Goal: Information Seeking & Learning: Compare options

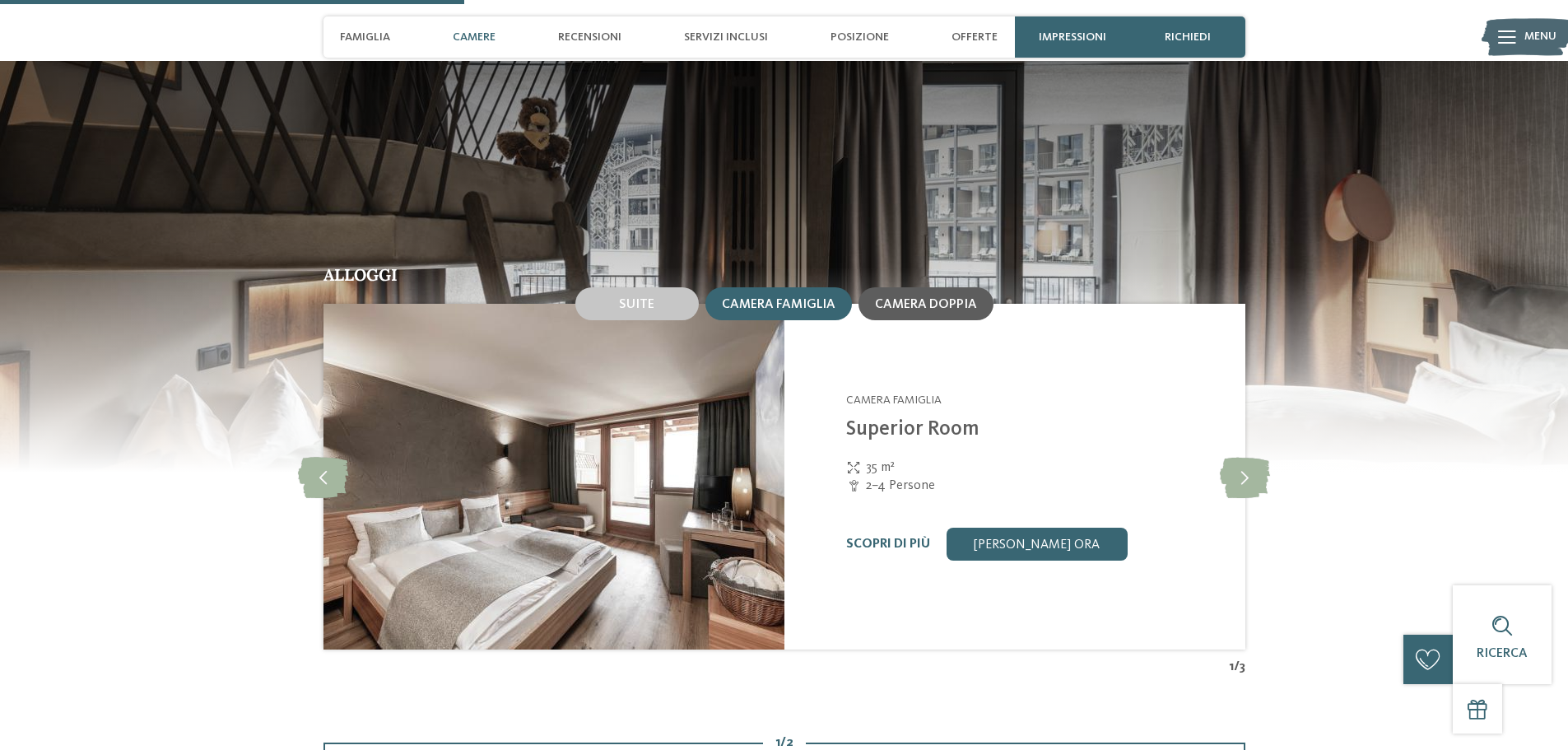
click at [928, 308] on span "Camera doppia" at bounding box center [927, 304] width 102 height 13
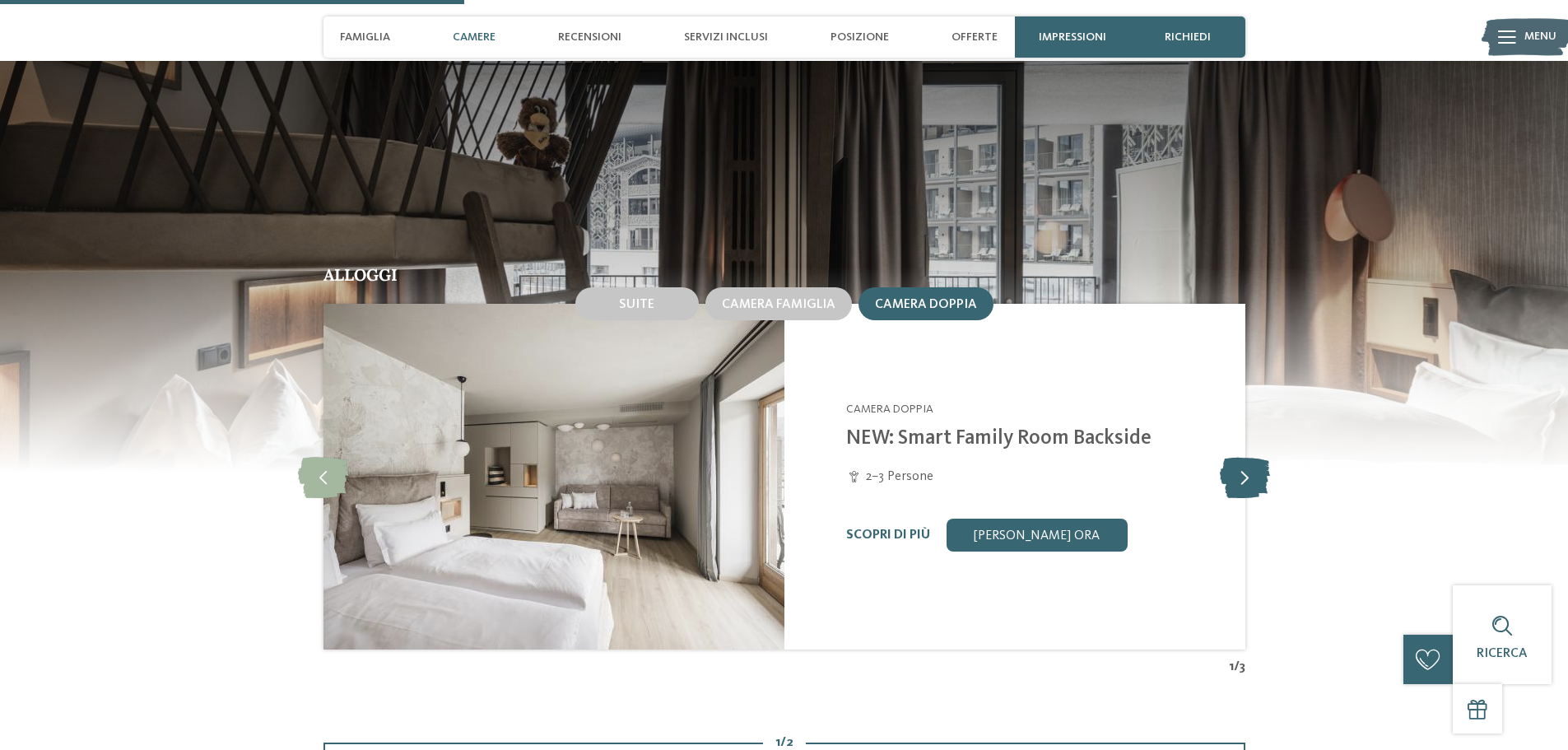
click at [1248, 484] on icon at bounding box center [1245, 477] width 50 height 41
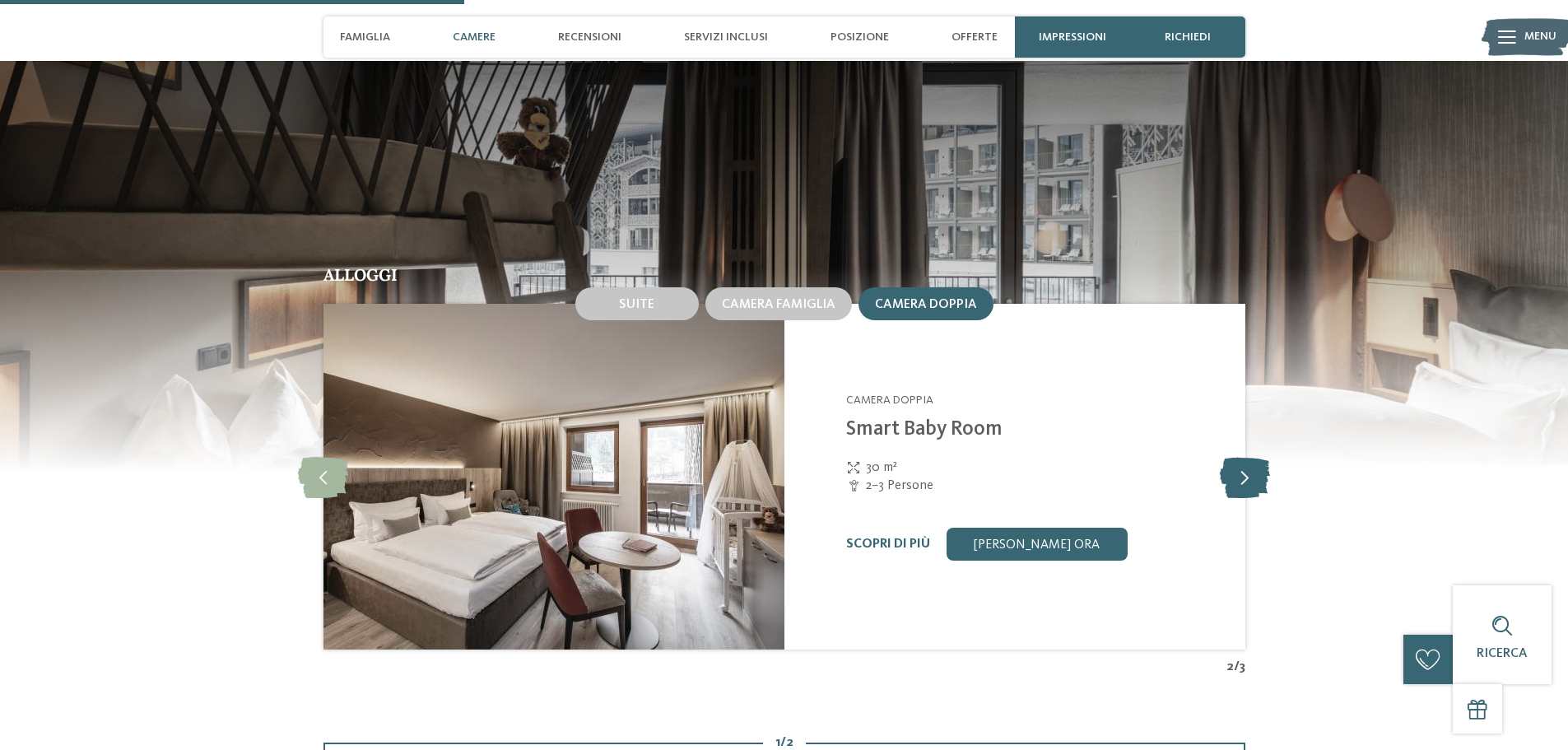
click at [1248, 484] on icon at bounding box center [1245, 477] width 50 height 41
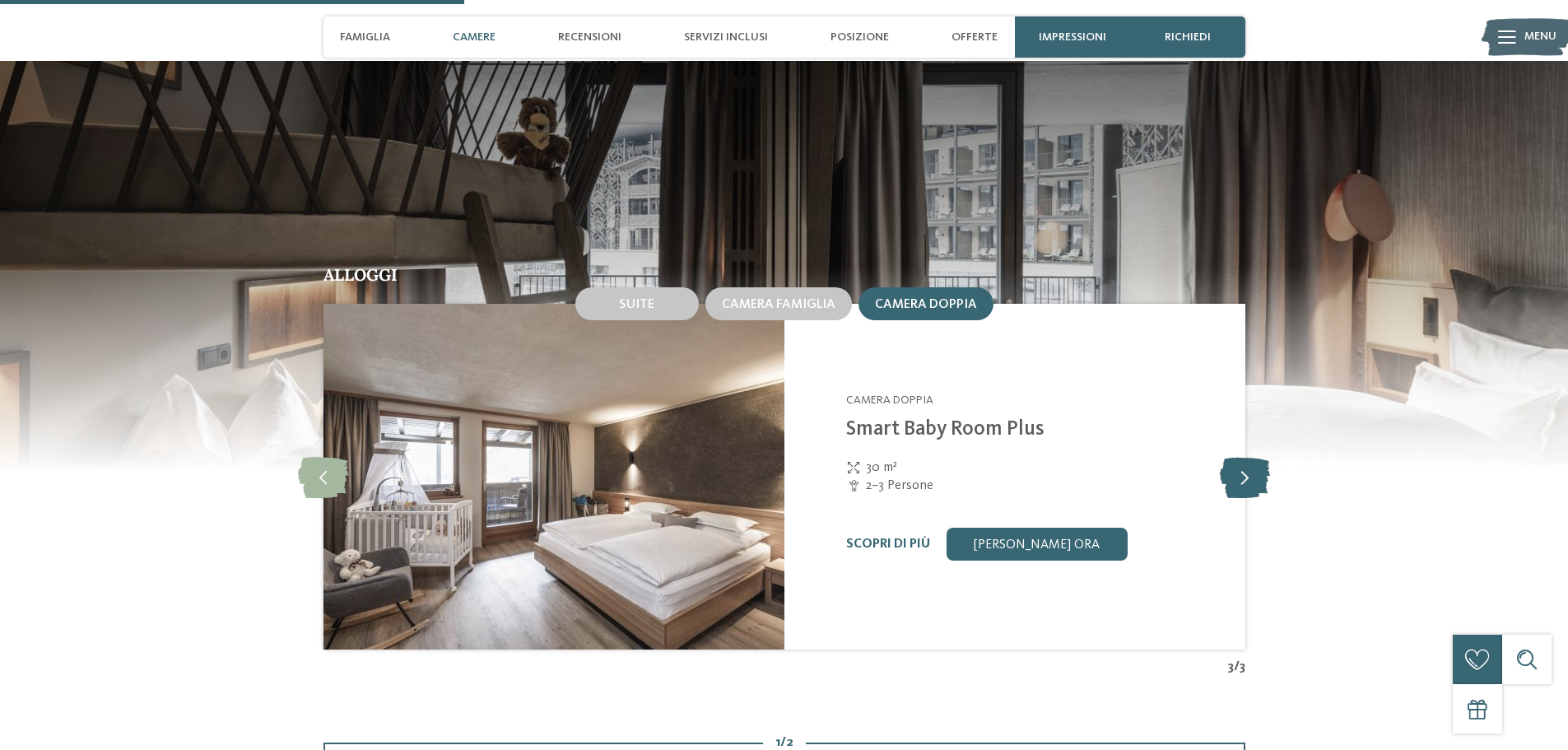
click at [1248, 484] on icon at bounding box center [1245, 477] width 50 height 41
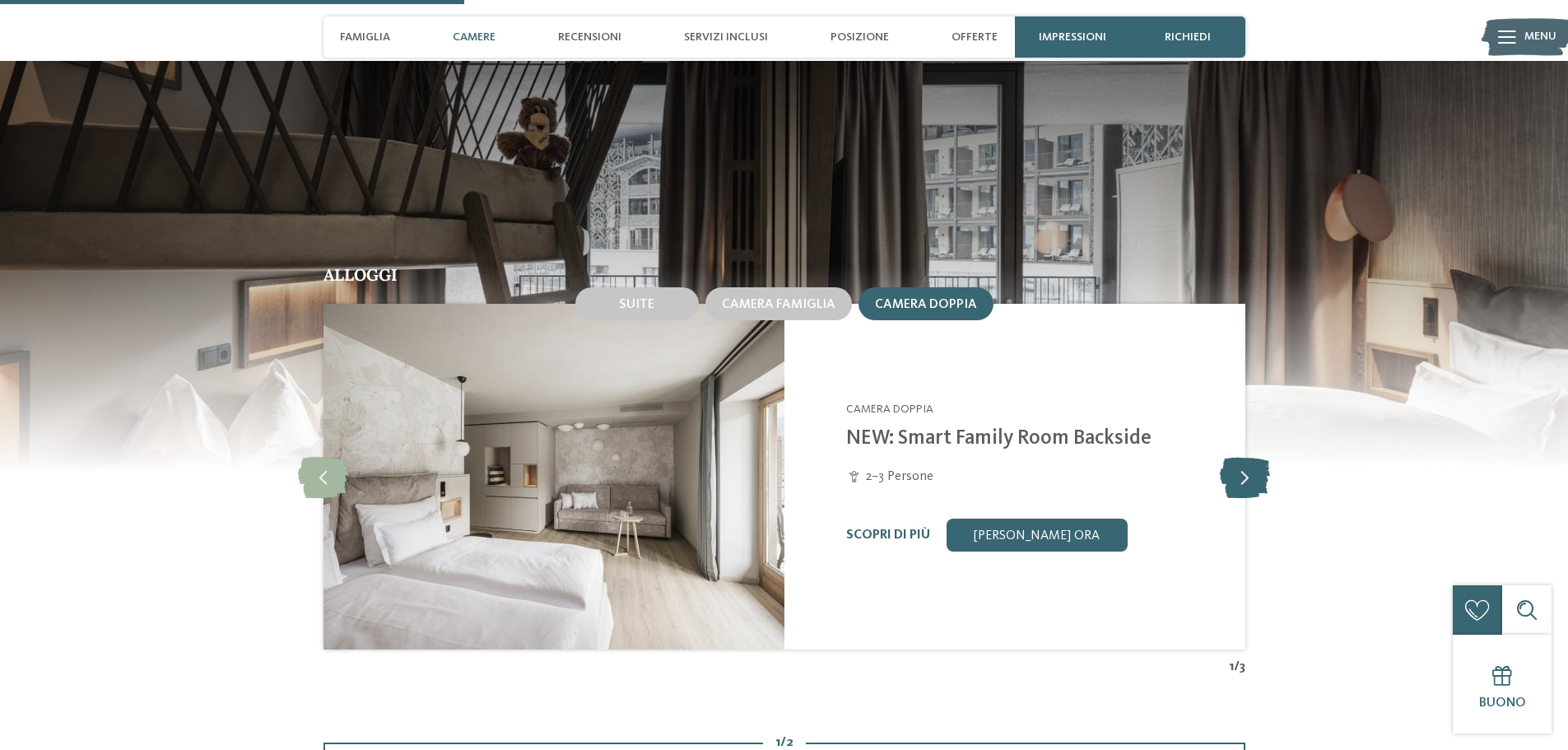
click at [1248, 477] on icon at bounding box center [1245, 477] width 50 height 41
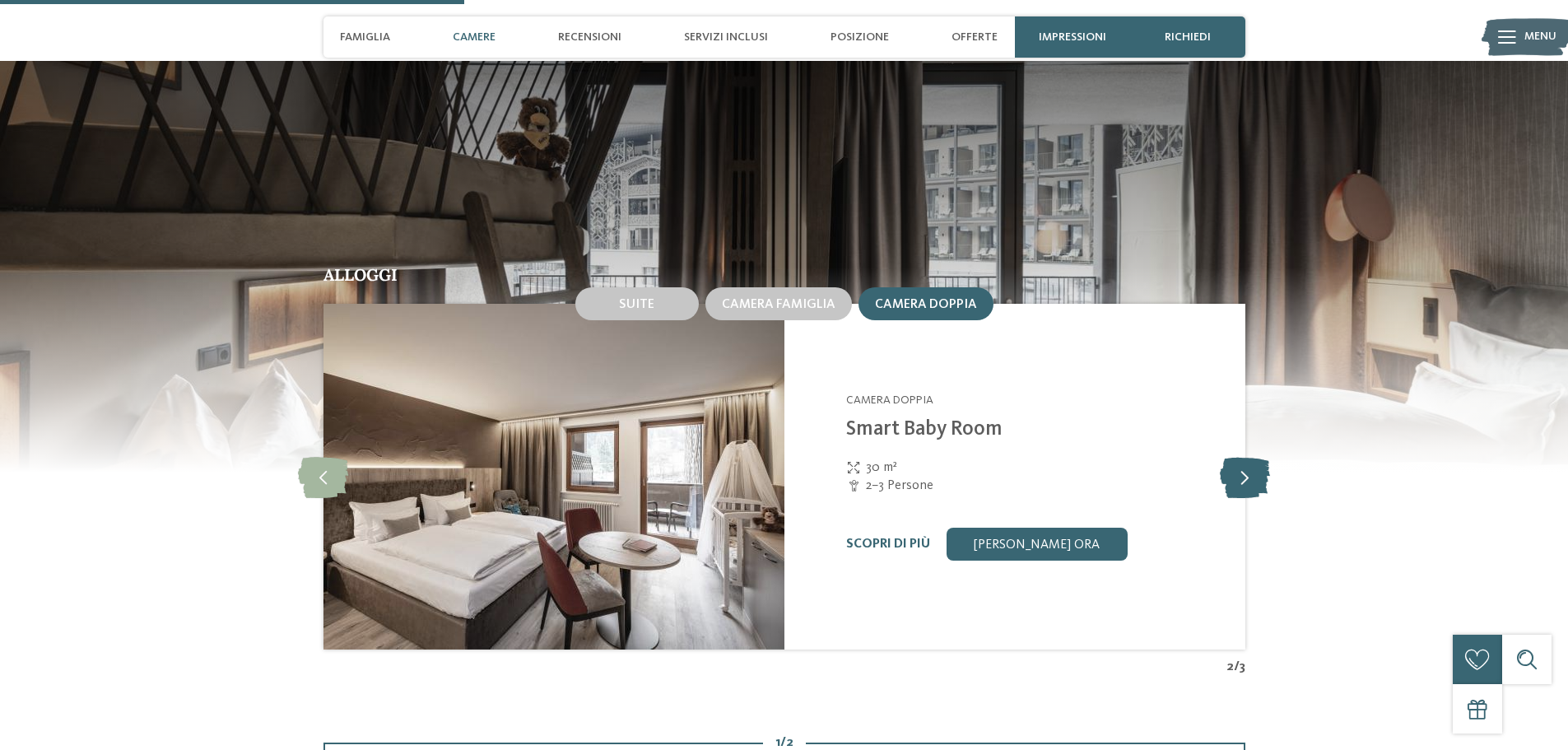
click at [1248, 477] on icon at bounding box center [1245, 477] width 50 height 41
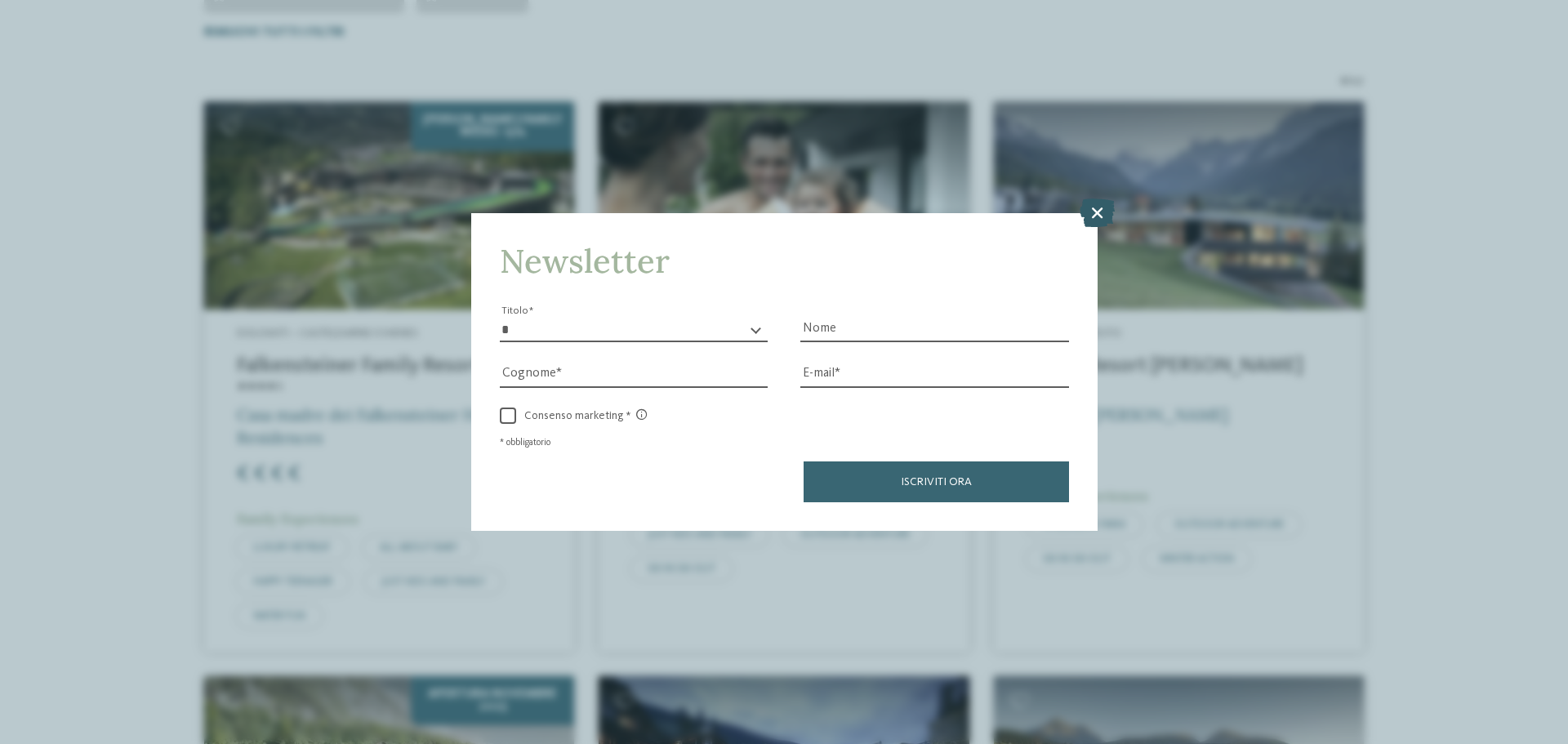
click at [1094, 219] on icon at bounding box center [1096, 213] width 35 height 29
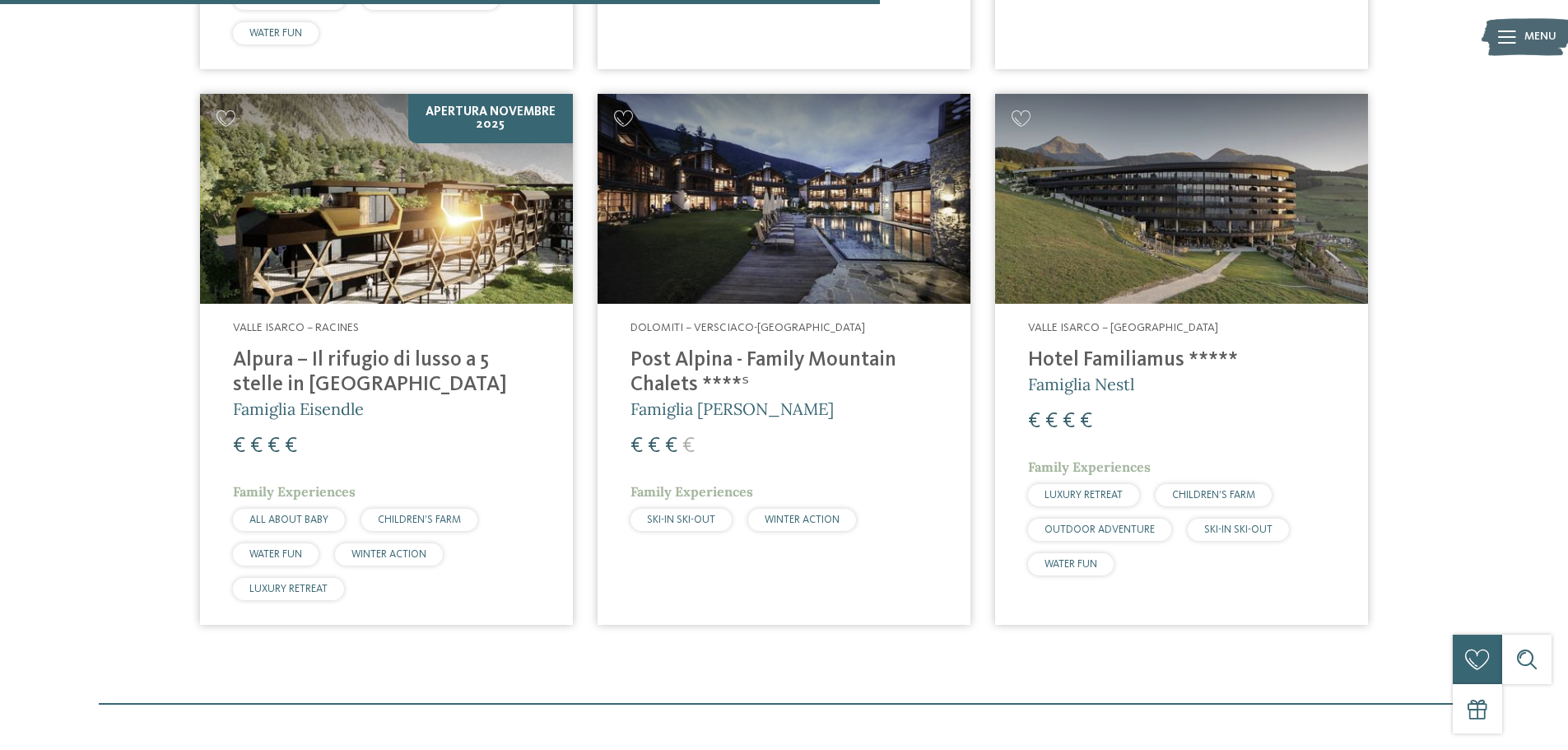
scroll to position [1130, 0]
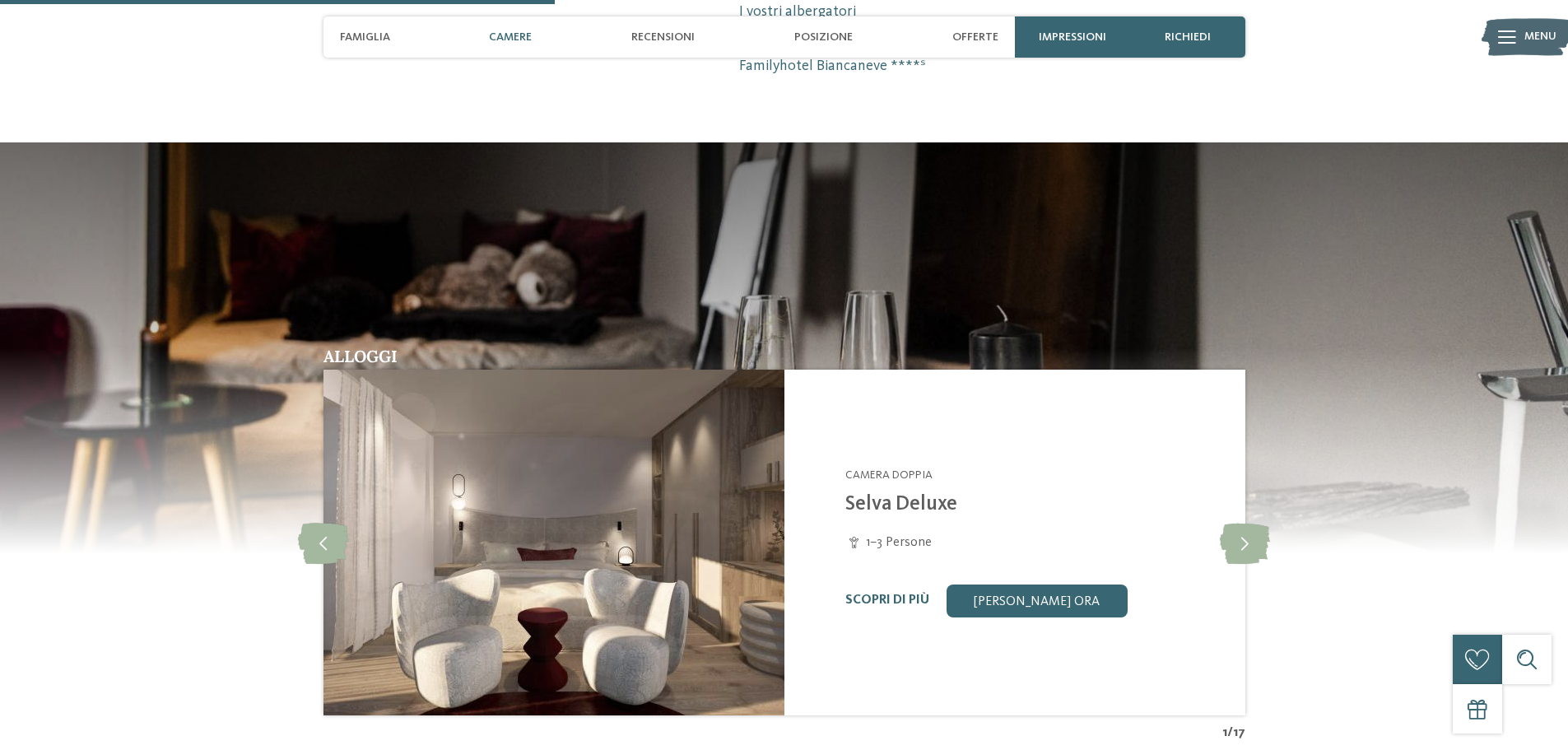
scroll to position [1647, 0]
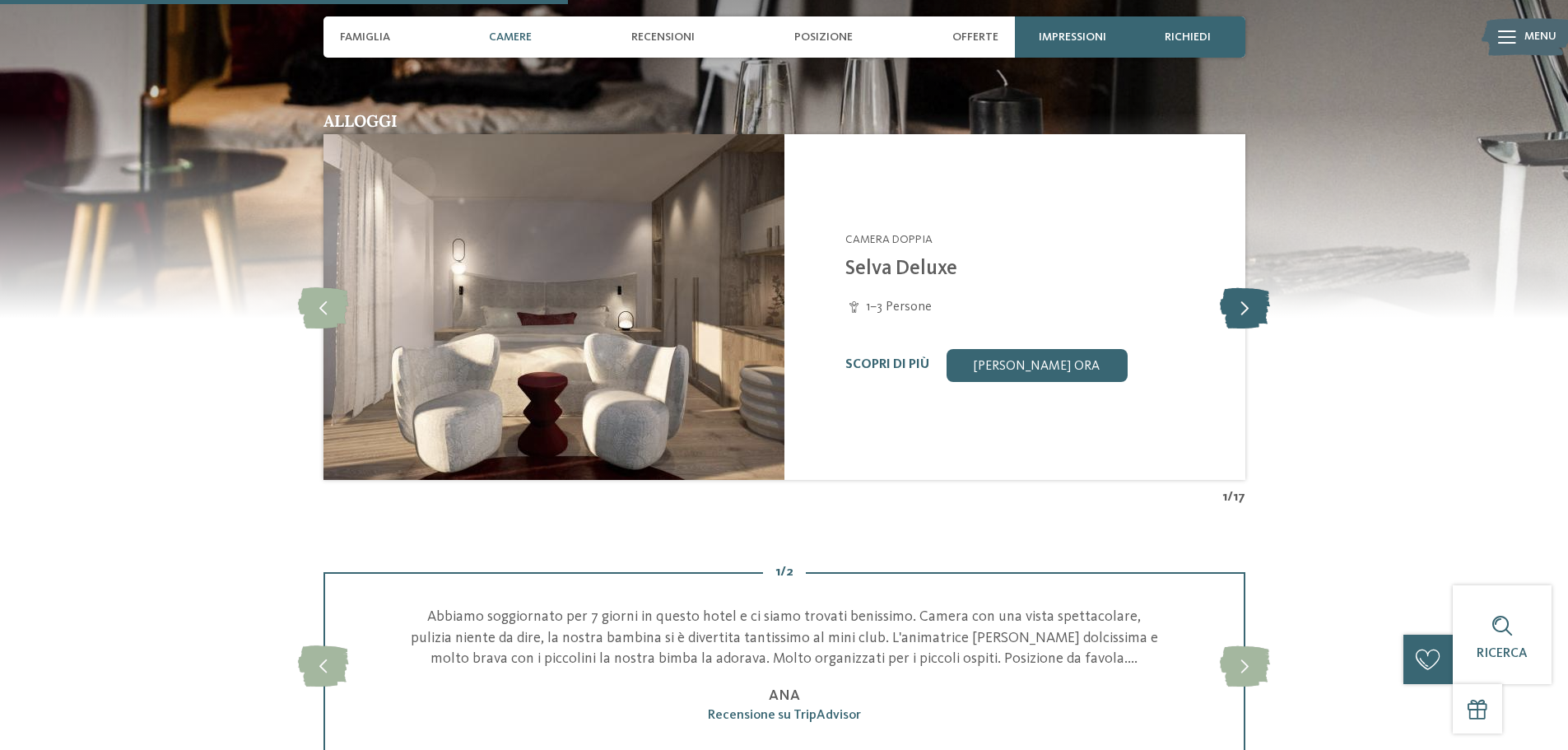
click at [1249, 306] on icon at bounding box center [1245, 307] width 50 height 41
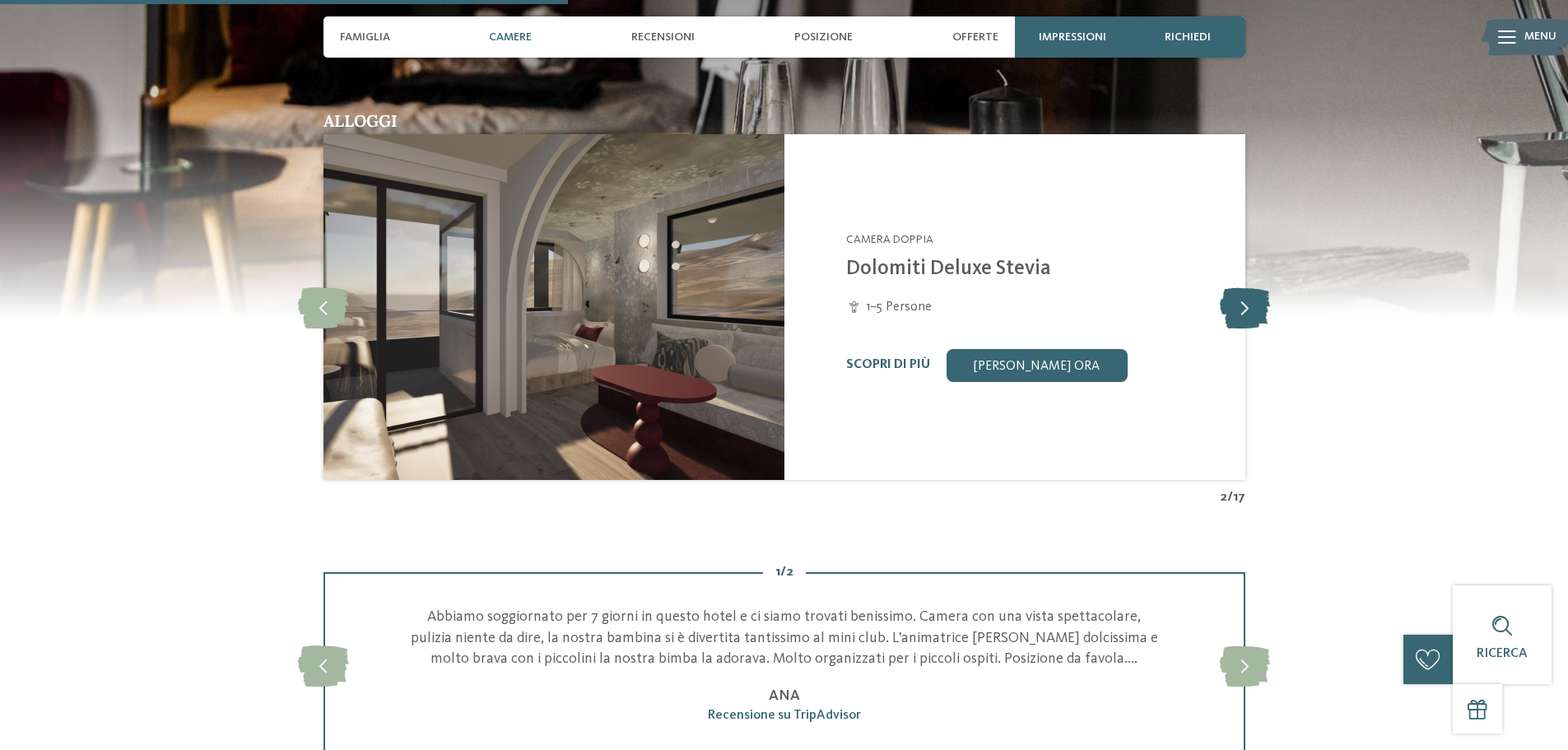
click at [1249, 306] on icon at bounding box center [1245, 307] width 50 height 41
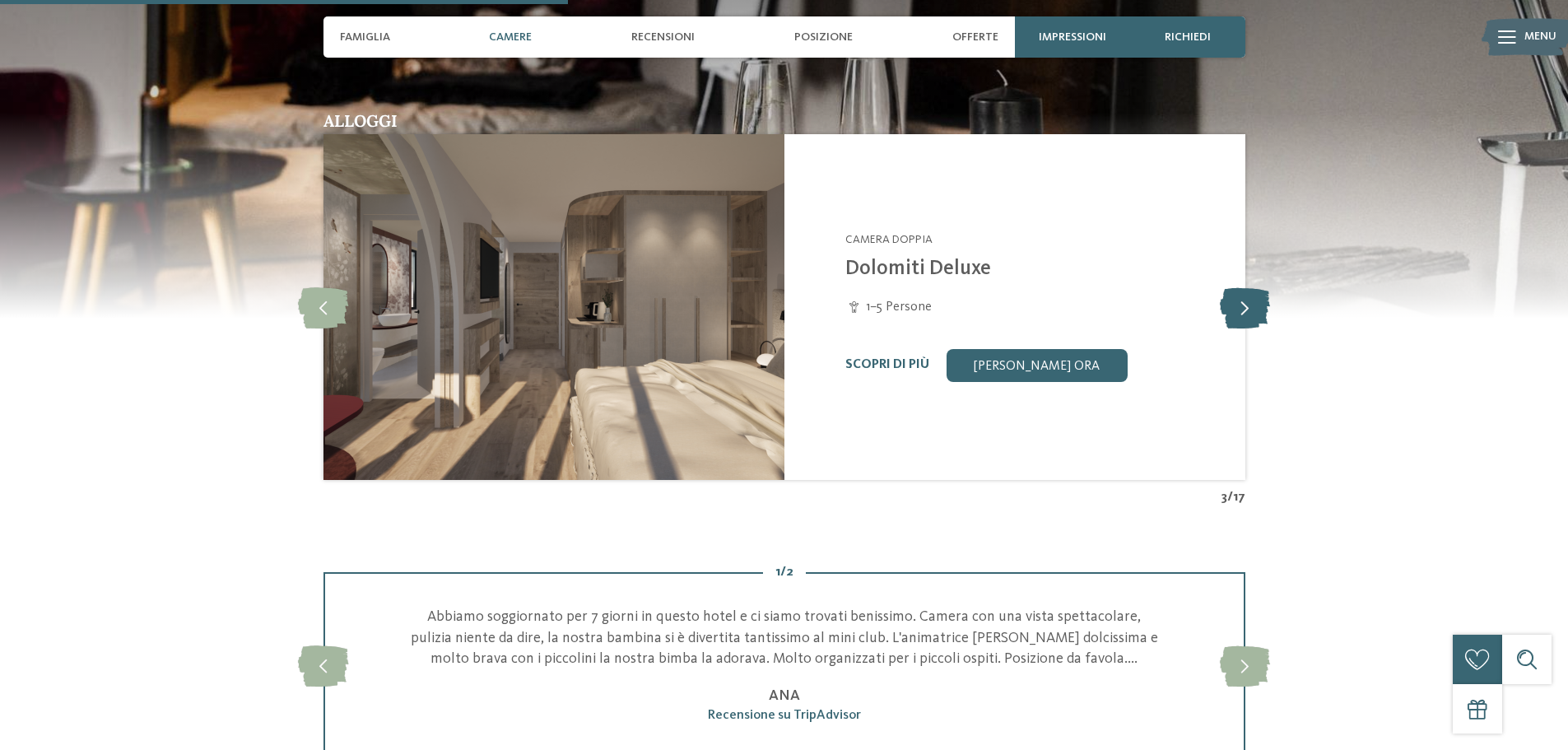
click at [1249, 306] on icon at bounding box center [1245, 307] width 50 height 41
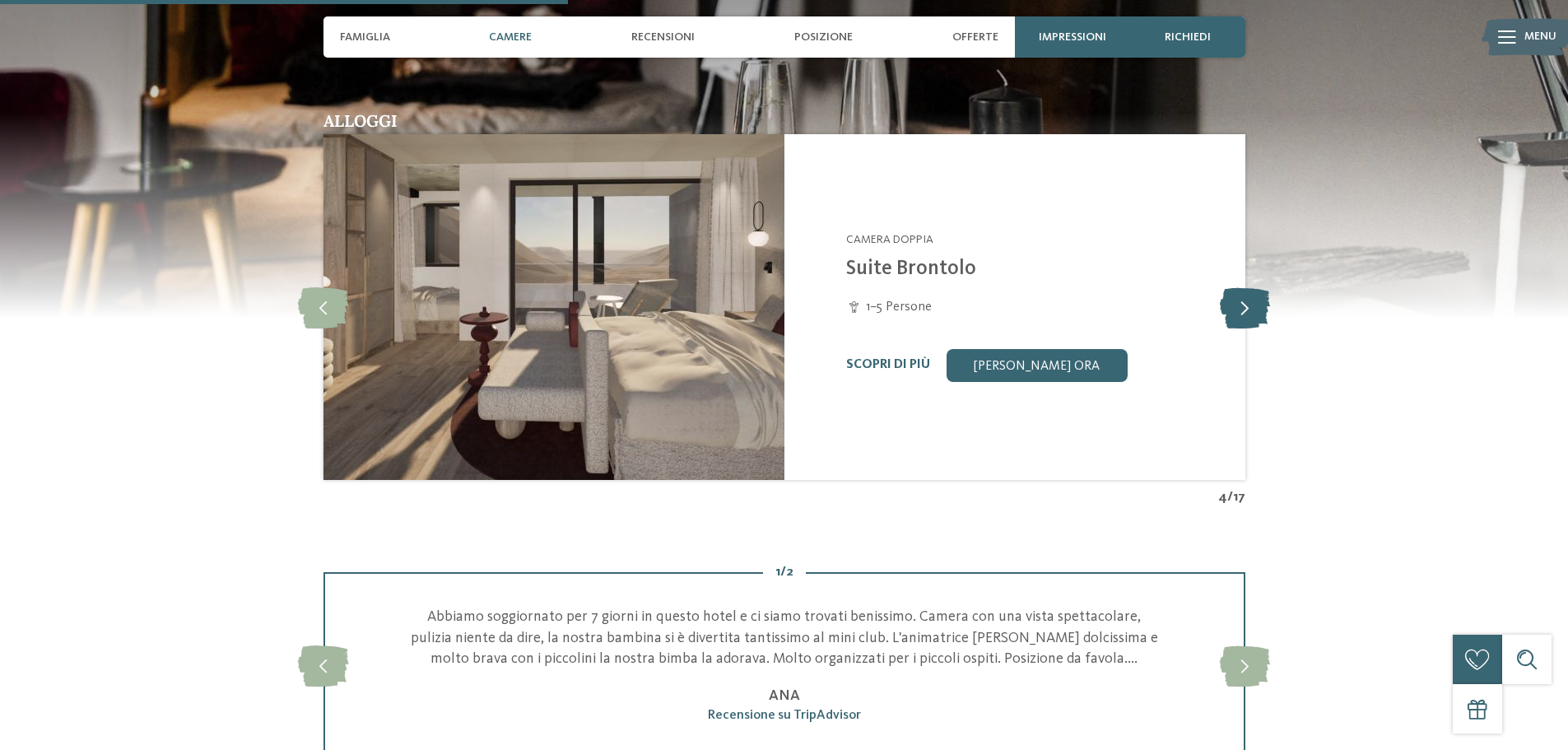
click at [1249, 306] on icon at bounding box center [1245, 307] width 50 height 41
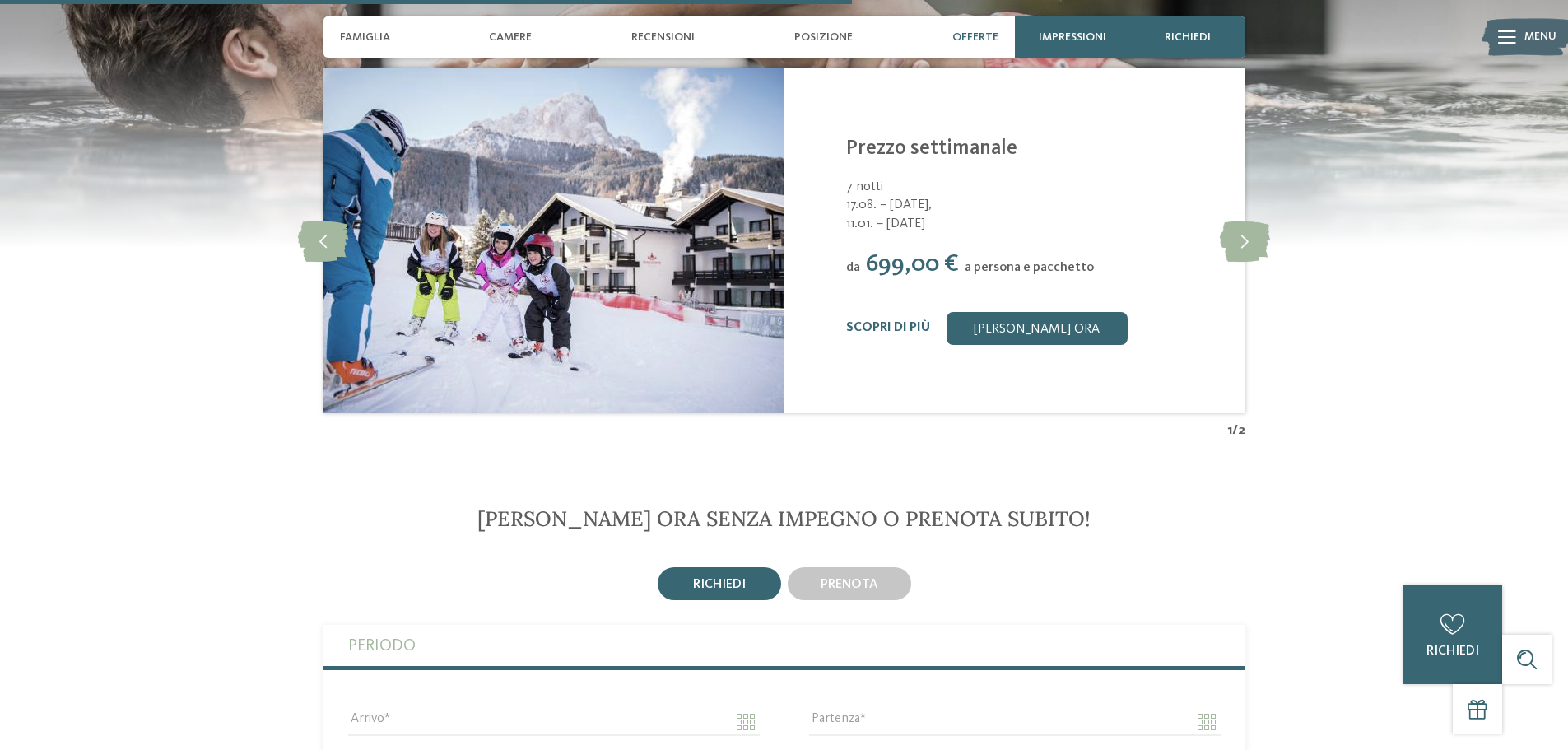
scroll to position [2470, 0]
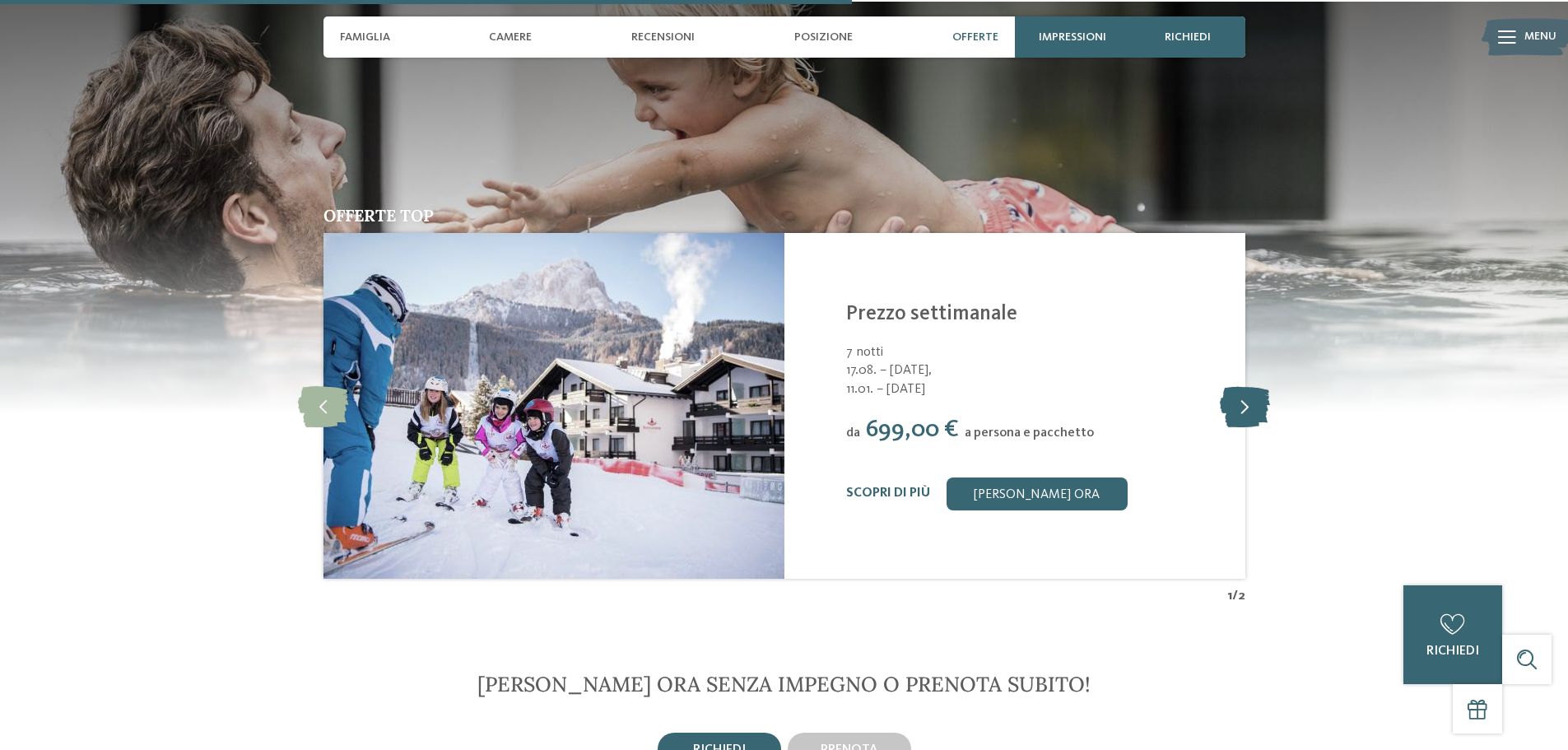
click at [1258, 406] on icon at bounding box center [1245, 406] width 50 height 41
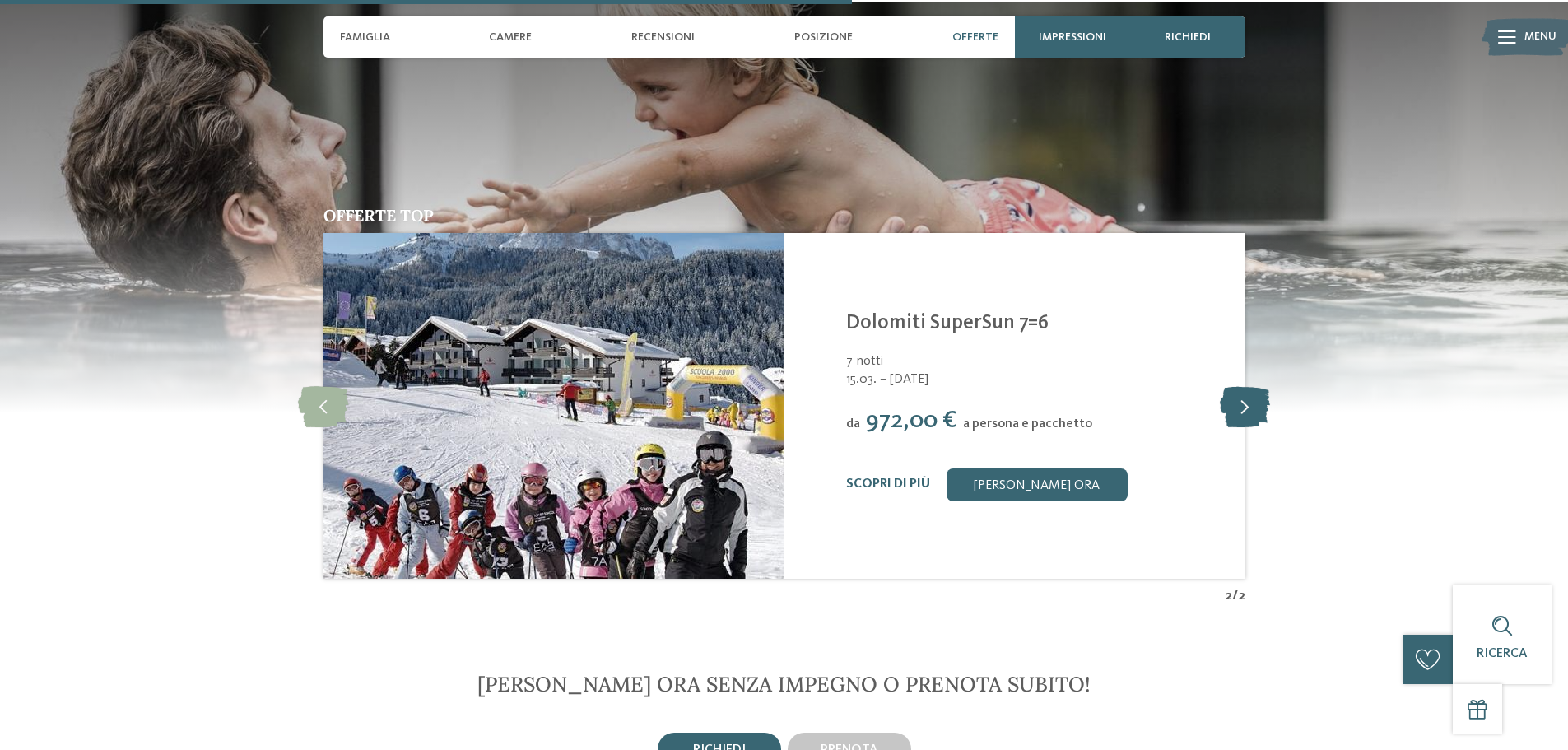
click at [1255, 403] on icon at bounding box center [1245, 406] width 50 height 41
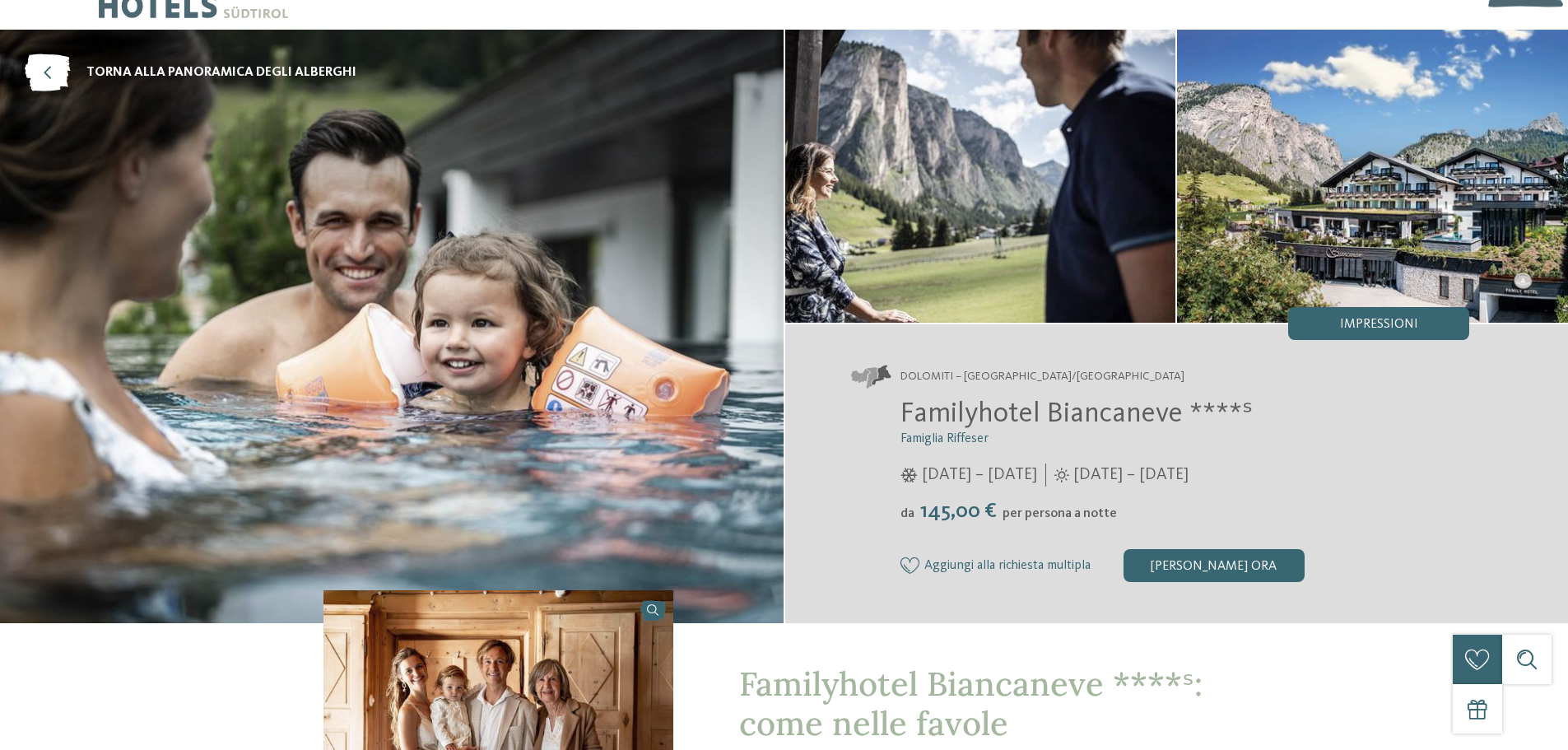
scroll to position [0, 0]
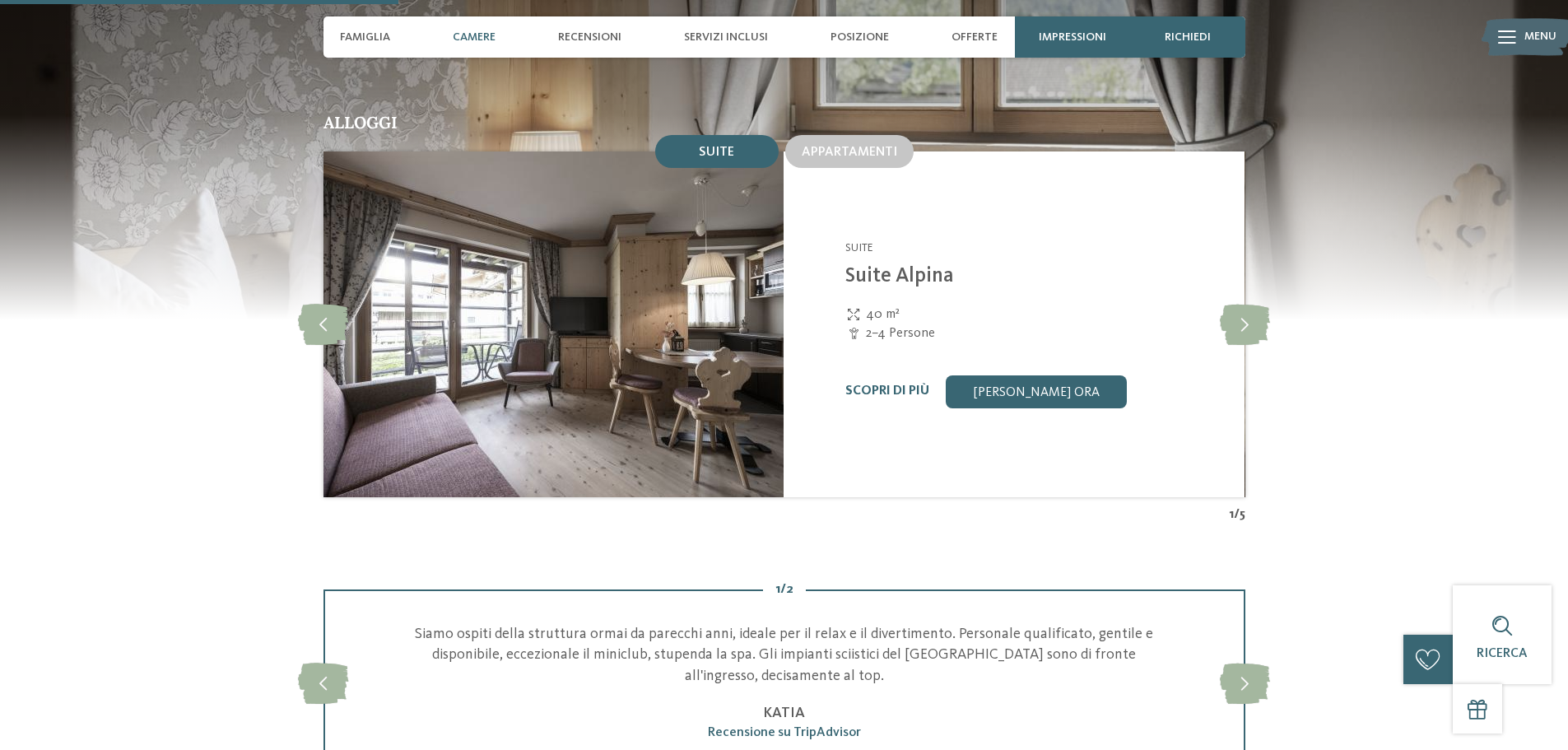
scroll to position [1784, 0]
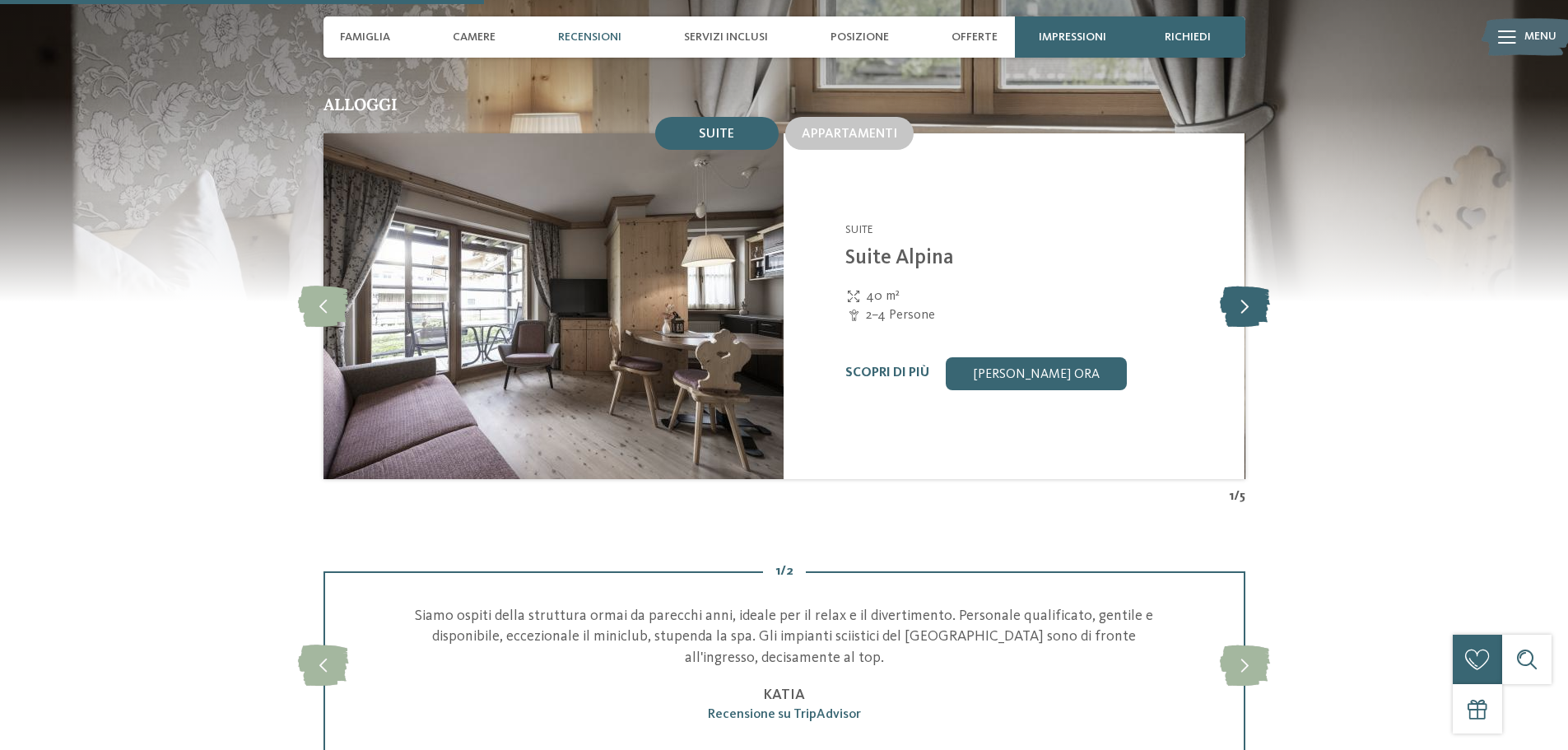
click at [1245, 285] on icon at bounding box center [1245, 306] width 50 height 41
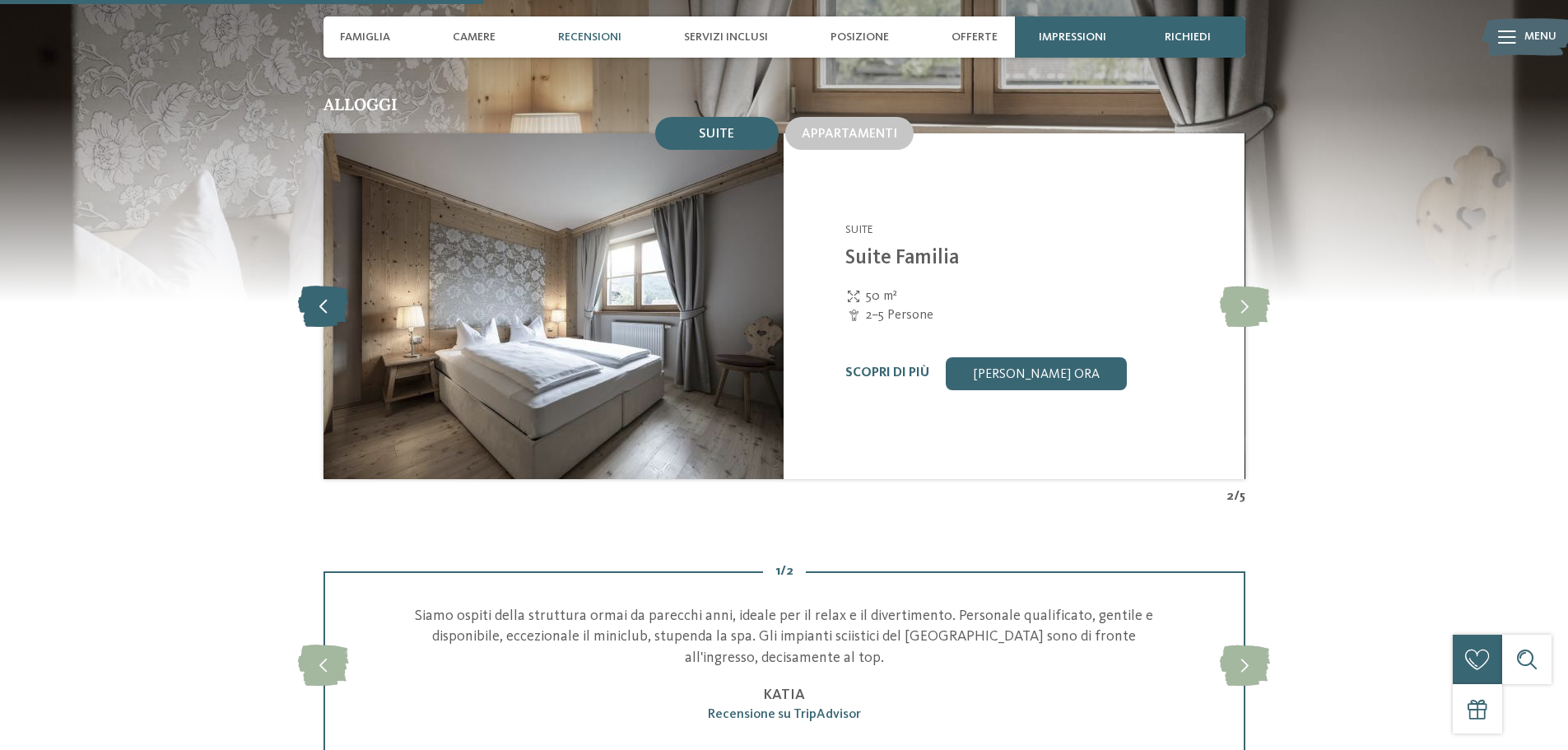
click at [319, 285] on icon at bounding box center [323, 306] width 50 height 41
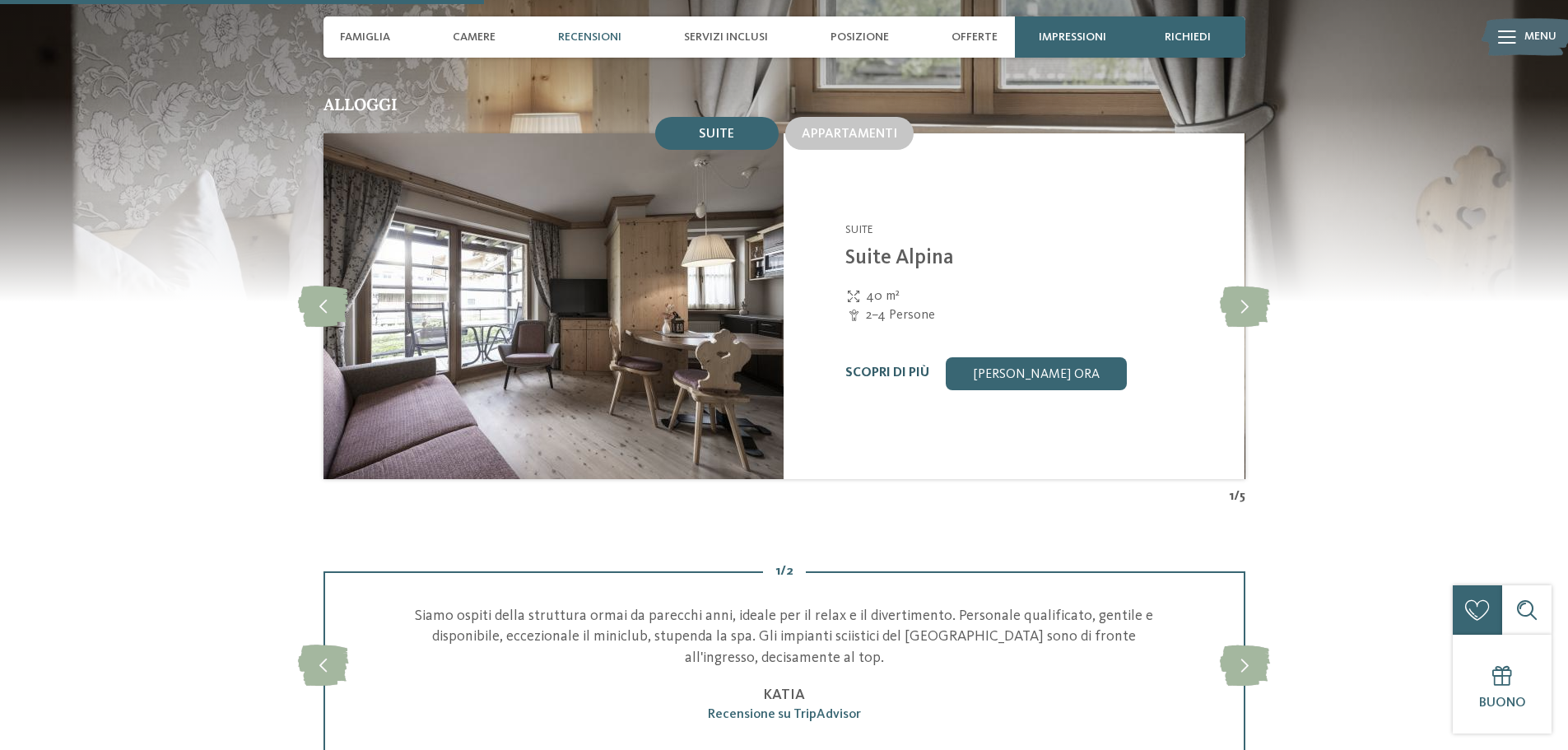
click at [883, 366] on link "Scopri di più" at bounding box center [887, 372] width 84 height 13
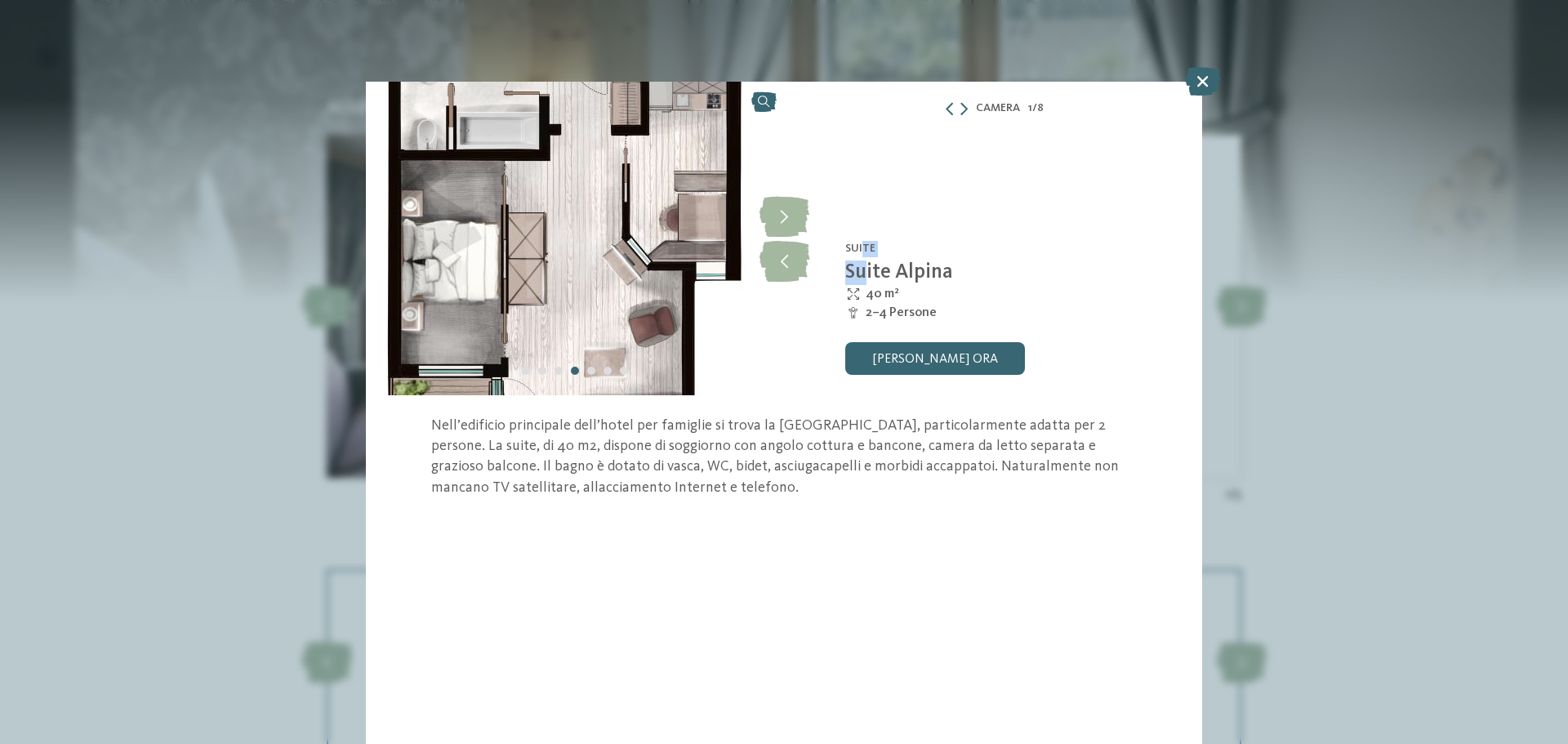
drag, startPoint x: 863, startPoint y: 221, endPoint x: 864, endPoint y: 265, distance: 44.0
click at [864, 265] on div "Family Mountain Chalets Post Alpina ****S Versciaco-San Candido - Dolomiti Suit…" at bounding box center [993, 238] width 418 height 314
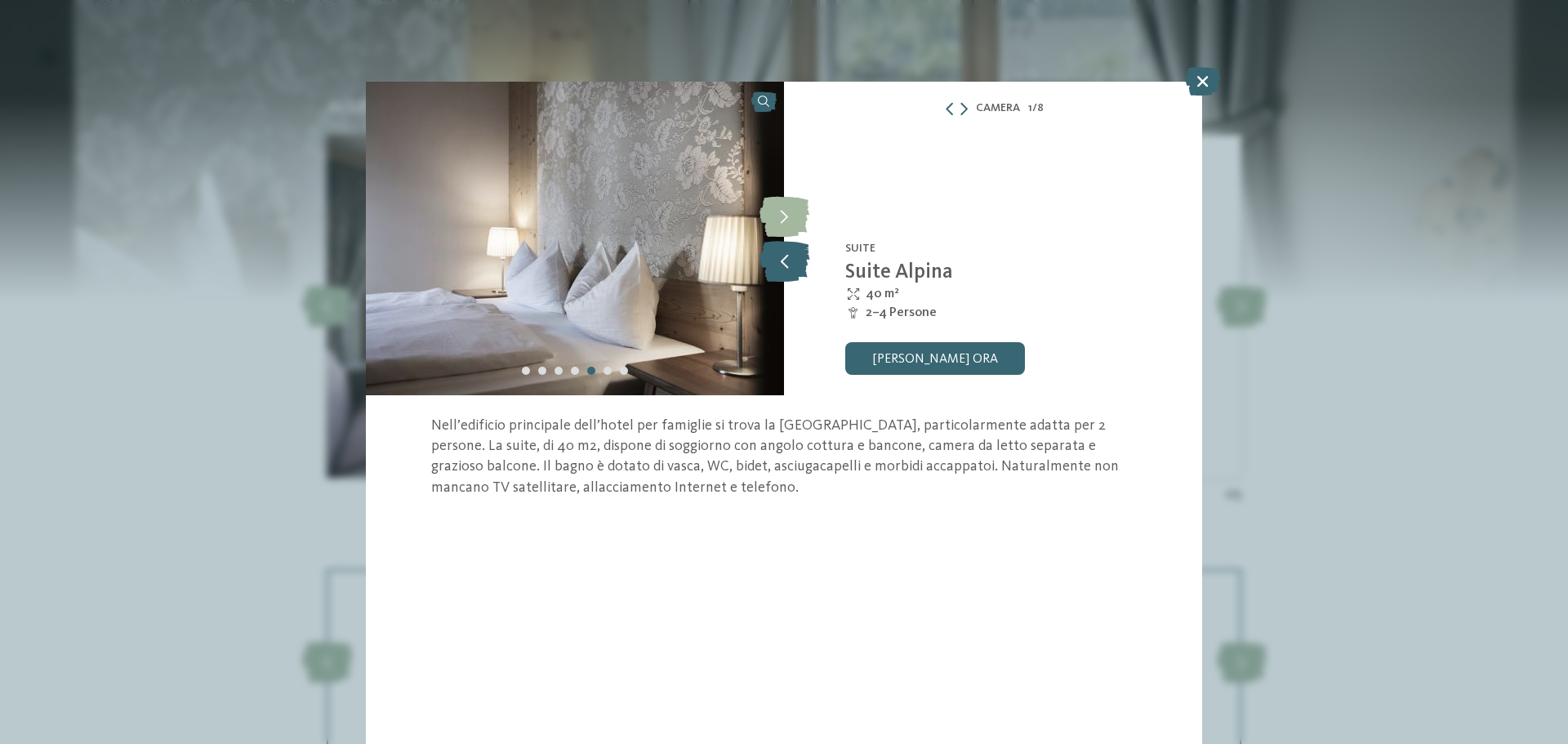
click at [792, 258] on icon at bounding box center [784, 261] width 50 height 41
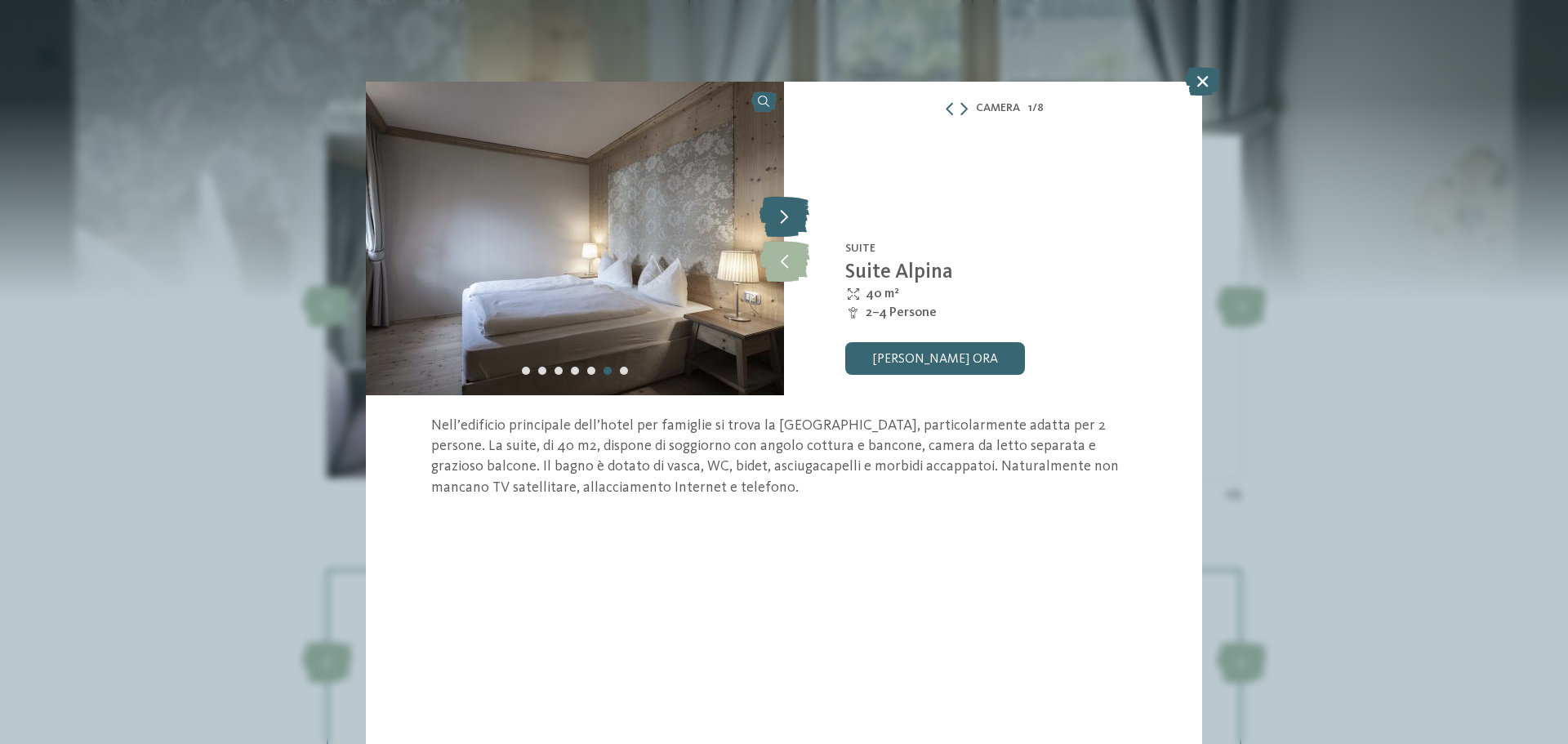
click at [791, 206] on icon at bounding box center [784, 216] width 50 height 41
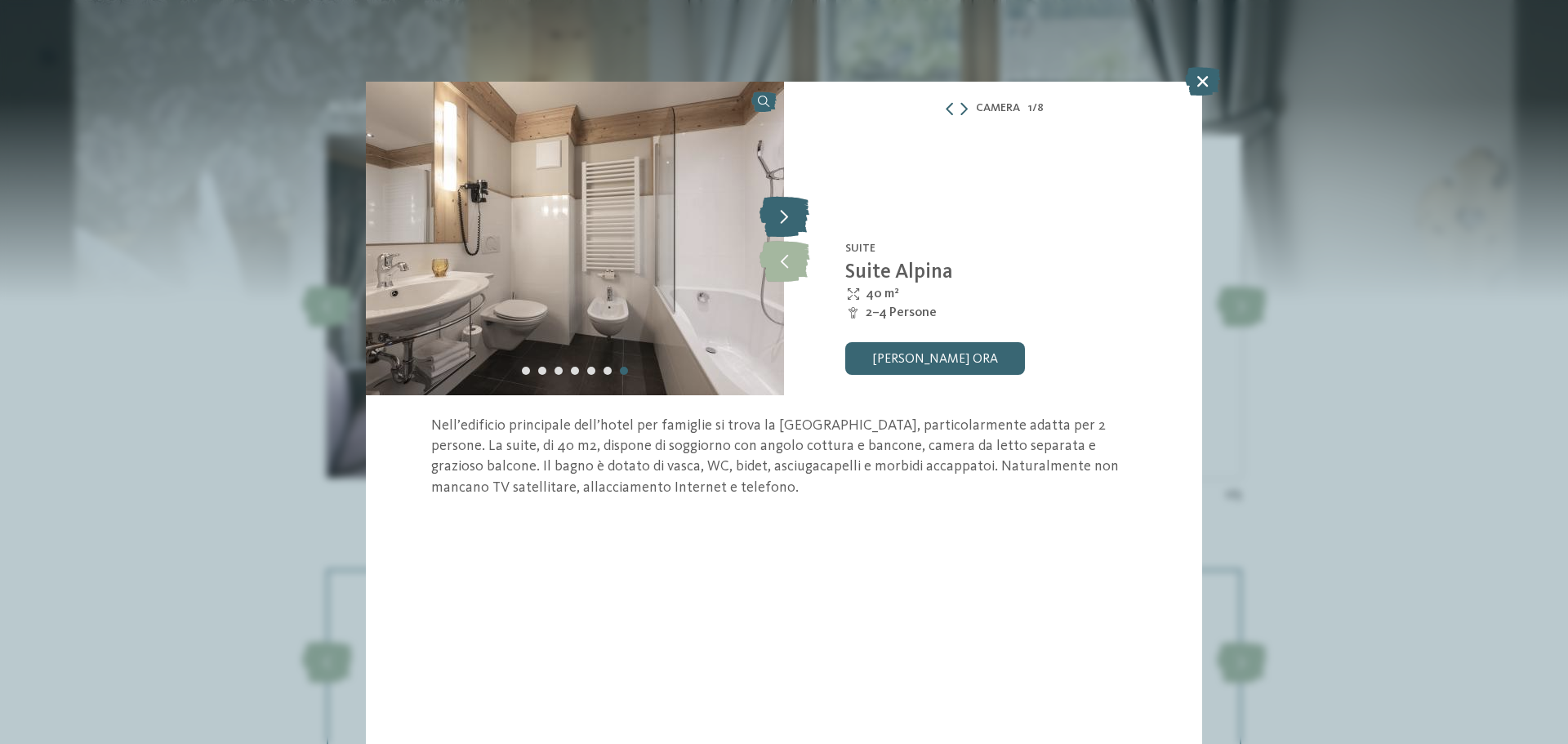
click at [791, 206] on icon at bounding box center [784, 216] width 50 height 41
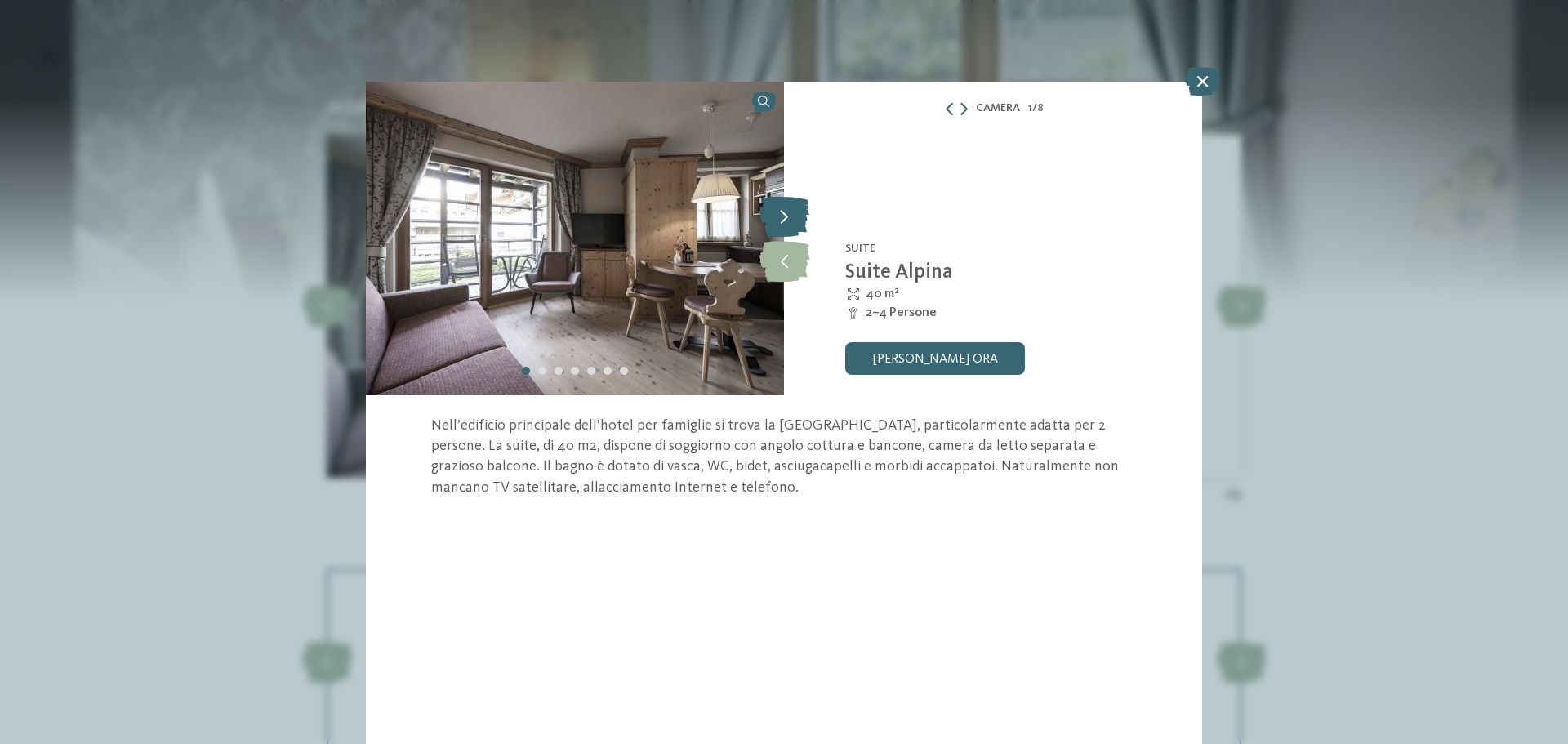
click at [791, 206] on icon at bounding box center [784, 216] width 50 height 41
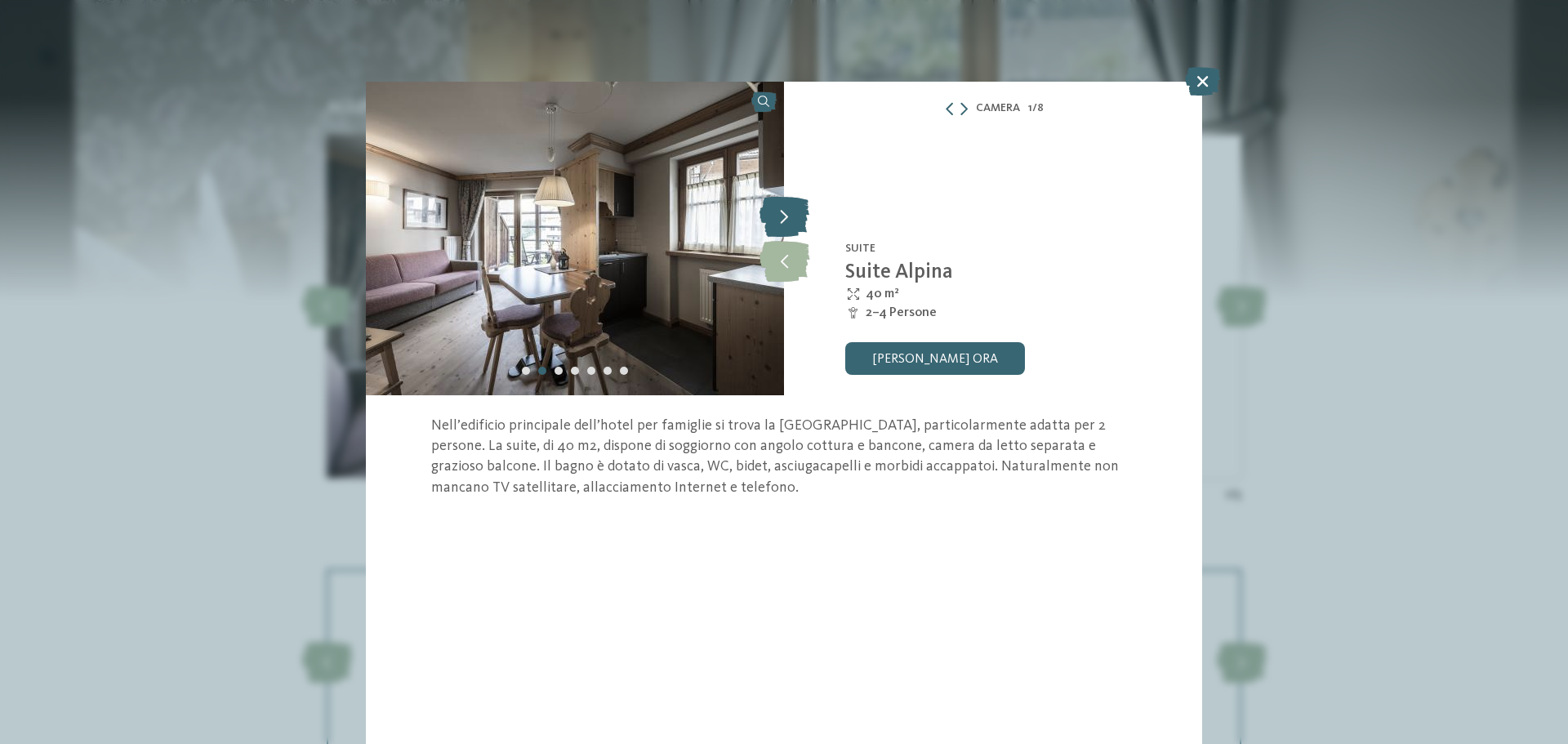
click at [791, 206] on icon at bounding box center [784, 216] width 50 height 41
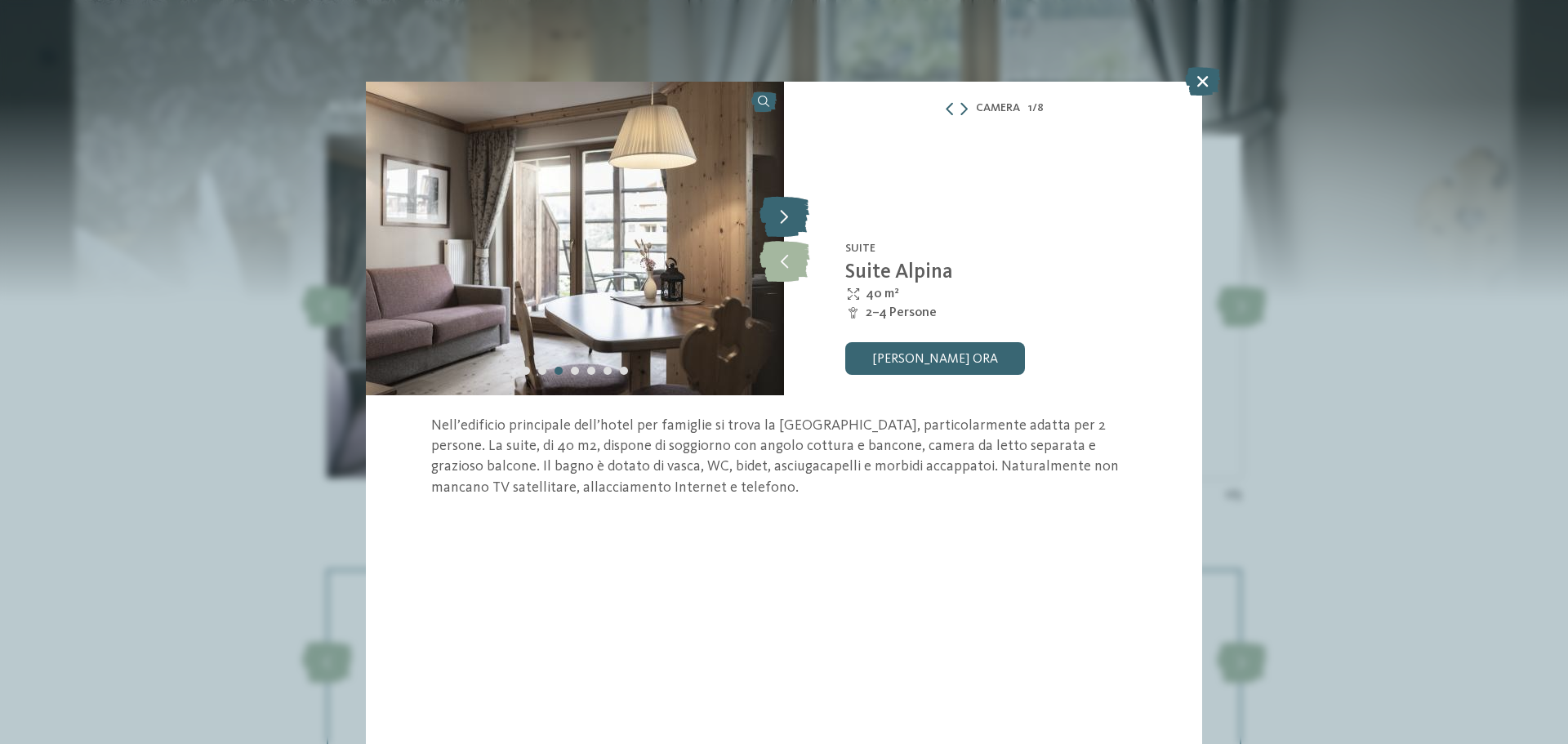
click at [791, 206] on icon at bounding box center [784, 216] width 50 height 41
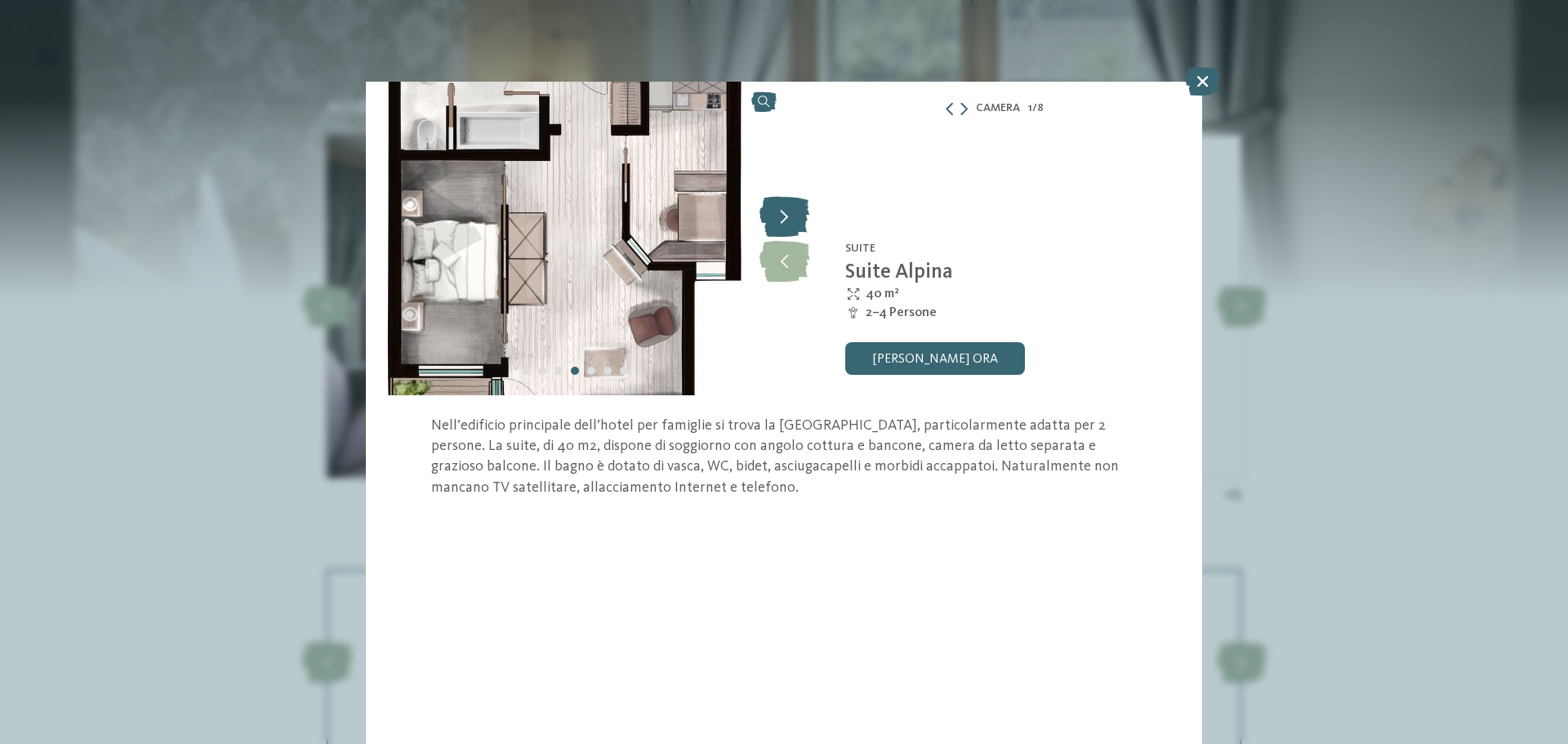
click at [791, 206] on icon at bounding box center [784, 216] width 50 height 41
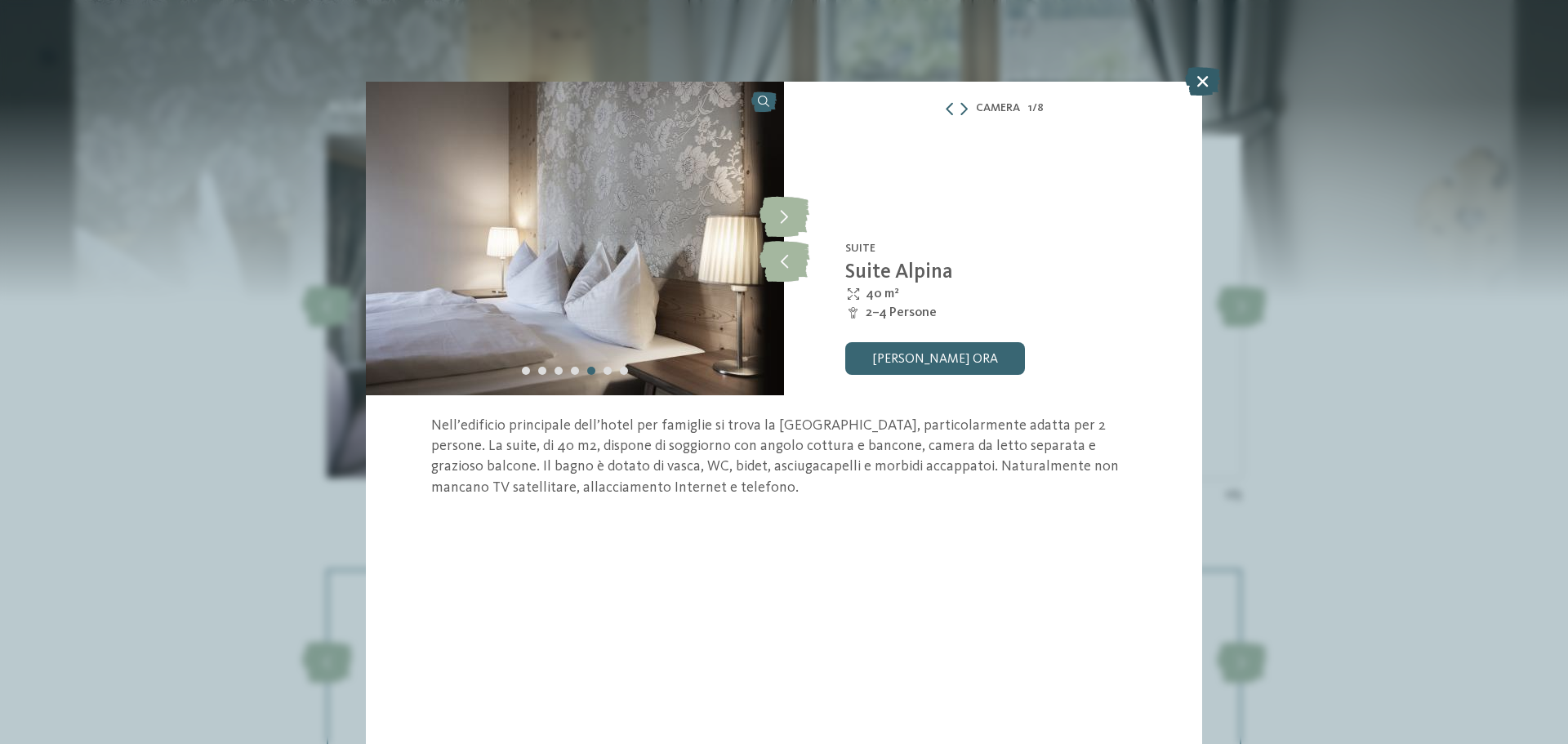
click at [1208, 84] on icon at bounding box center [1202, 81] width 35 height 29
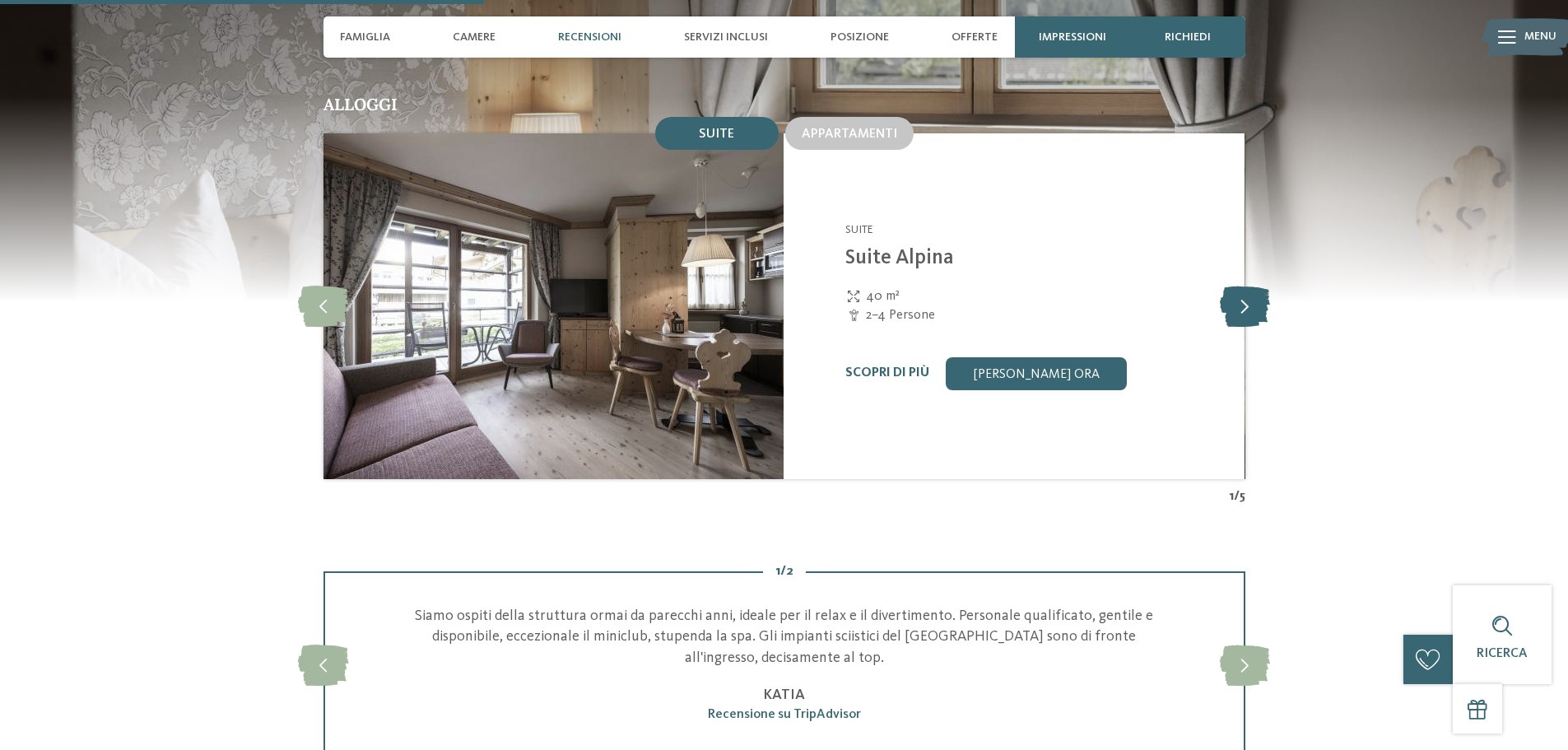
click at [1254, 285] on icon at bounding box center [1245, 306] width 50 height 41
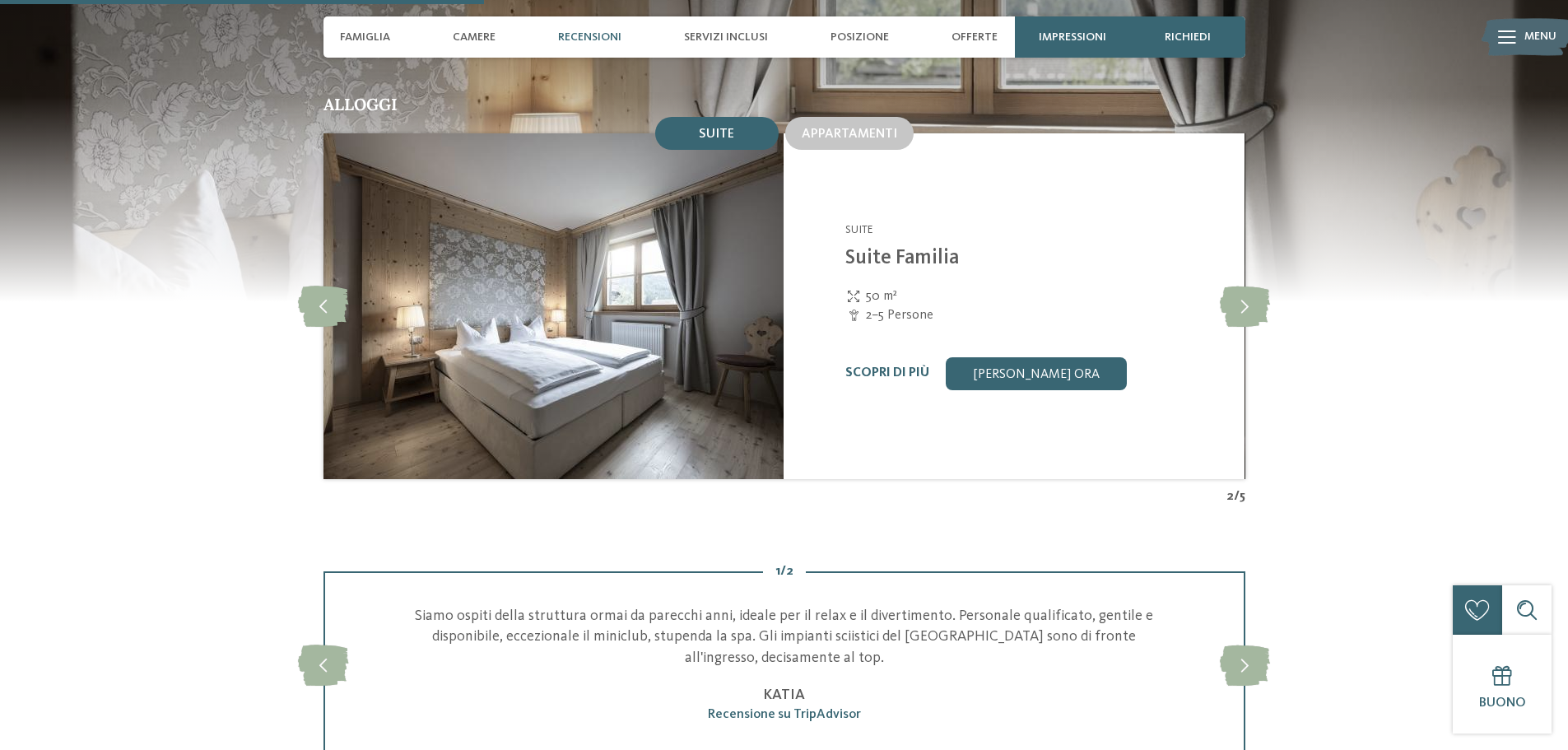
click at [885, 357] on div "Scopri di più Richiedi ora" at bounding box center [1034, 373] width 378 height 33
click at [879, 366] on link "Scopri di più" at bounding box center [887, 372] width 84 height 13
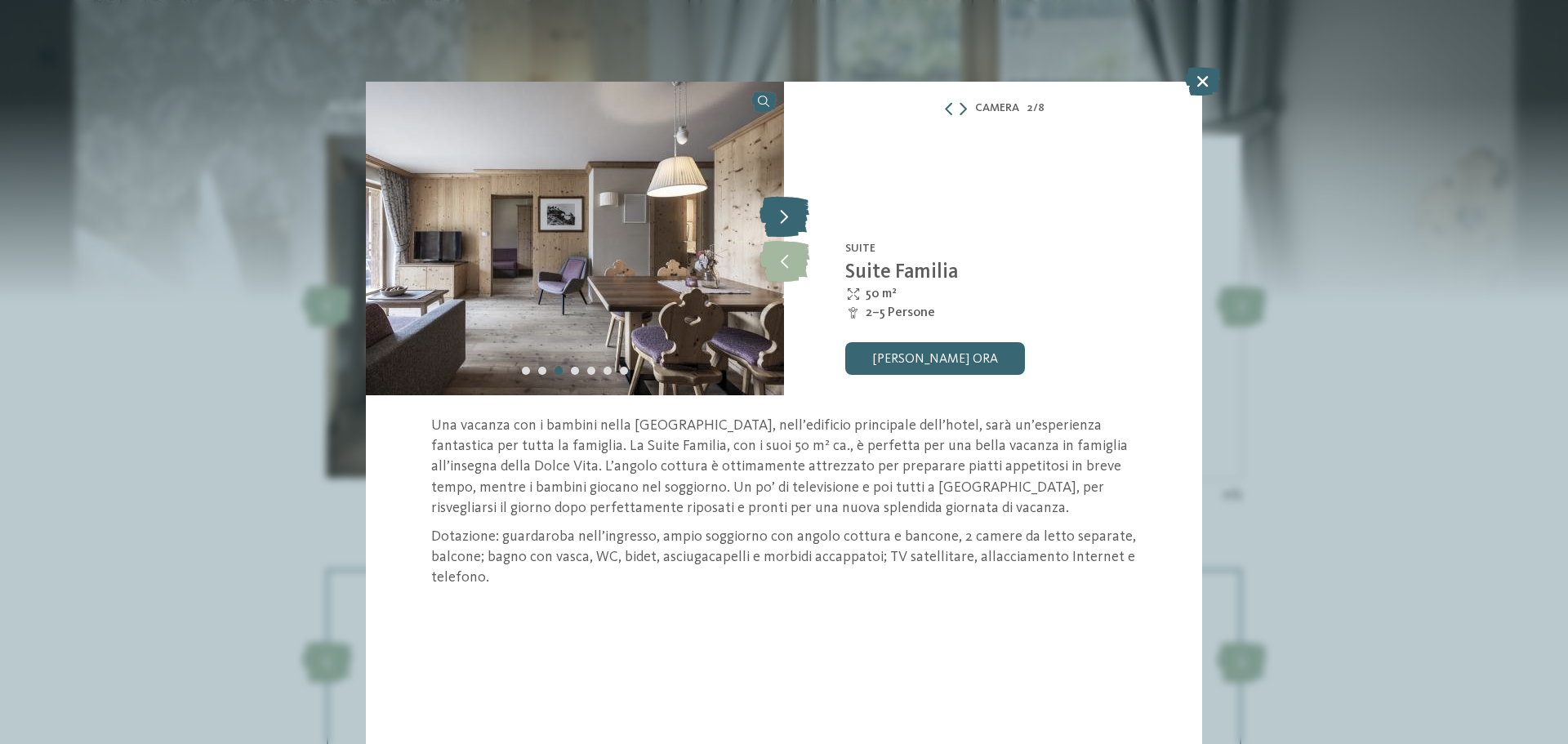
click at [784, 223] on icon at bounding box center [784, 216] width 50 height 41
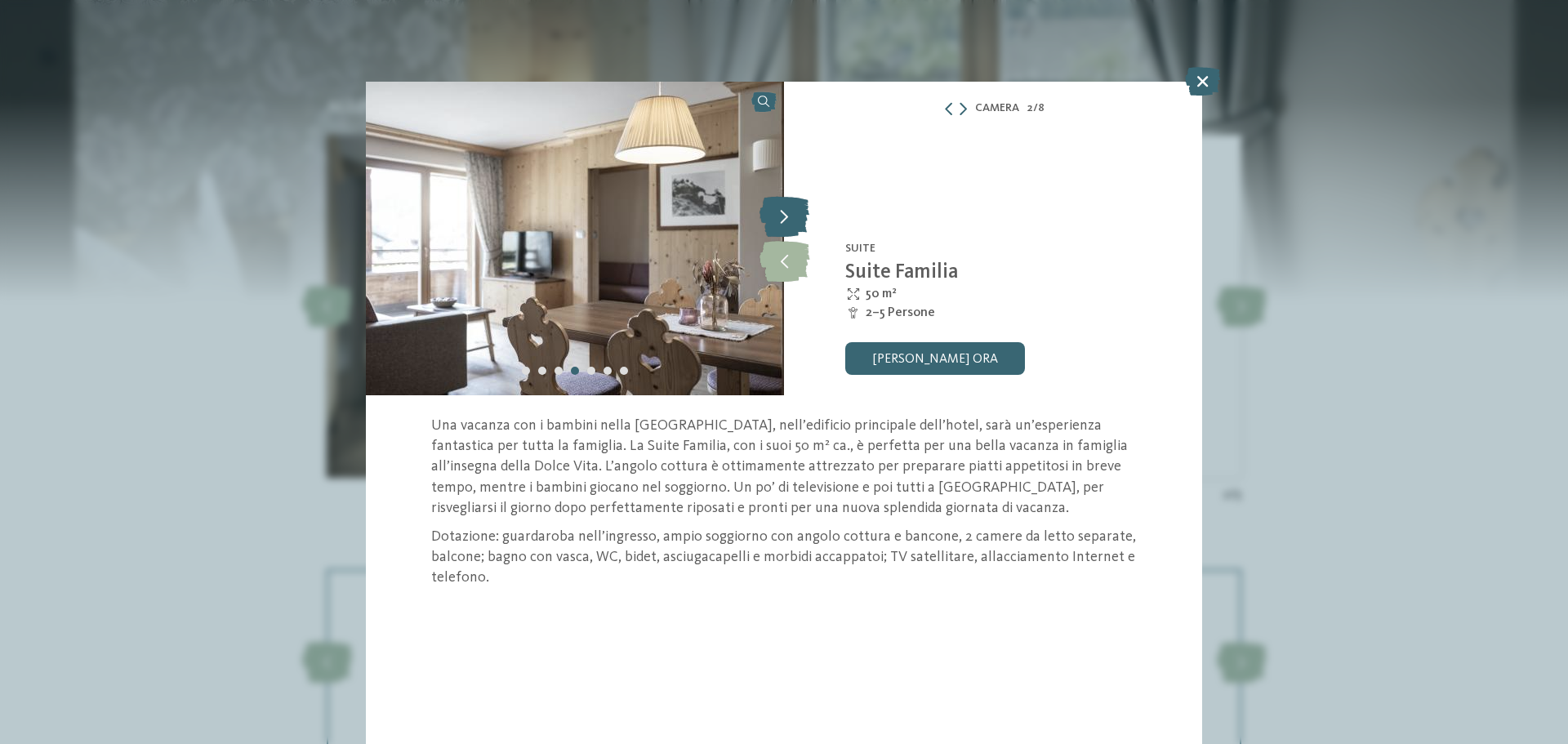
click at [784, 223] on icon at bounding box center [784, 216] width 50 height 41
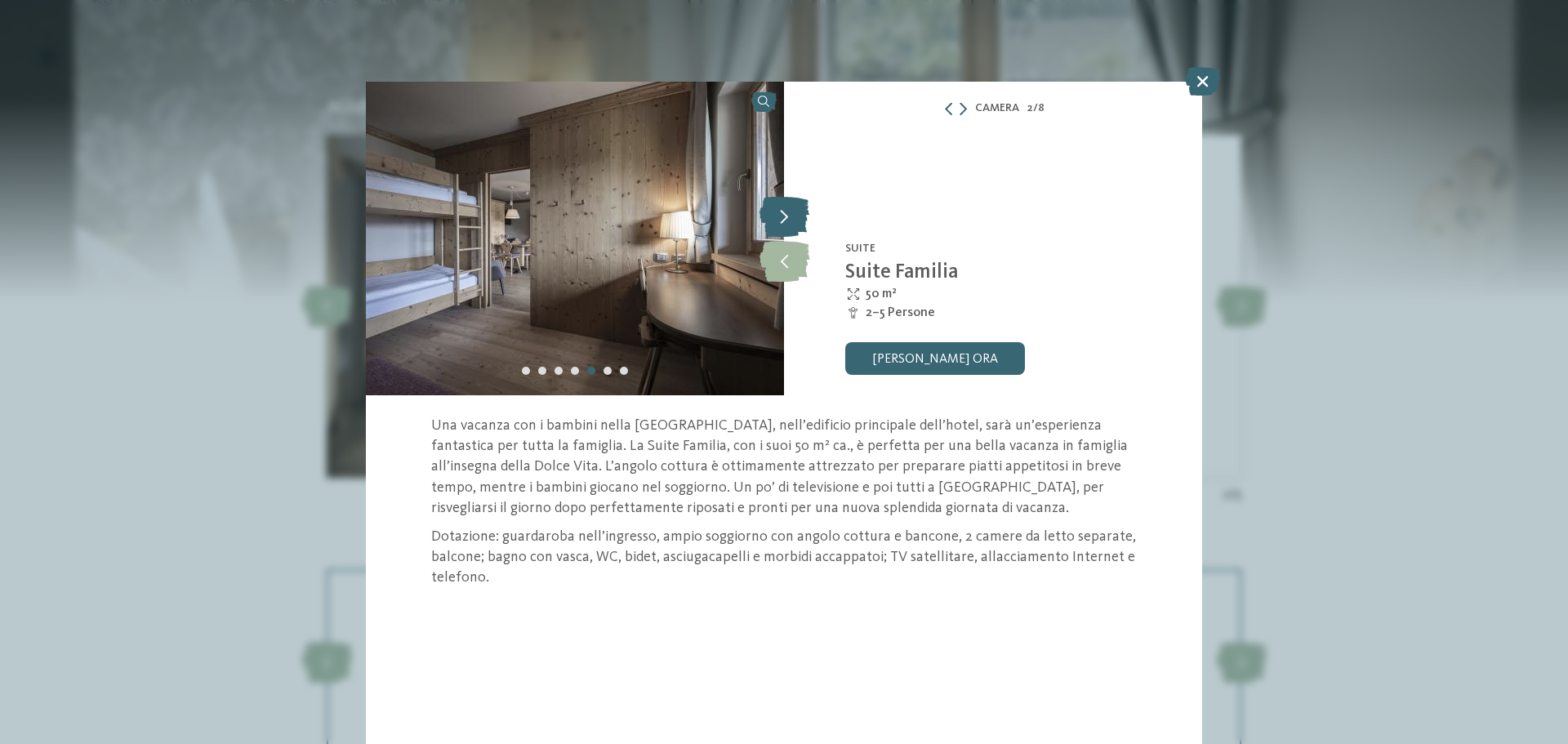
click at [784, 223] on icon at bounding box center [784, 216] width 50 height 41
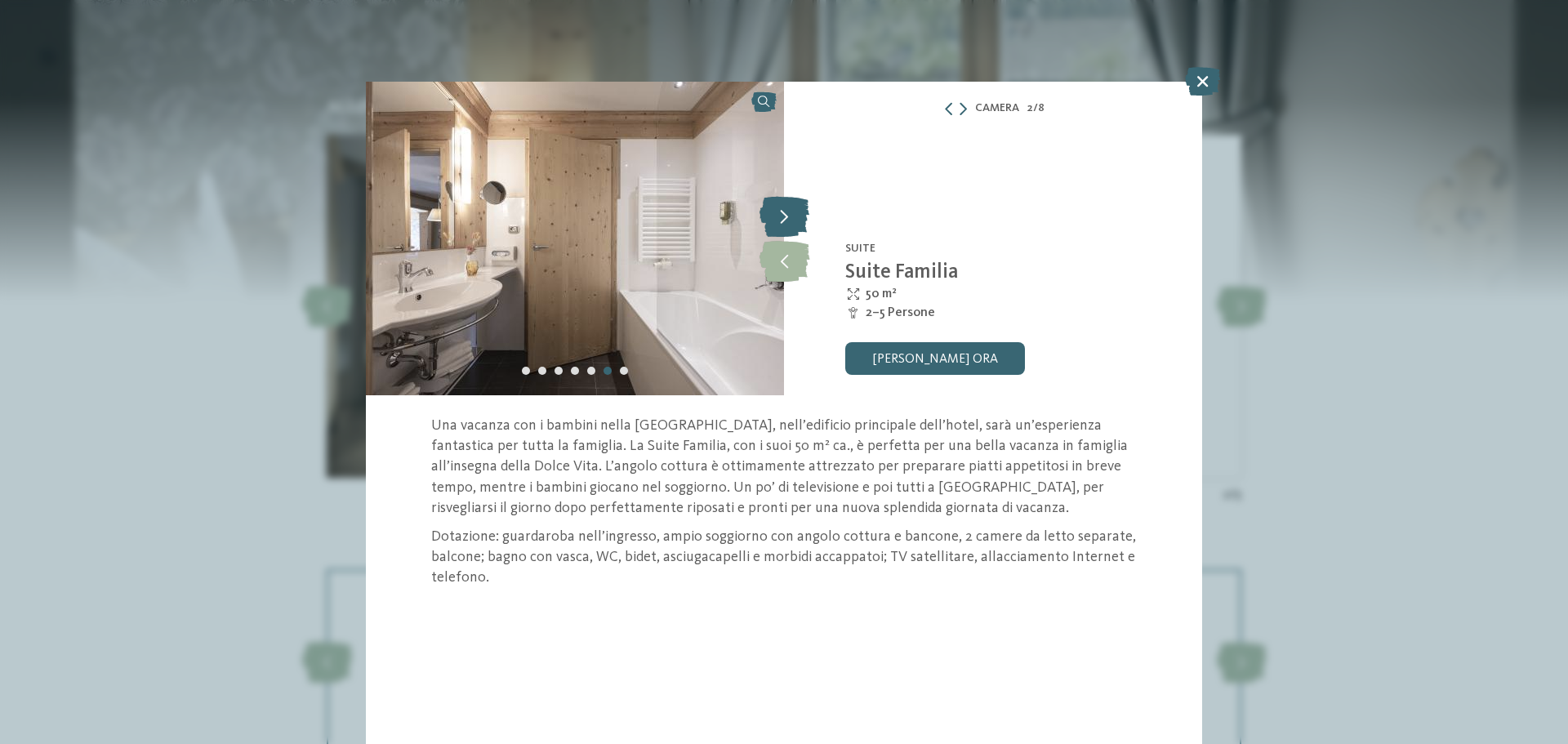
click at [784, 223] on icon at bounding box center [784, 216] width 50 height 41
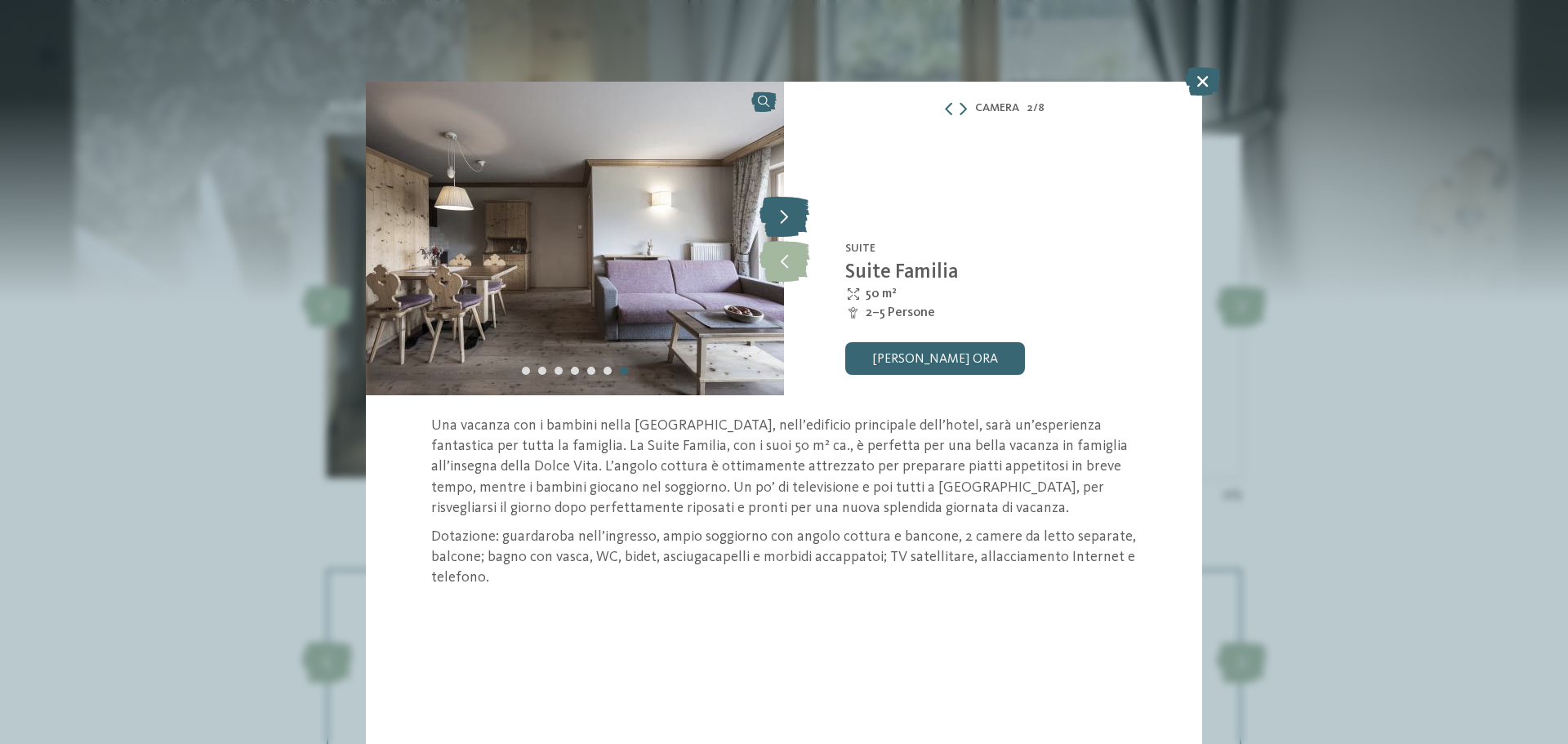
click at [784, 223] on icon at bounding box center [784, 216] width 50 height 41
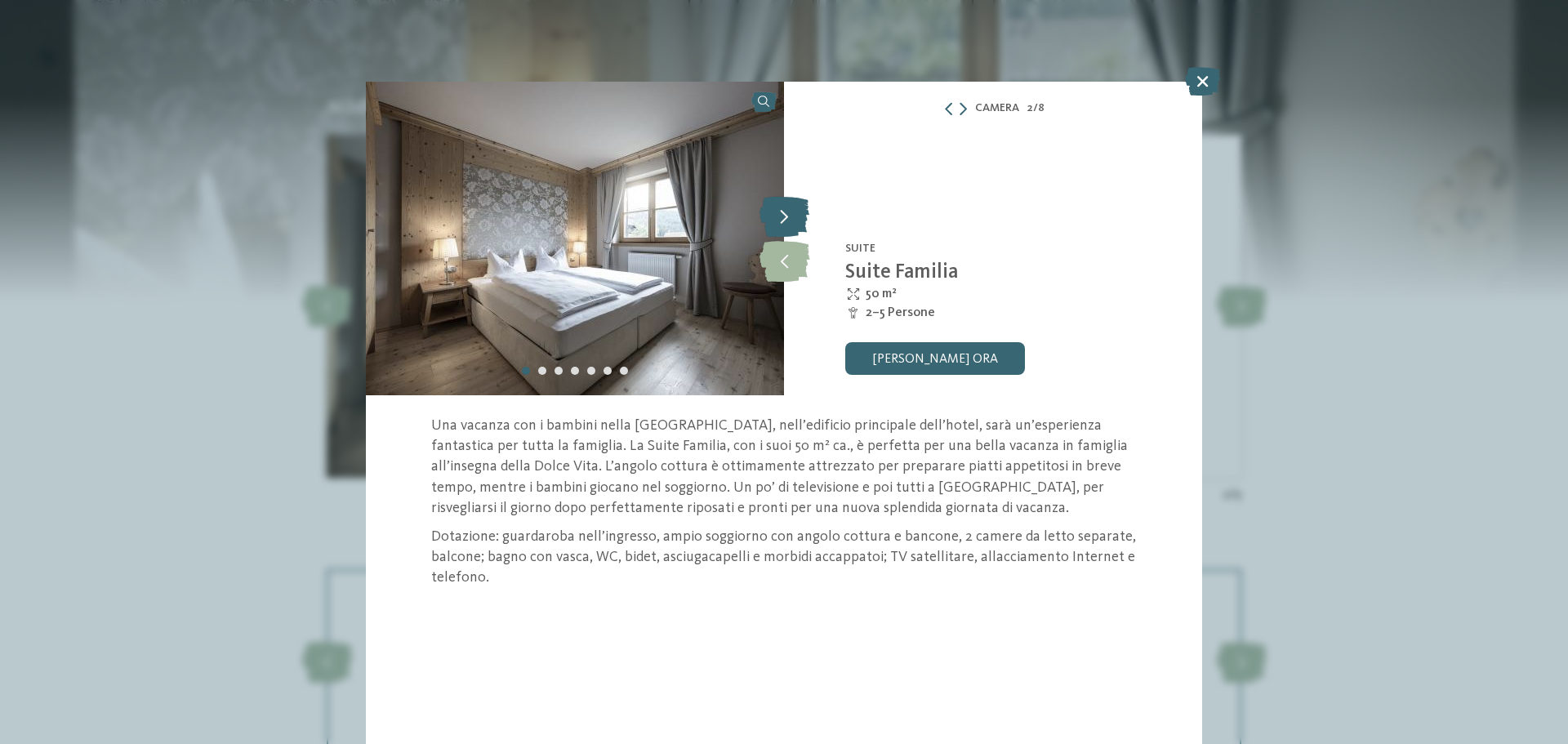
click at [784, 223] on icon at bounding box center [784, 216] width 50 height 41
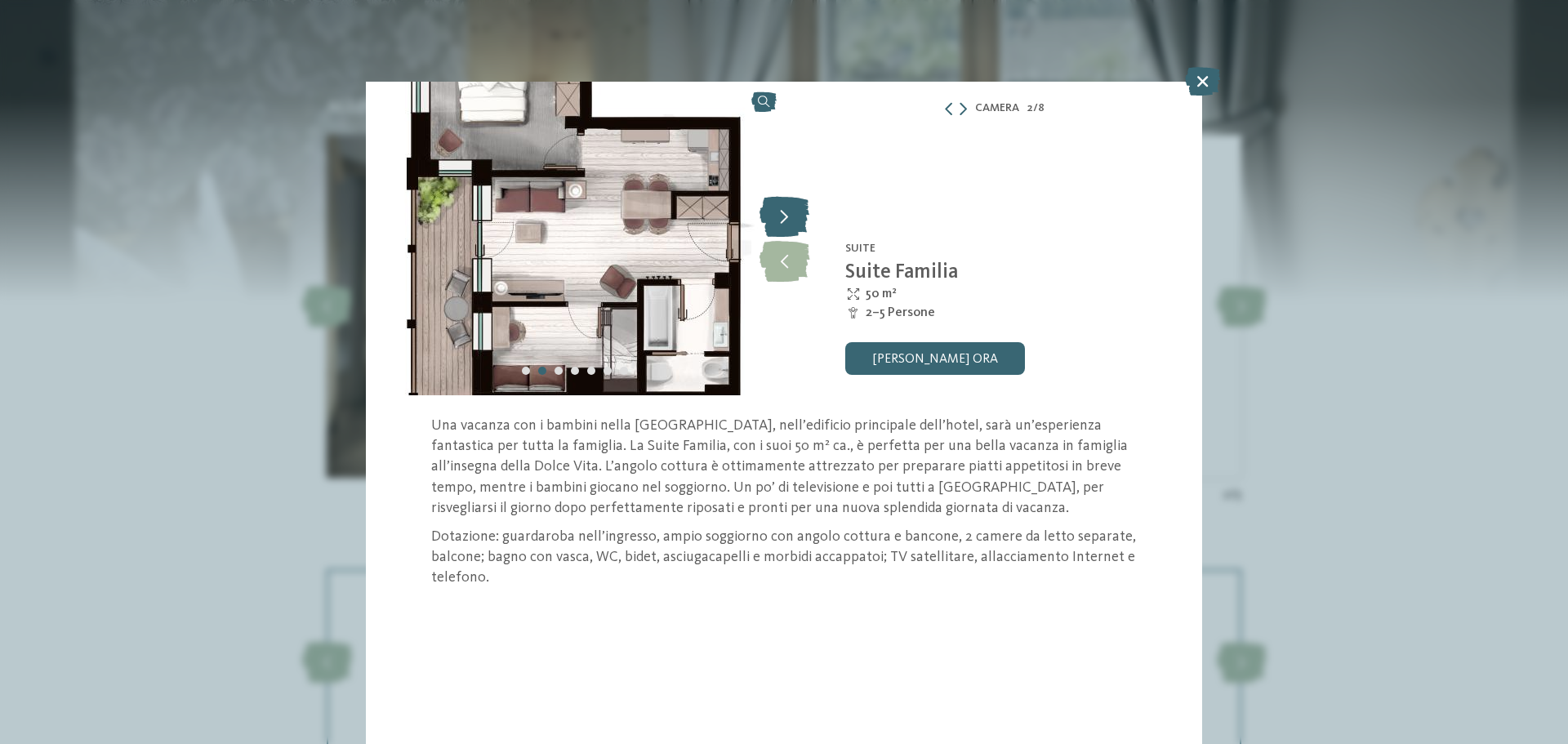
click at [776, 219] on icon at bounding box center [784, 216] width 50 height 41
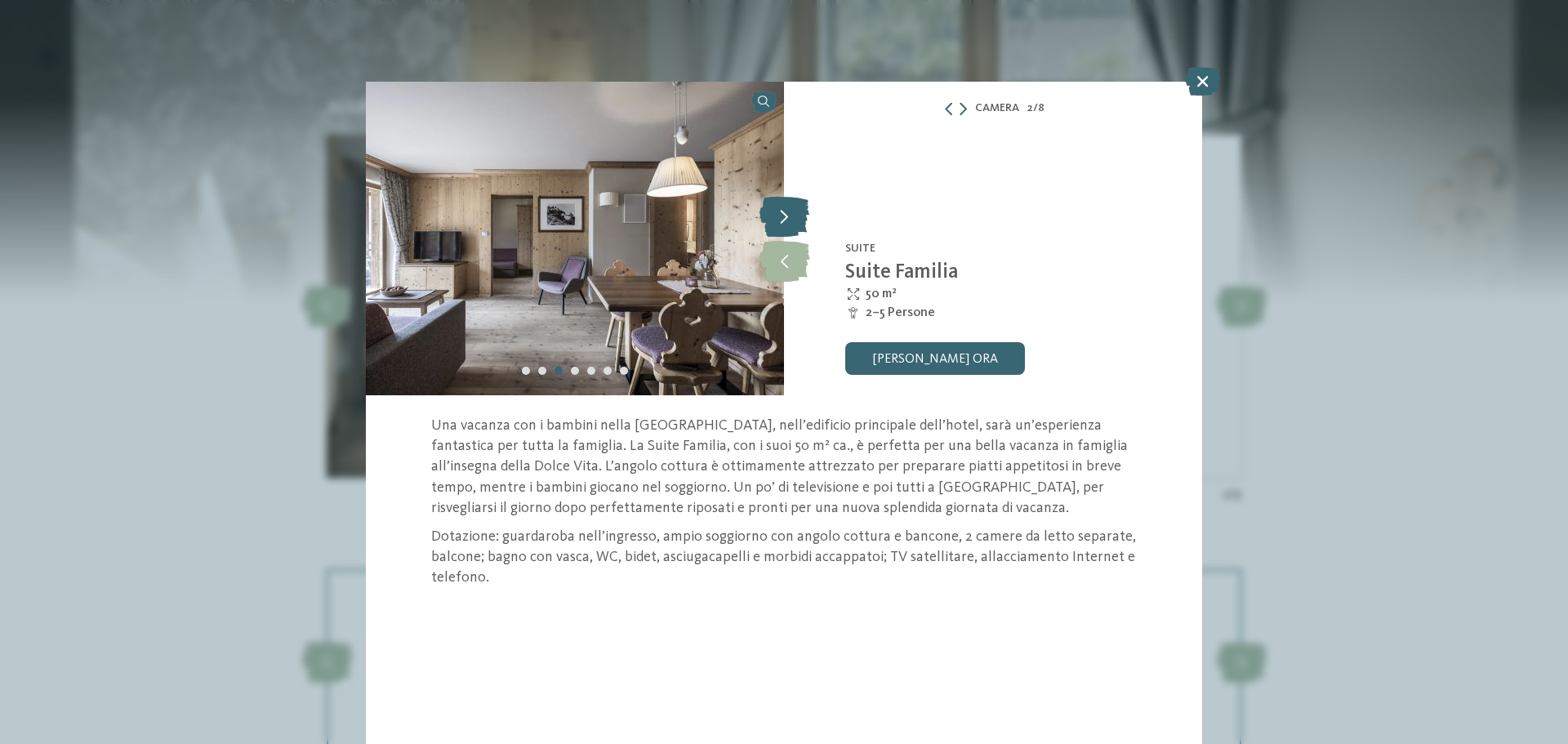
click at [776, 219] on icon at bounding box center [784, 216] width 50 height 41
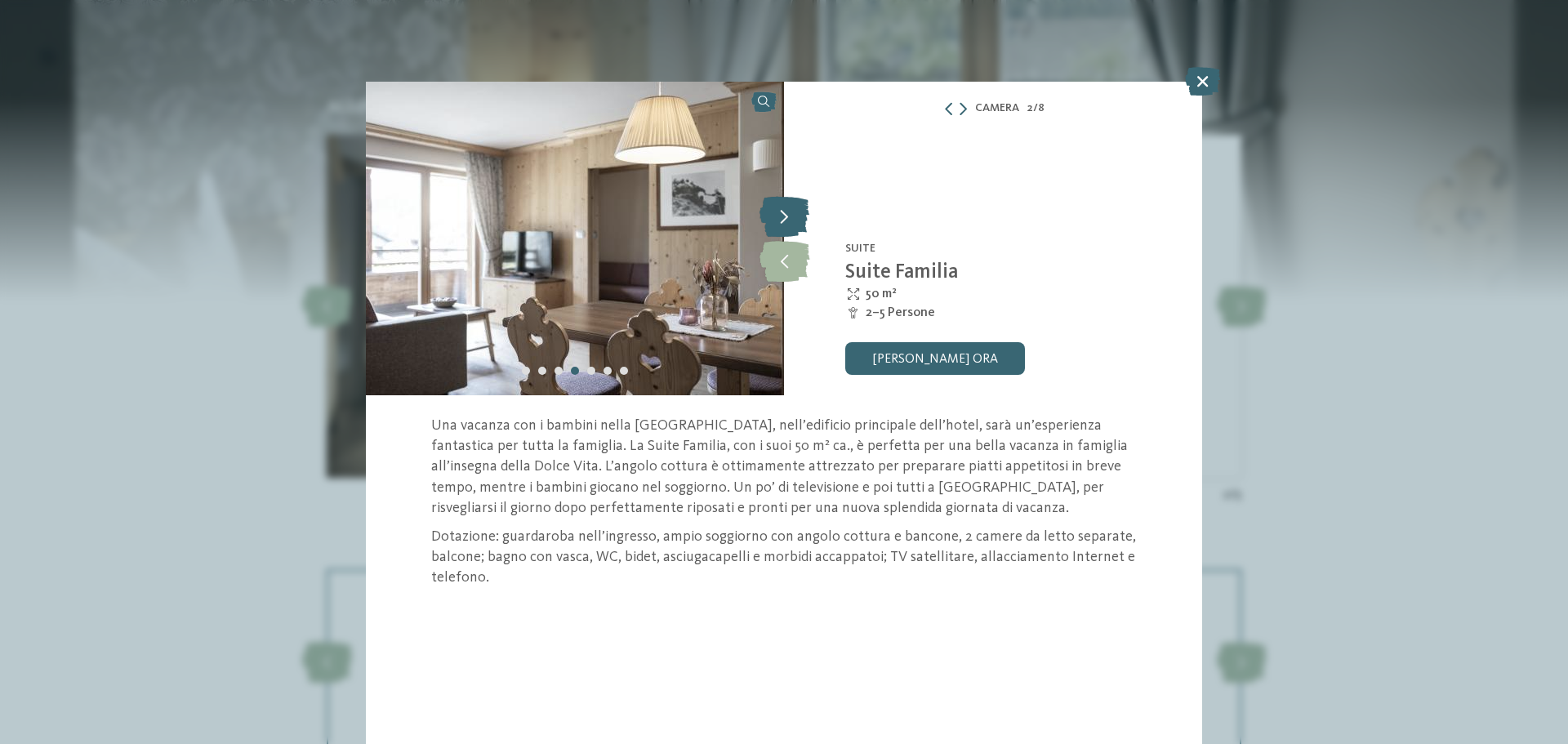
click at [776, 219] on icon at bounding box center [784, 216] width 50 height 41
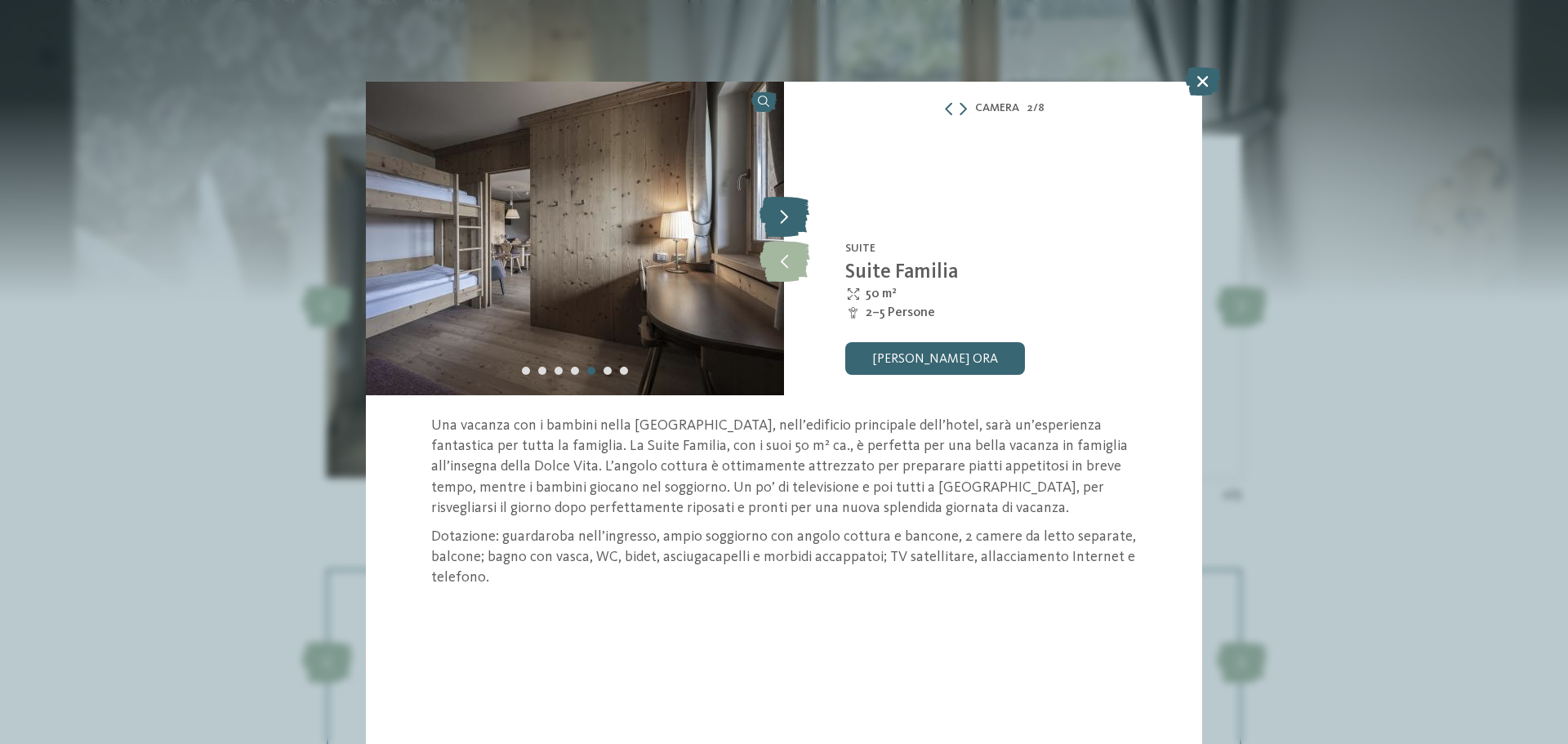
click at [776, 219] on icon at bounding box center [784, 216] width 50 height 41
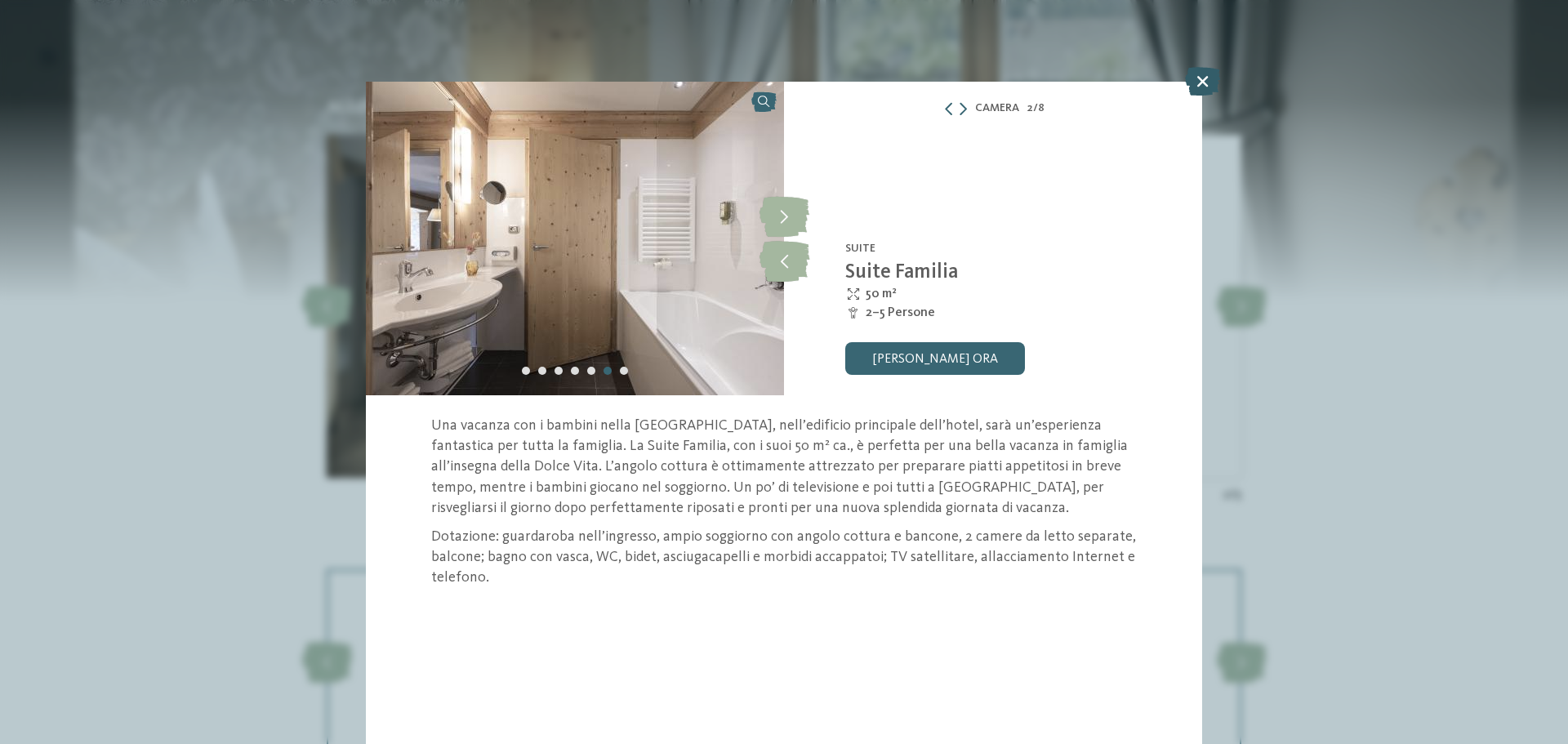
click at [1213, 81] on icon at bounding box center [1202, 81] width 35 height 29
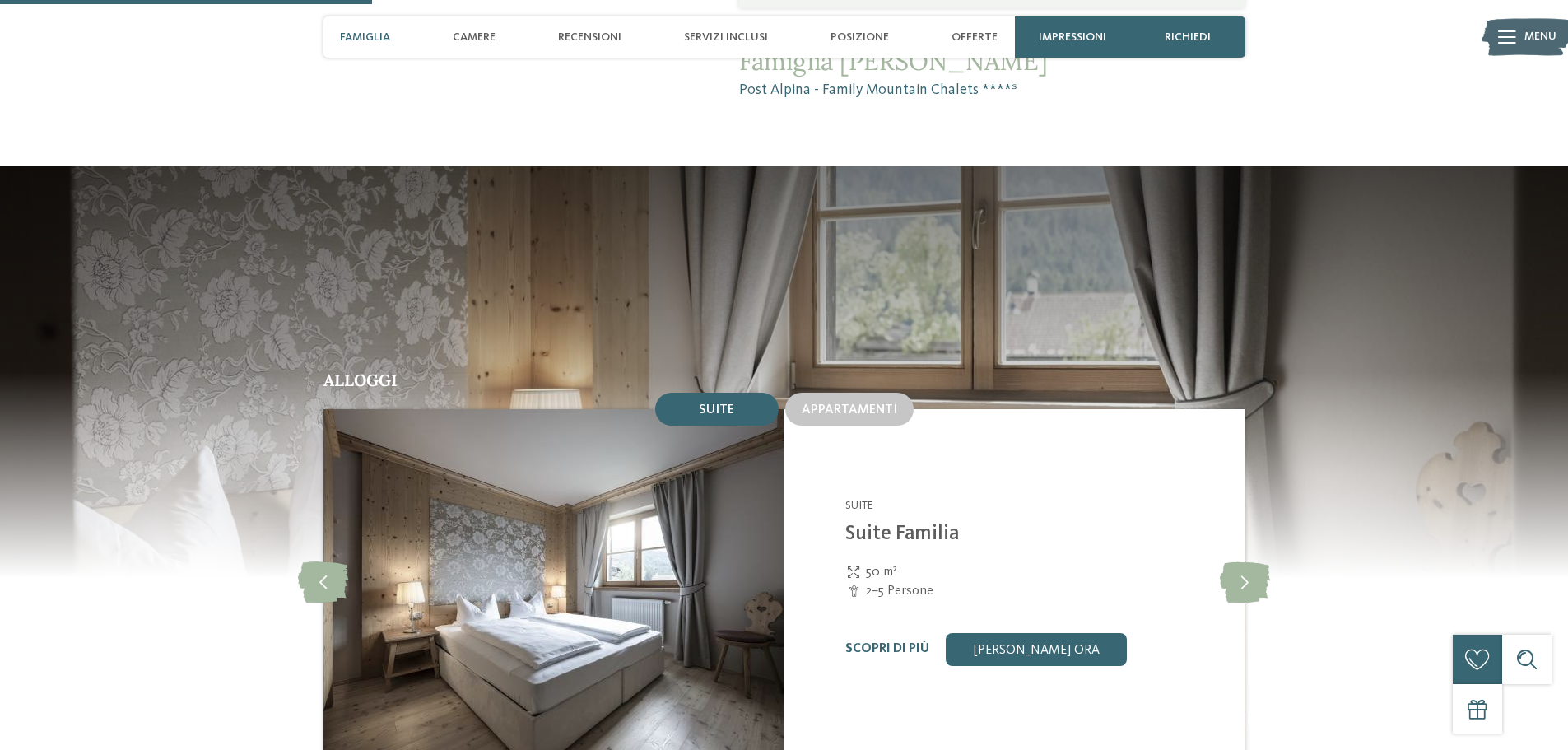
scroll to position [1647, 0]
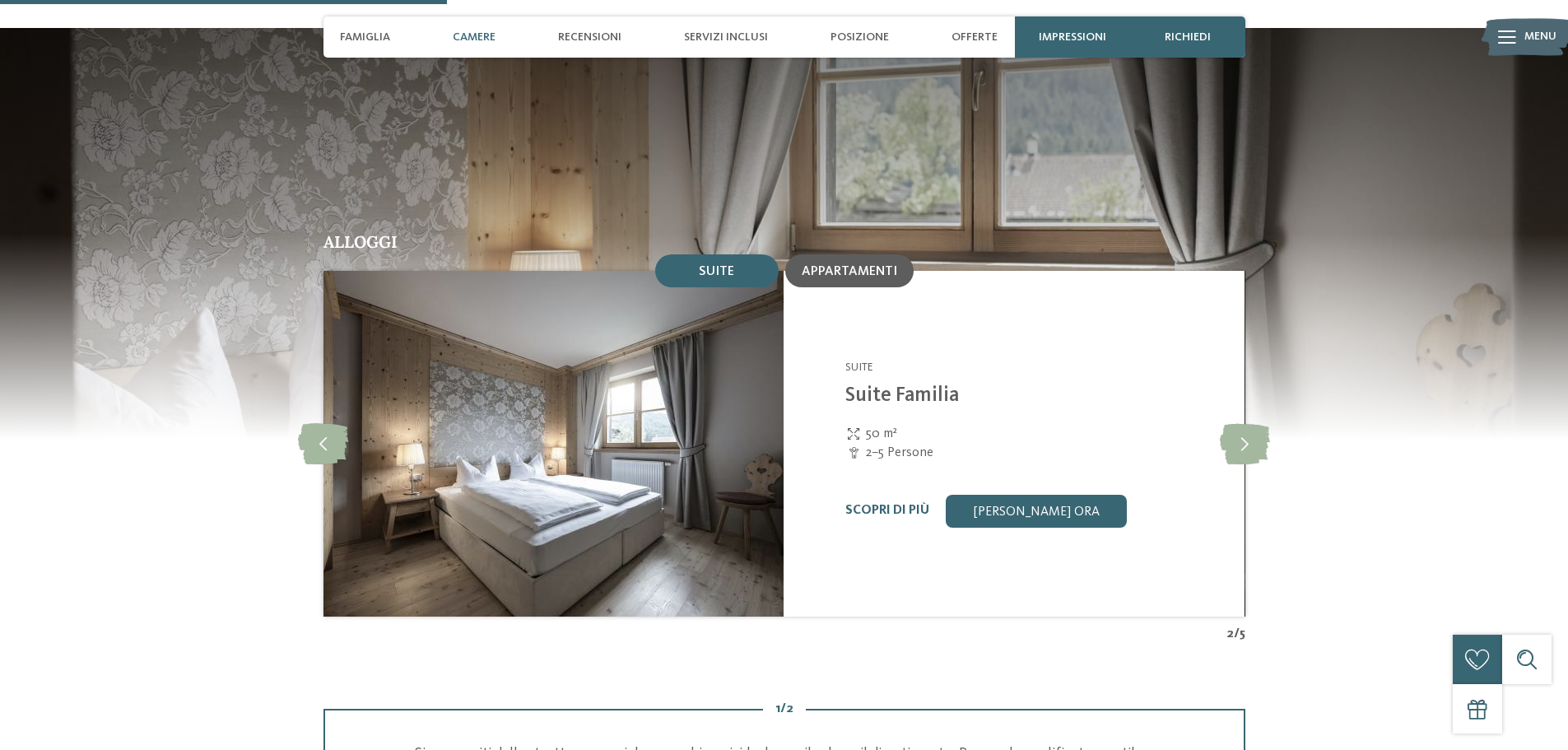
click at [870, 265] on span "Appartamenti" at bounding box center [850, 271] width 96 height 13
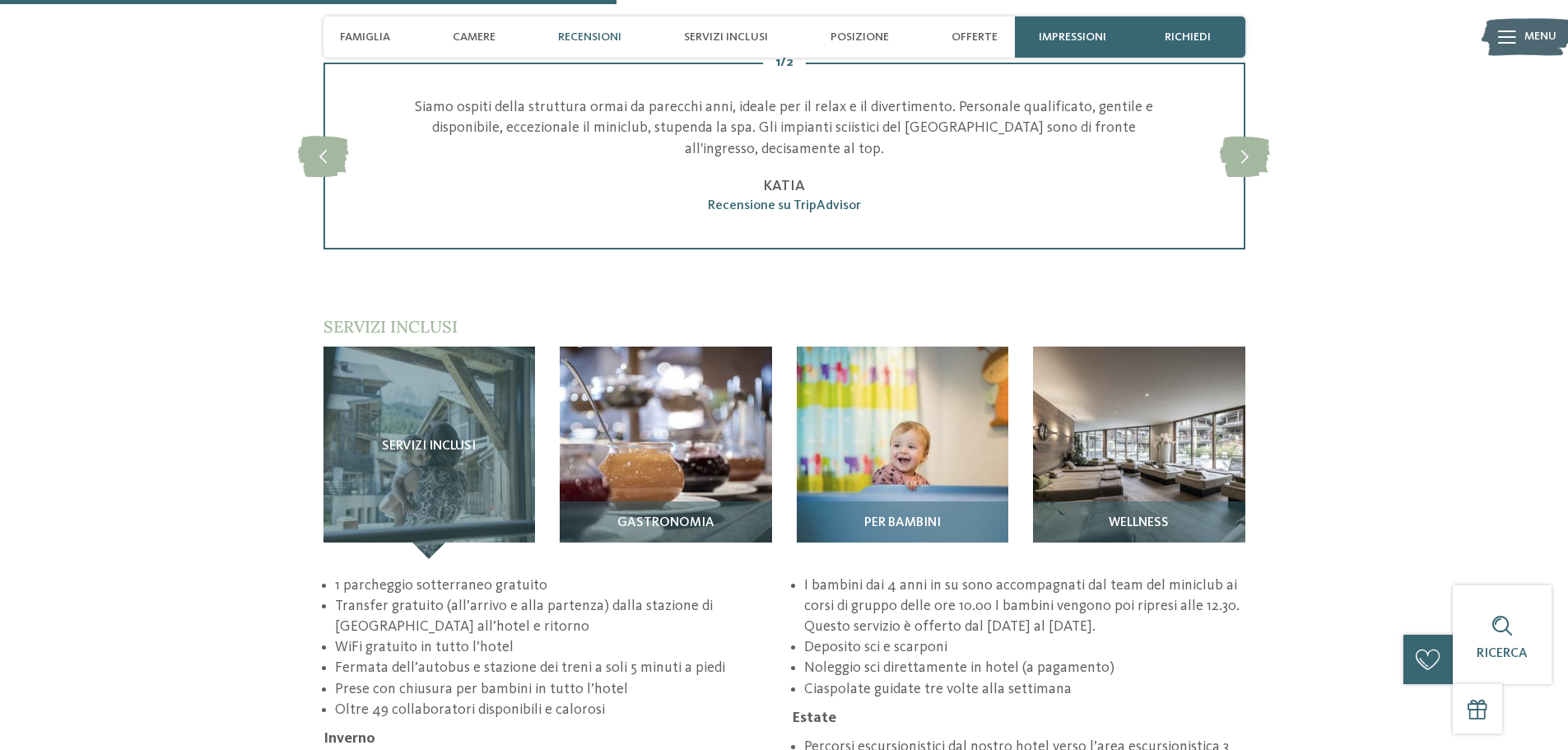
scroll to position [2333, 0]
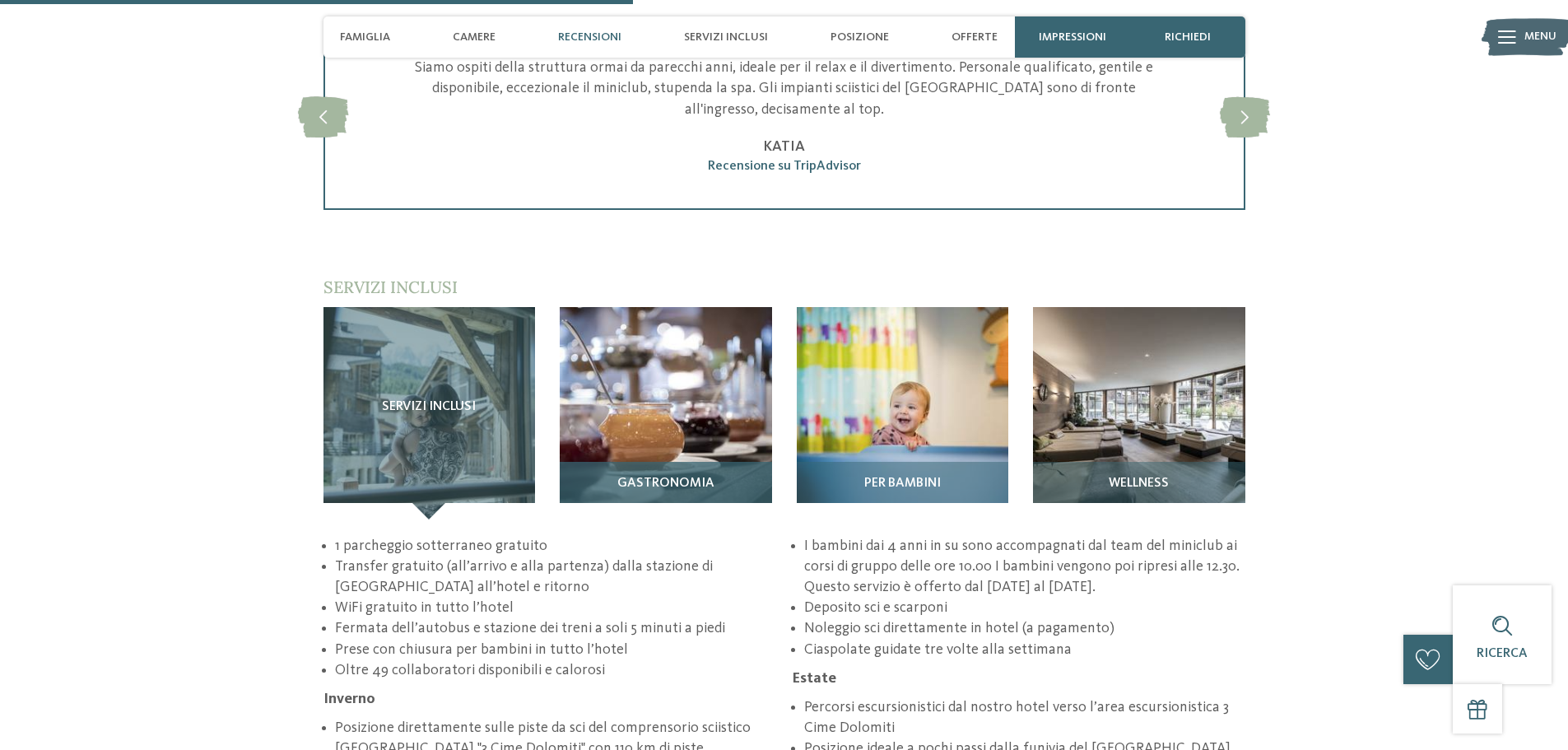
click at [645, 377] on img at bounding box center [665, 413] width 213 height 213
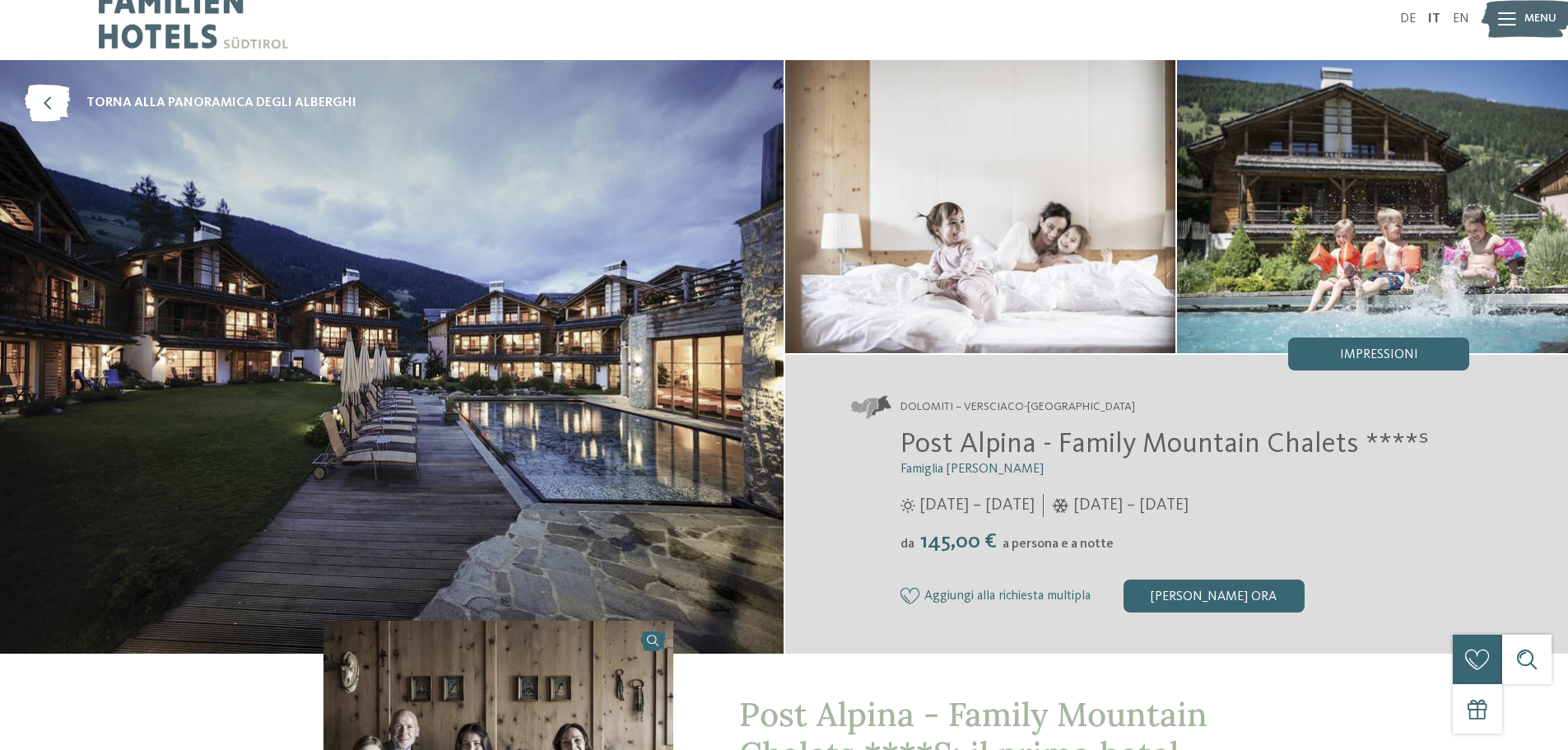
scroll to position [0, 0]
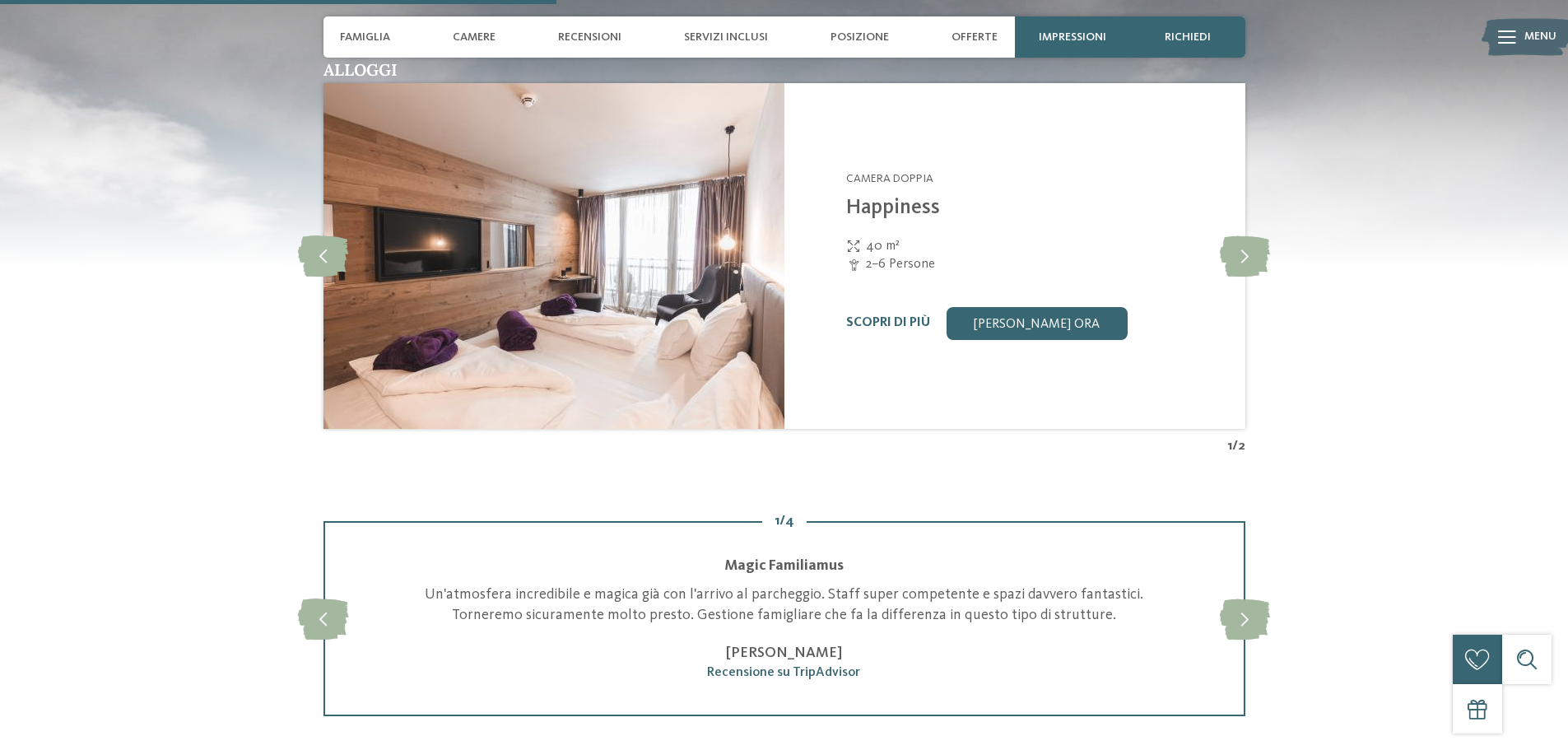
scroll to position [2059, 0]
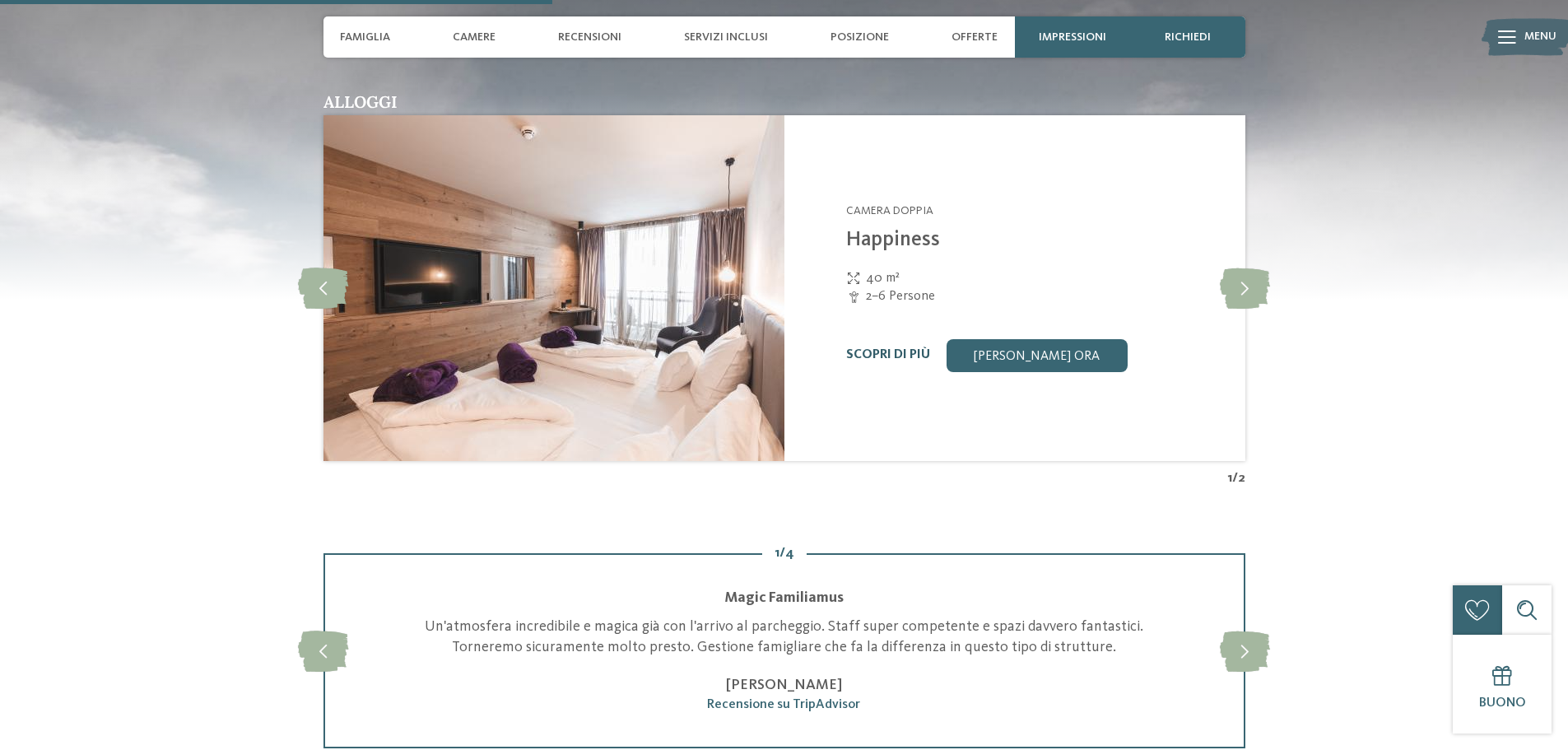
click at [899, 354] on link "Scopri di più" at bounding box center [888, 354] width 84 height 13
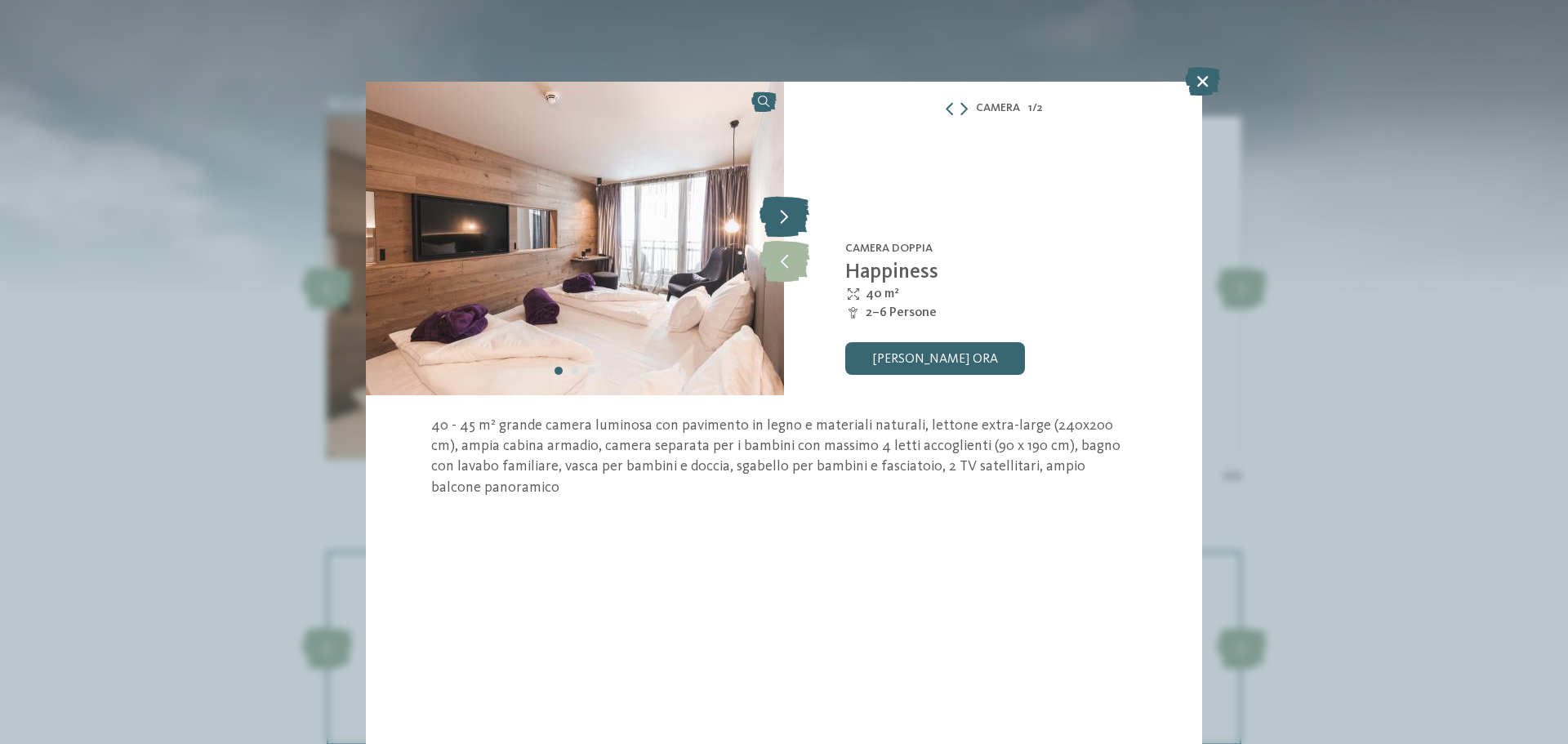
click at [783, 218] on icon at bounding box center [784, 216] width 50 height 41
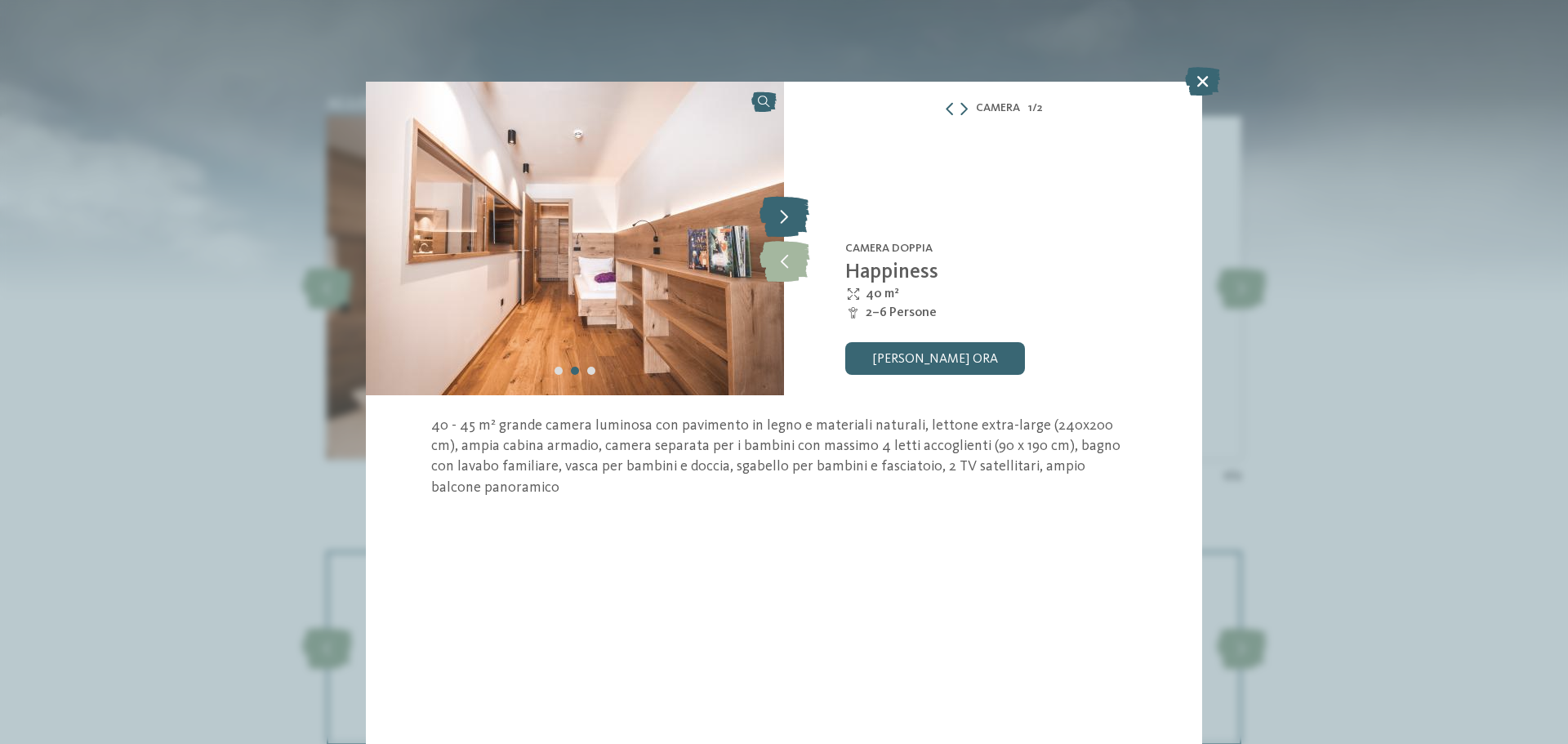
click at [783, 218] on icon at bounding box center [784, 216] width 50 height 41
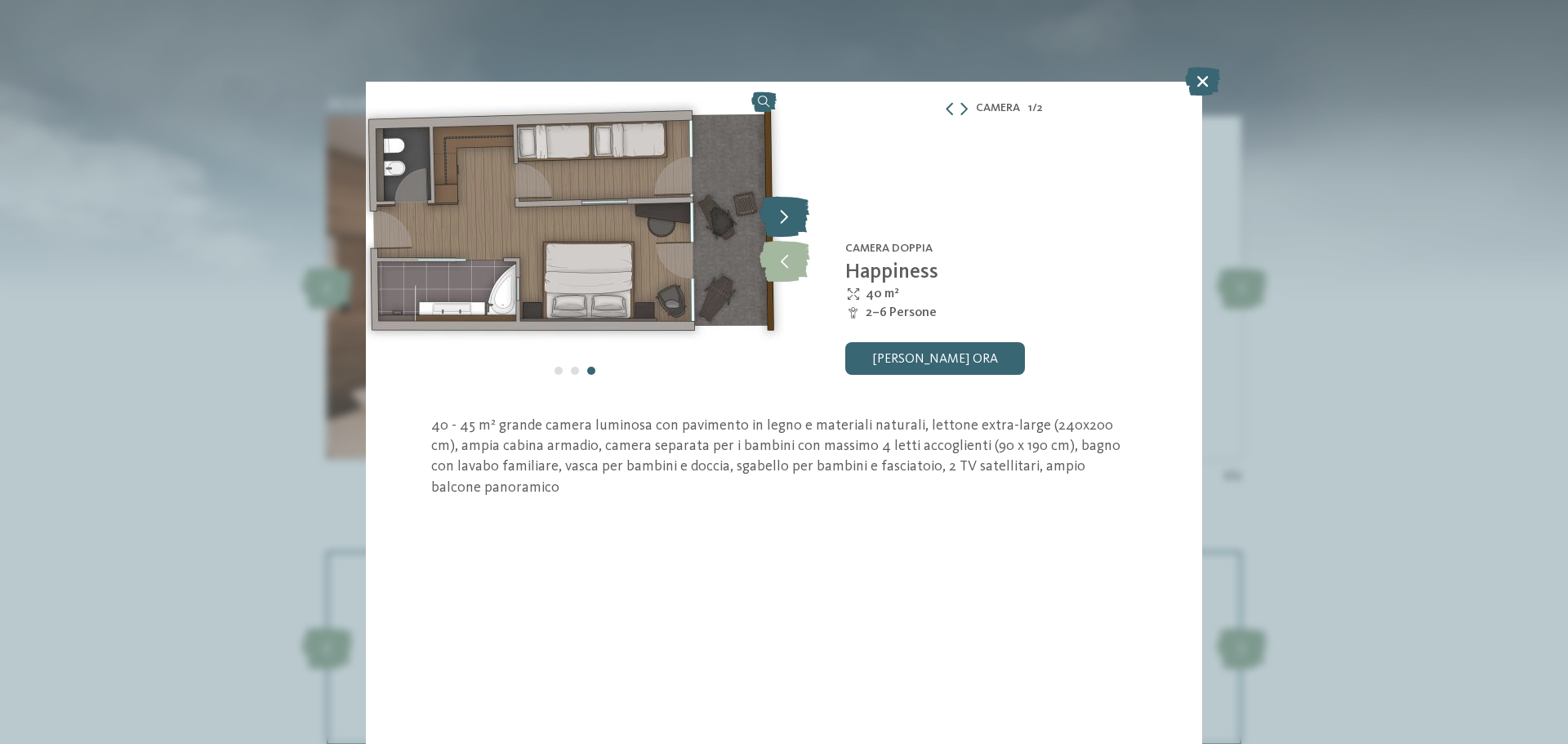
click at [783, 218] on icon at bounding box center [784, 216] width 50 height 41
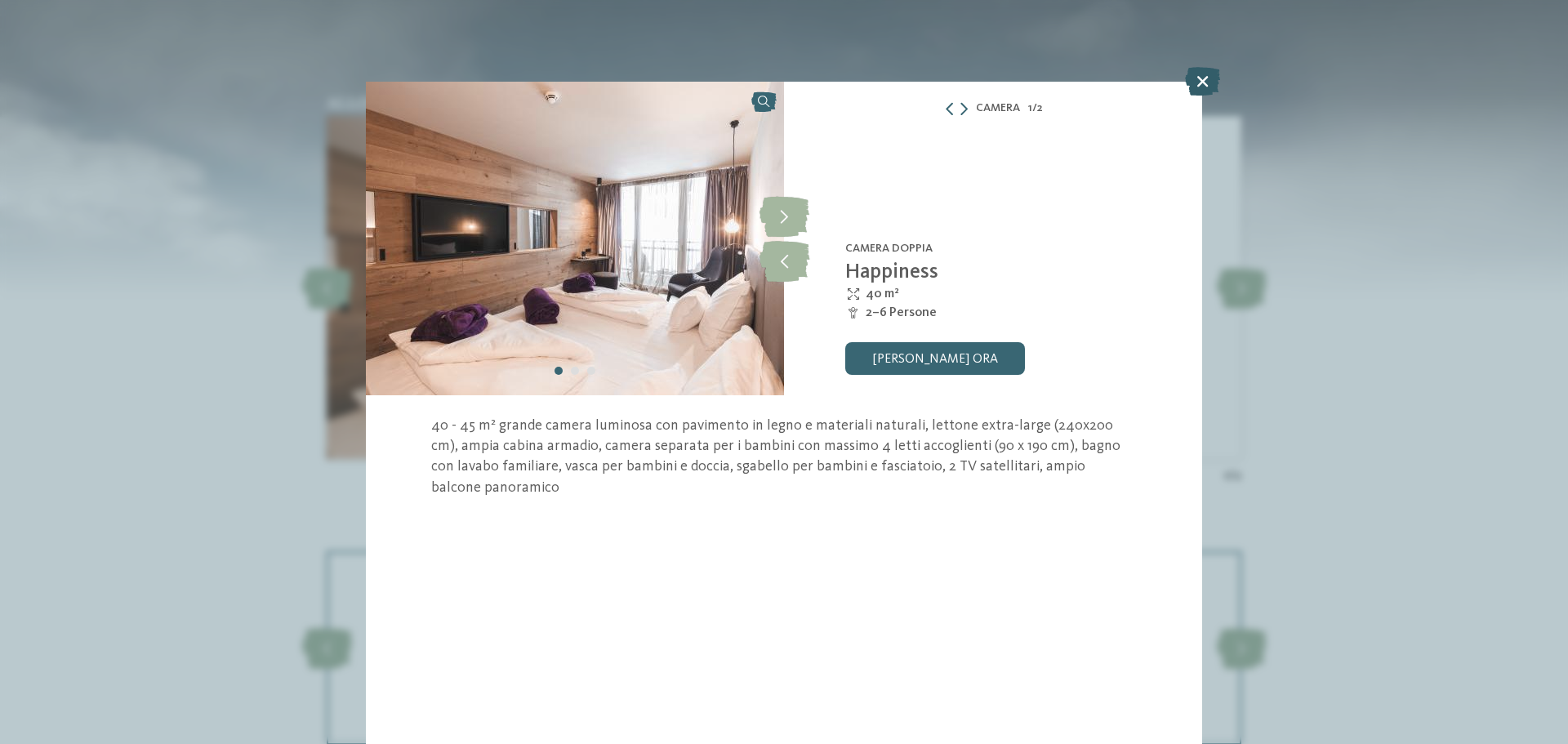
click at [1211, 78] on icon at bounding box center [1202, 81] width 35 height 29
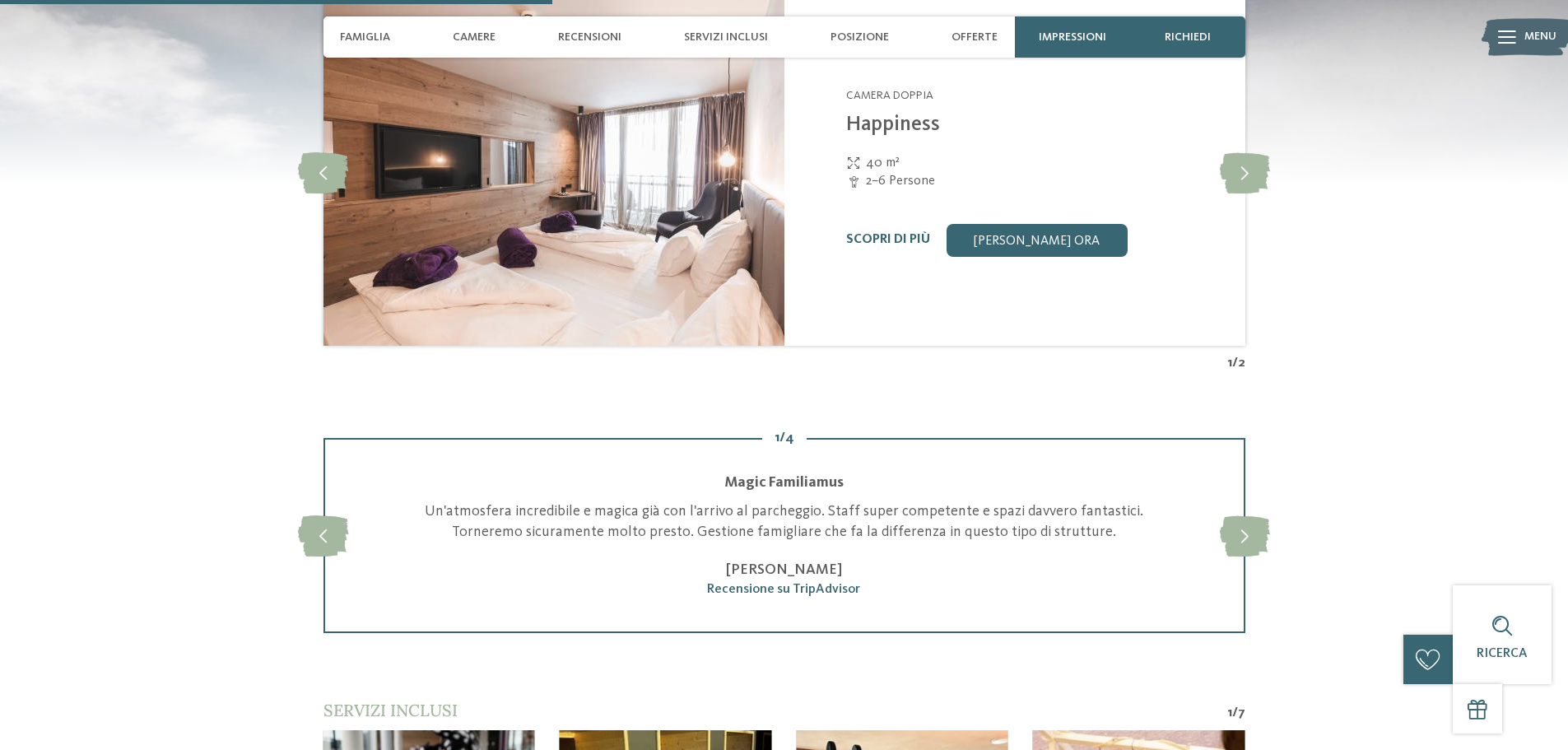
scroll to position [2059, 0]
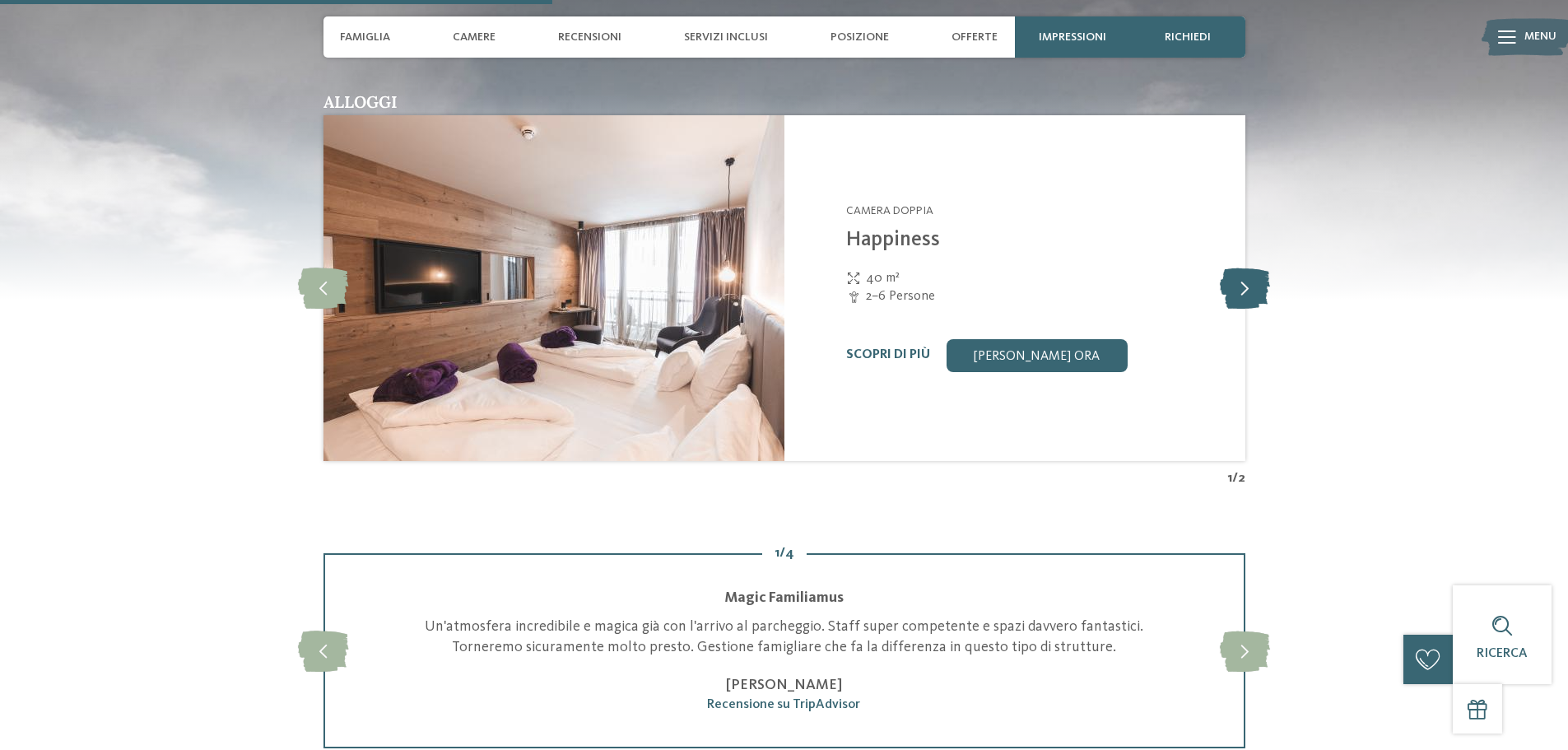
click at [1238, 287] on icon at bounding box center [1245, 288] width 50 height 41
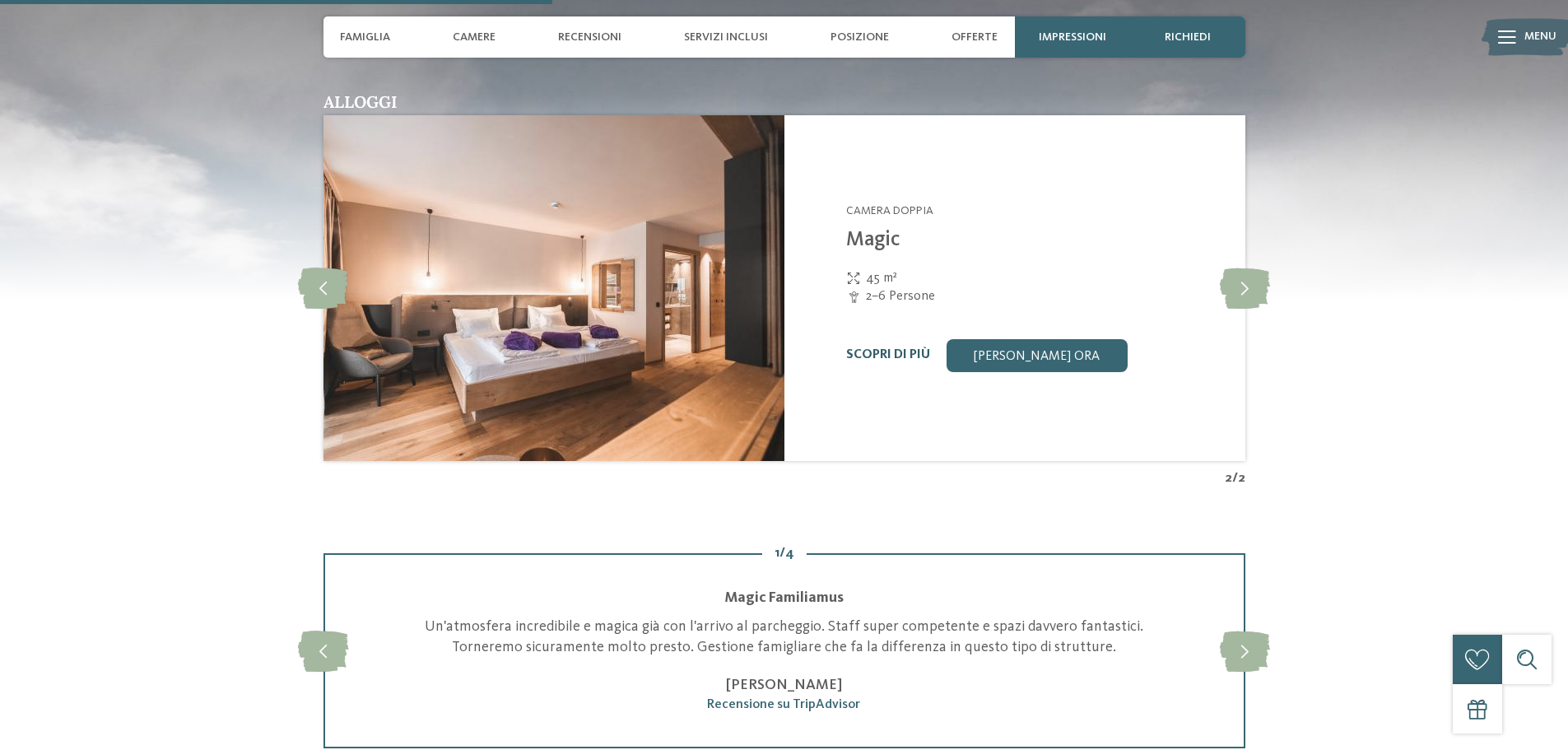
click at [898, 355] on link "Scopri di più" at bounding box center [888, 354] width 84 height 13
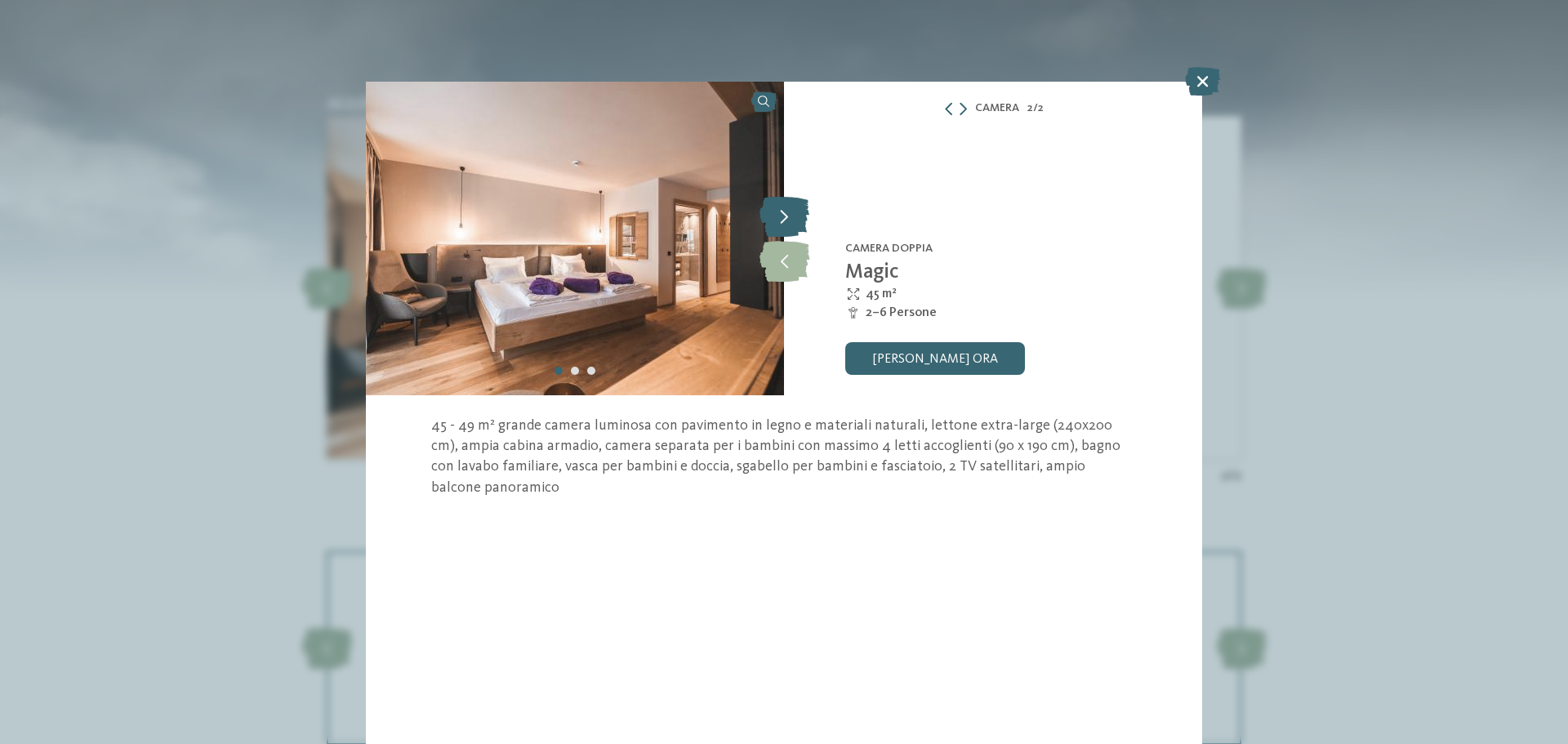
click at [787, 224] on icon at bounding box center [784, 216] width 50 height 41
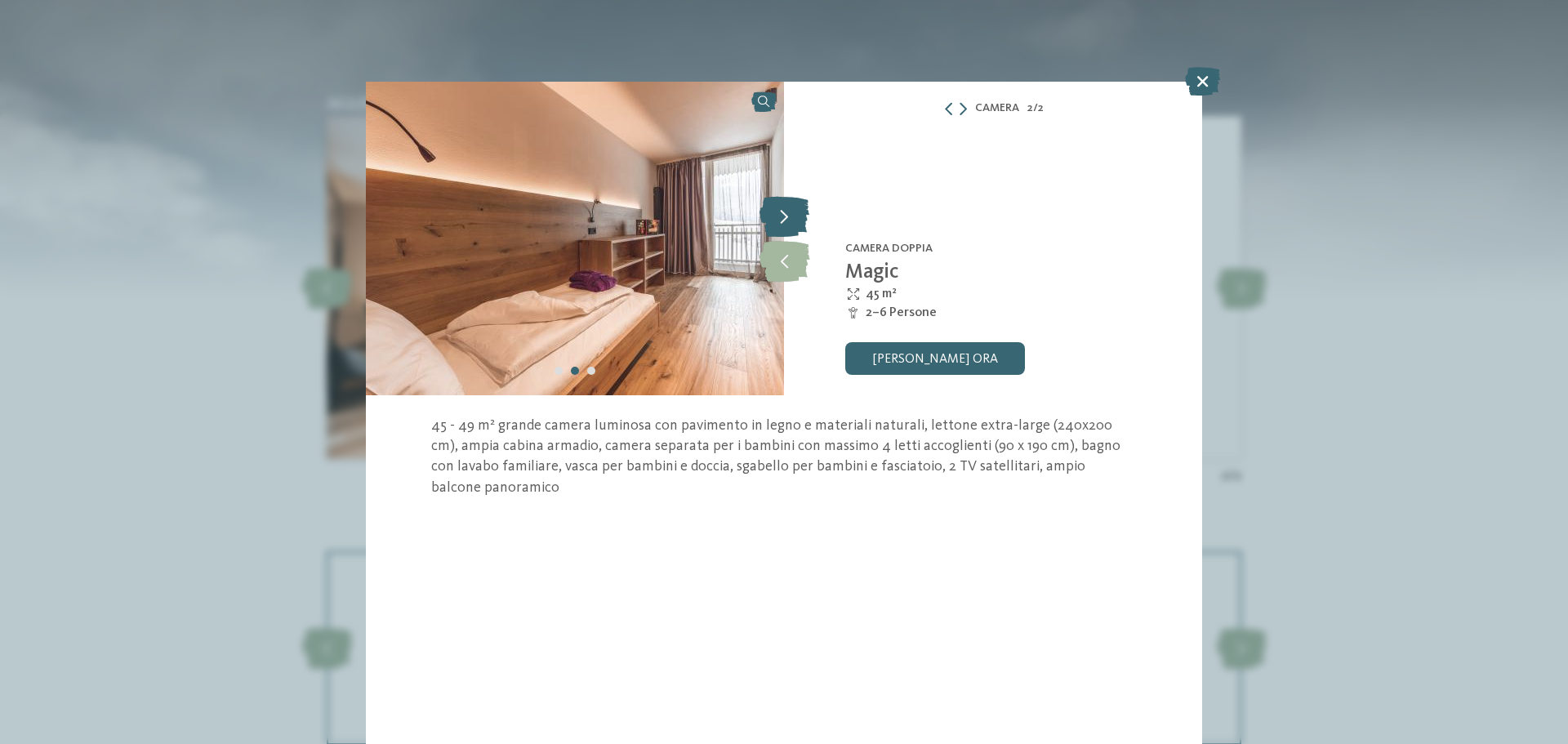
click at [787, 224] on icon at bounding box center [784, 216] width 50 height 41
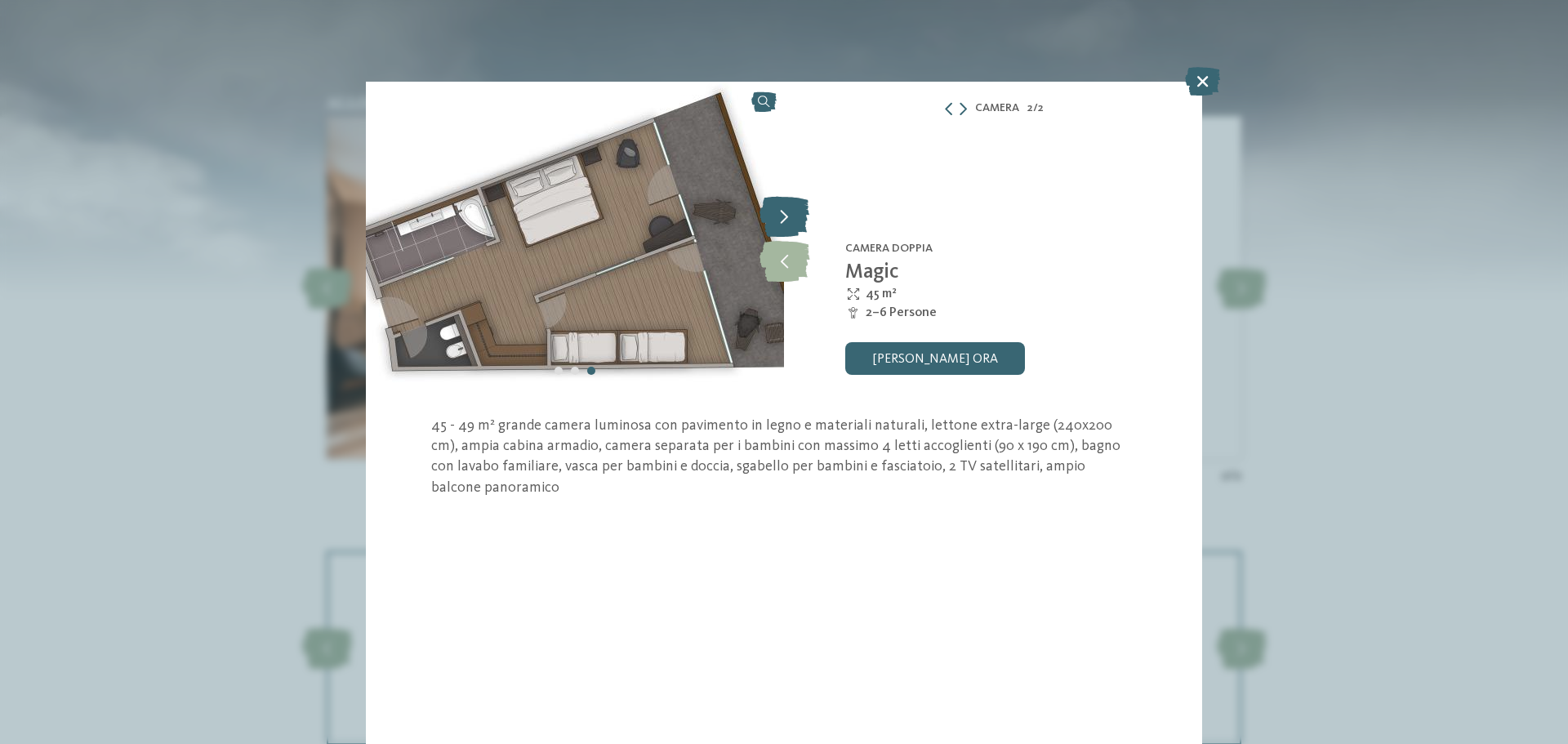
click at [787, 224] on icon at bounding box center [784, 216] width 50 height 41
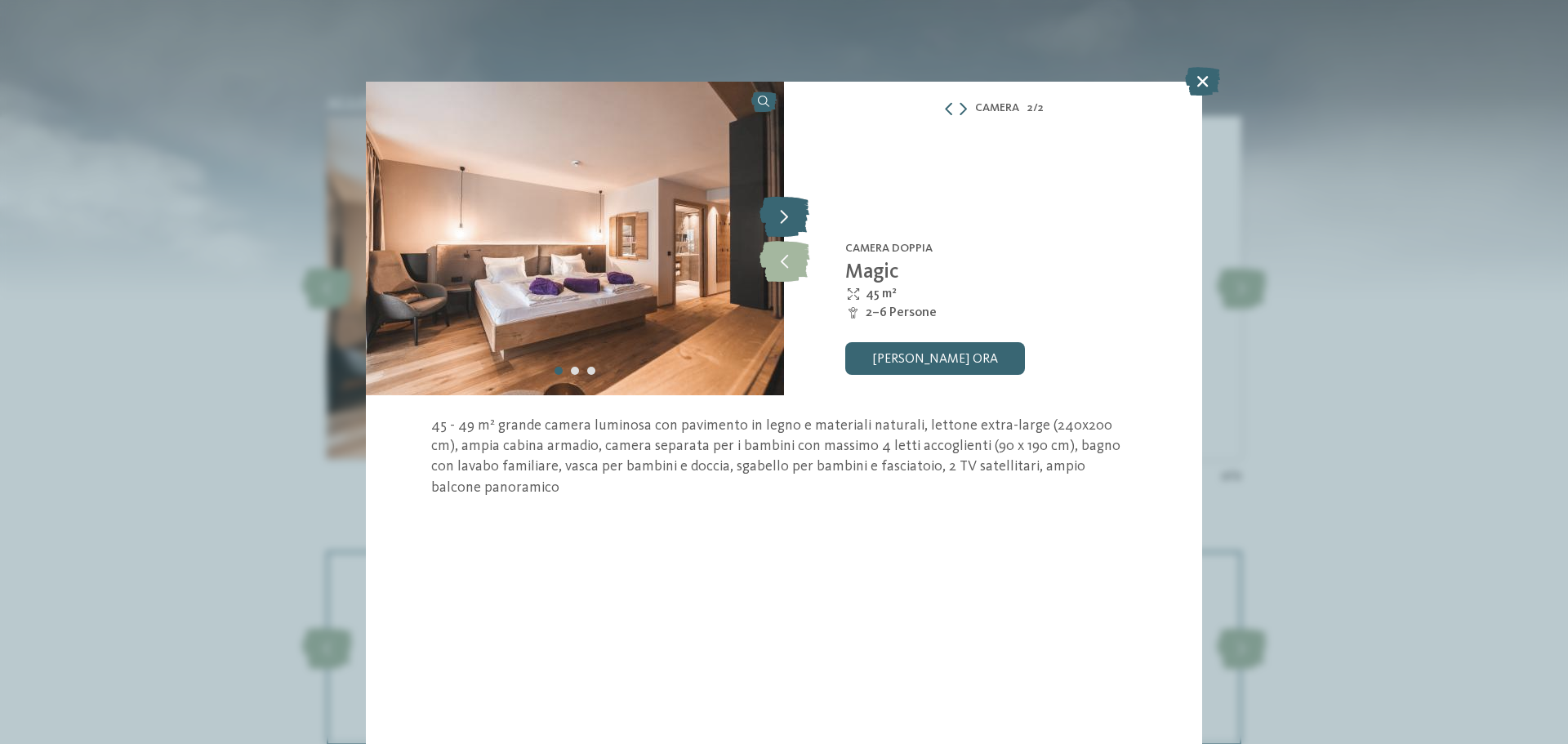
click at [787, 224] on icon at bounding box center [784, 216] width 50 height 41
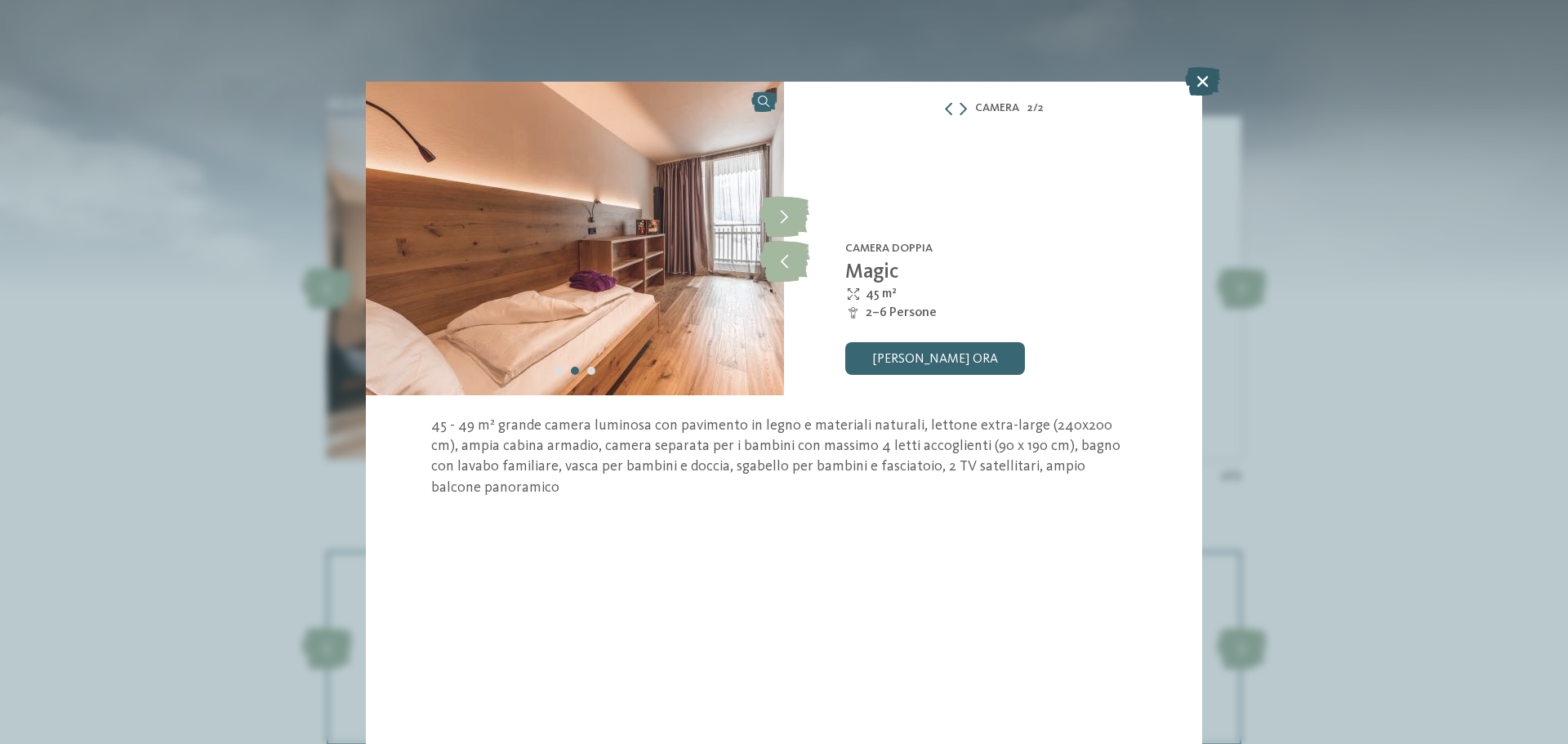
click at [1188, 83] on icon at bounding box center [1202, 81] width 35 height 29
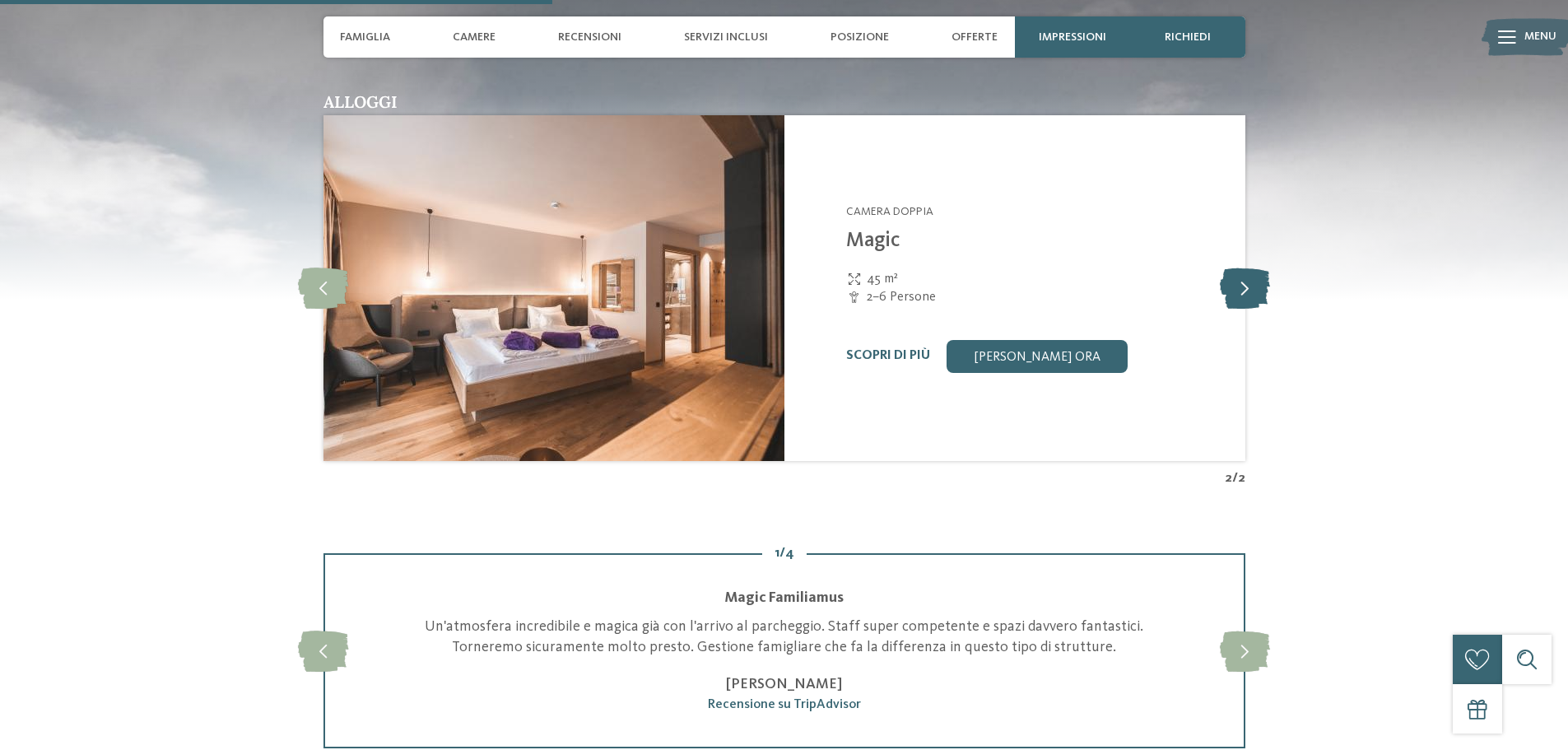
click at [1249, 285] on icon at bounding box center [1245, 288] width 50 height 41
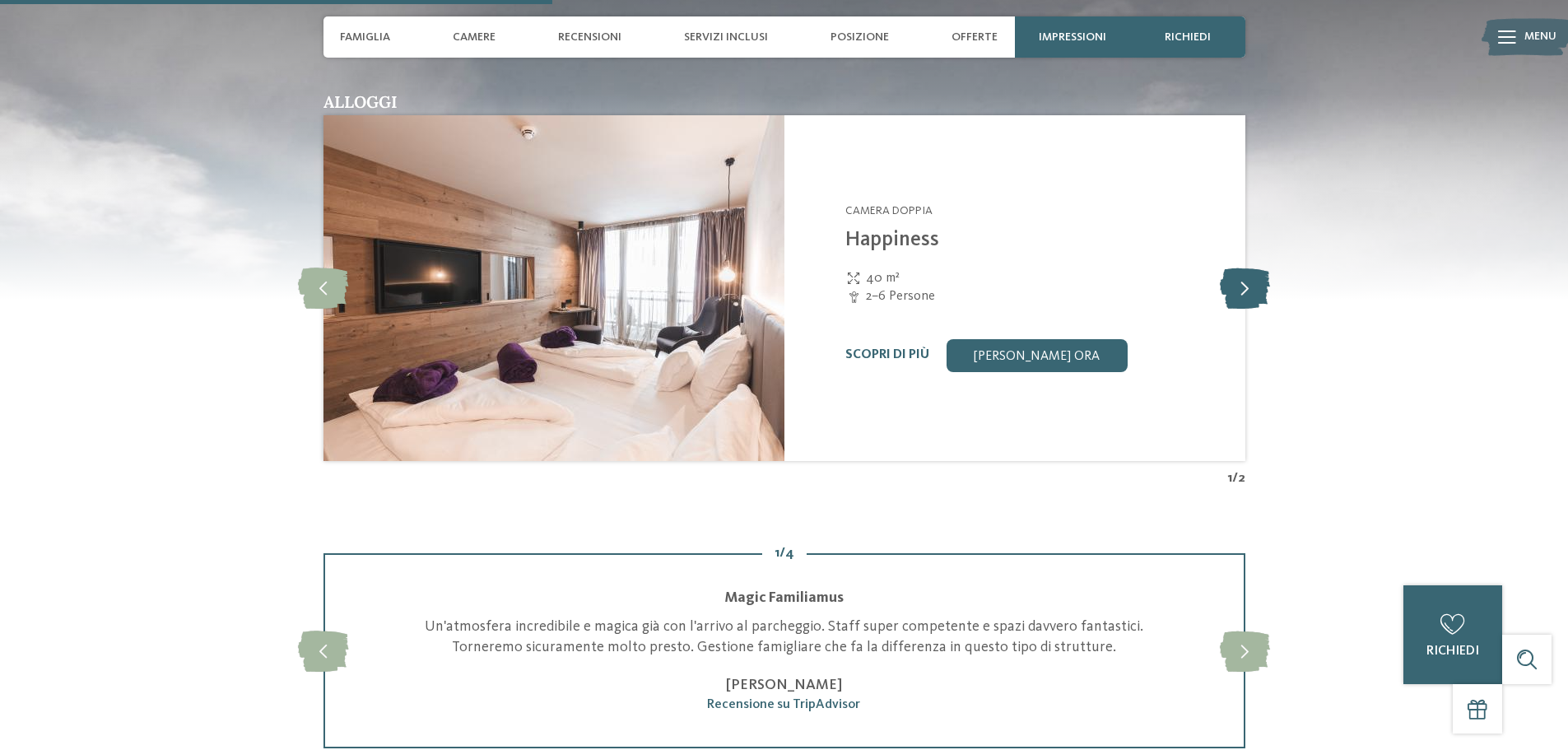
click at [1249, 285] on icon at bounding box center [1245, 288] width 50 height 41
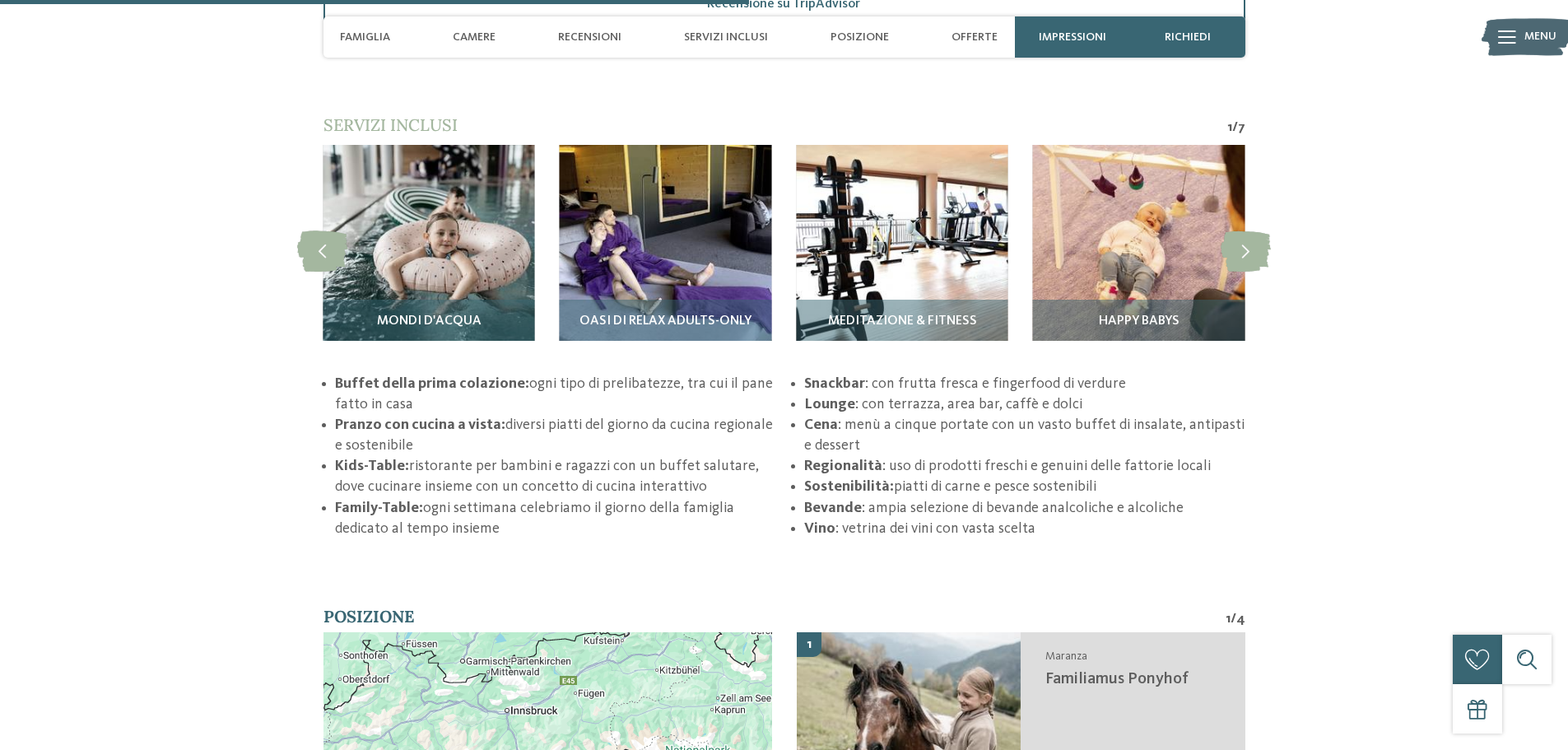
scroll to position [2608, 0]
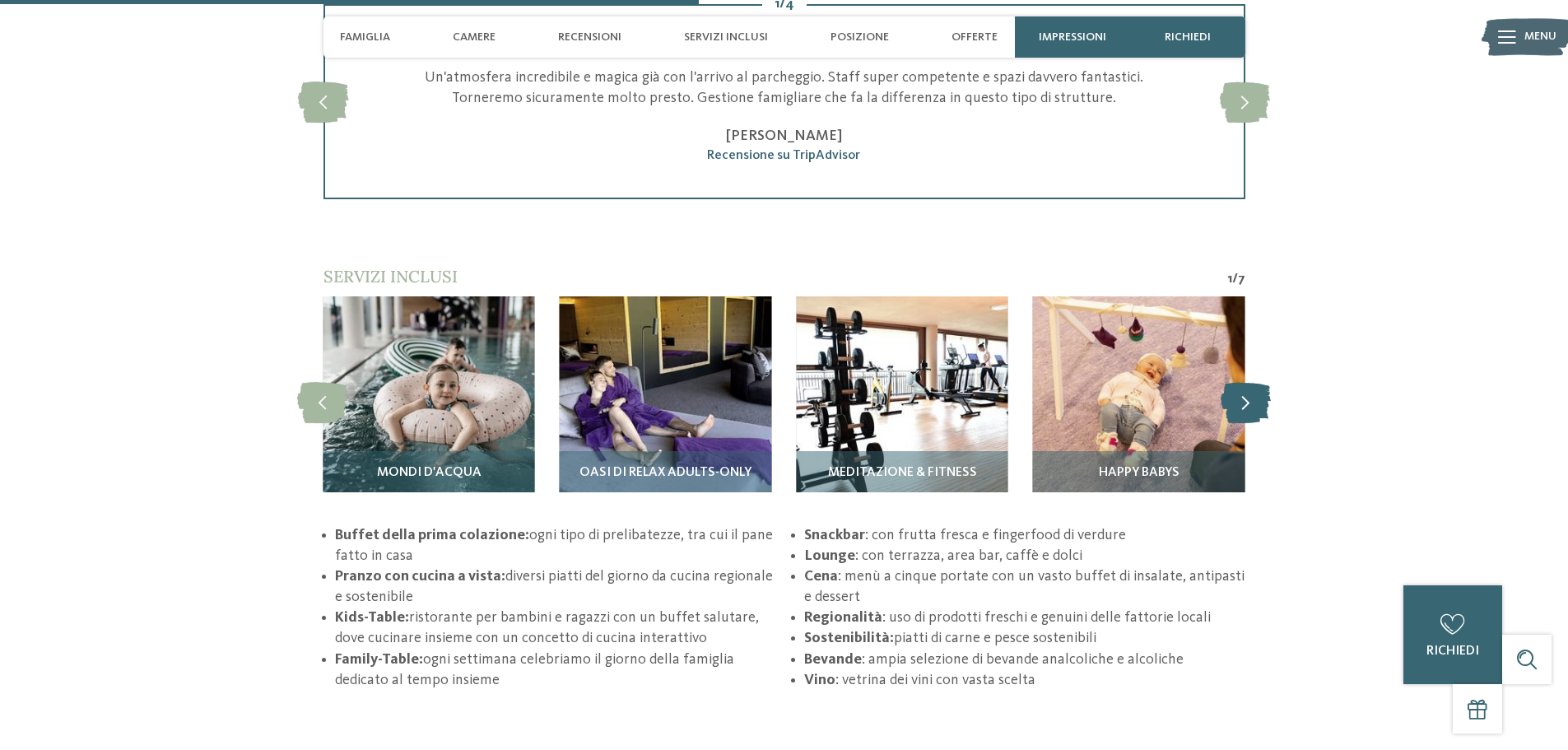
click at [1242, 400] on icon at bounding box center [1245, 402] width 50 height 41
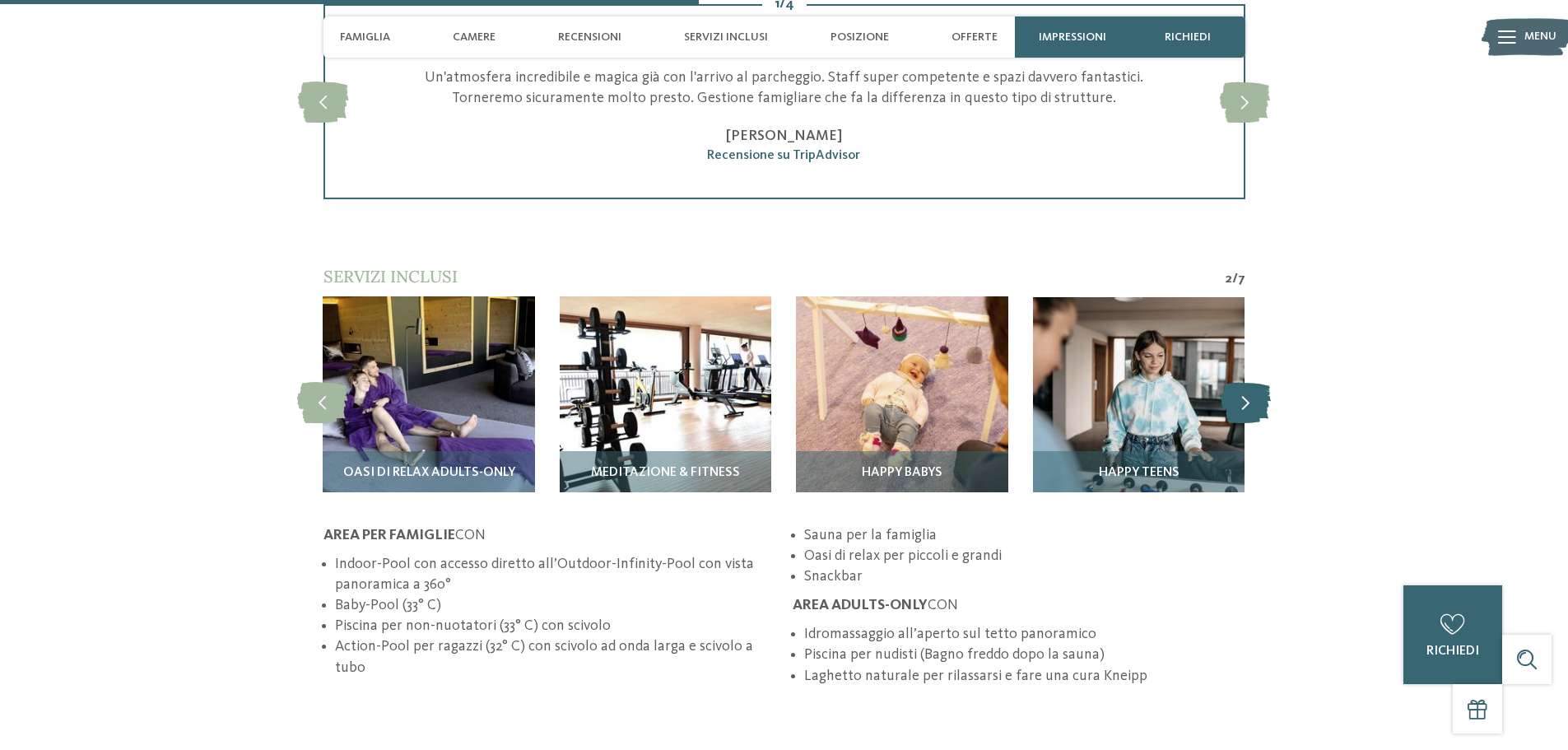
click at [1242, 400] on icon at bounding box center [1245, 402] width 50 height 41
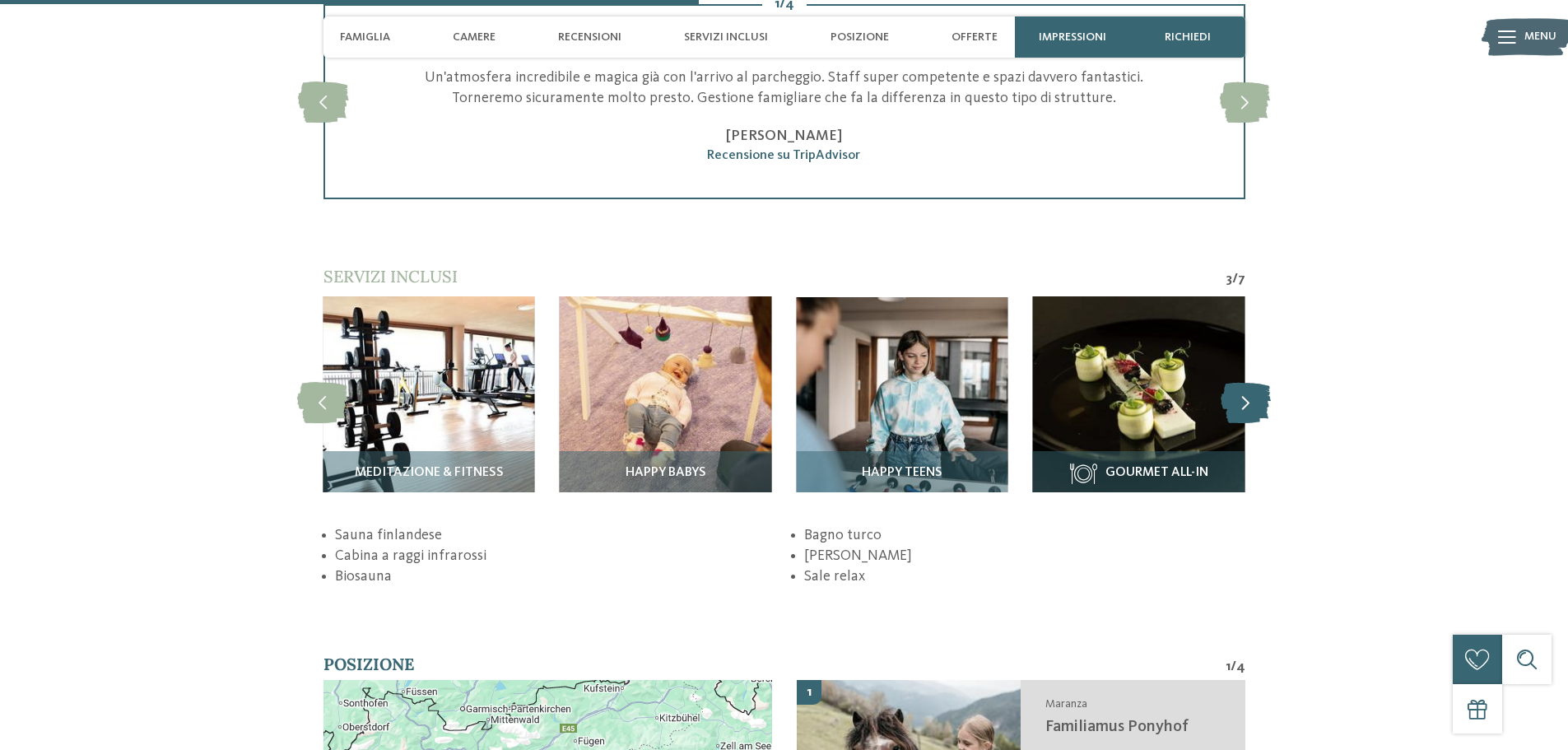
click at [1242, 400] on icon at bounding box center [1245, 402] width 50 height 41
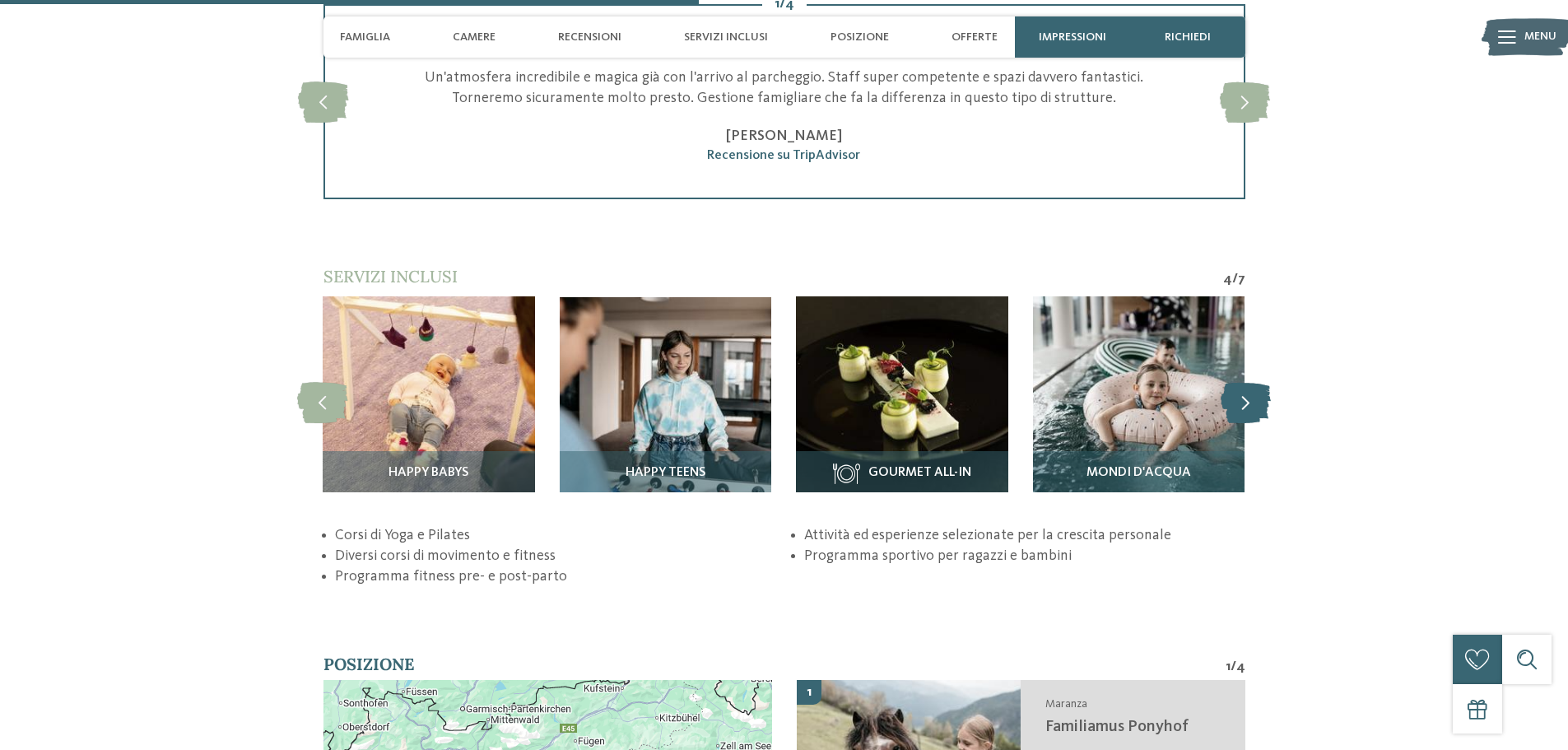
click at [1242, 400] on icon at bounding box center [1245, 402] width 50 height 41
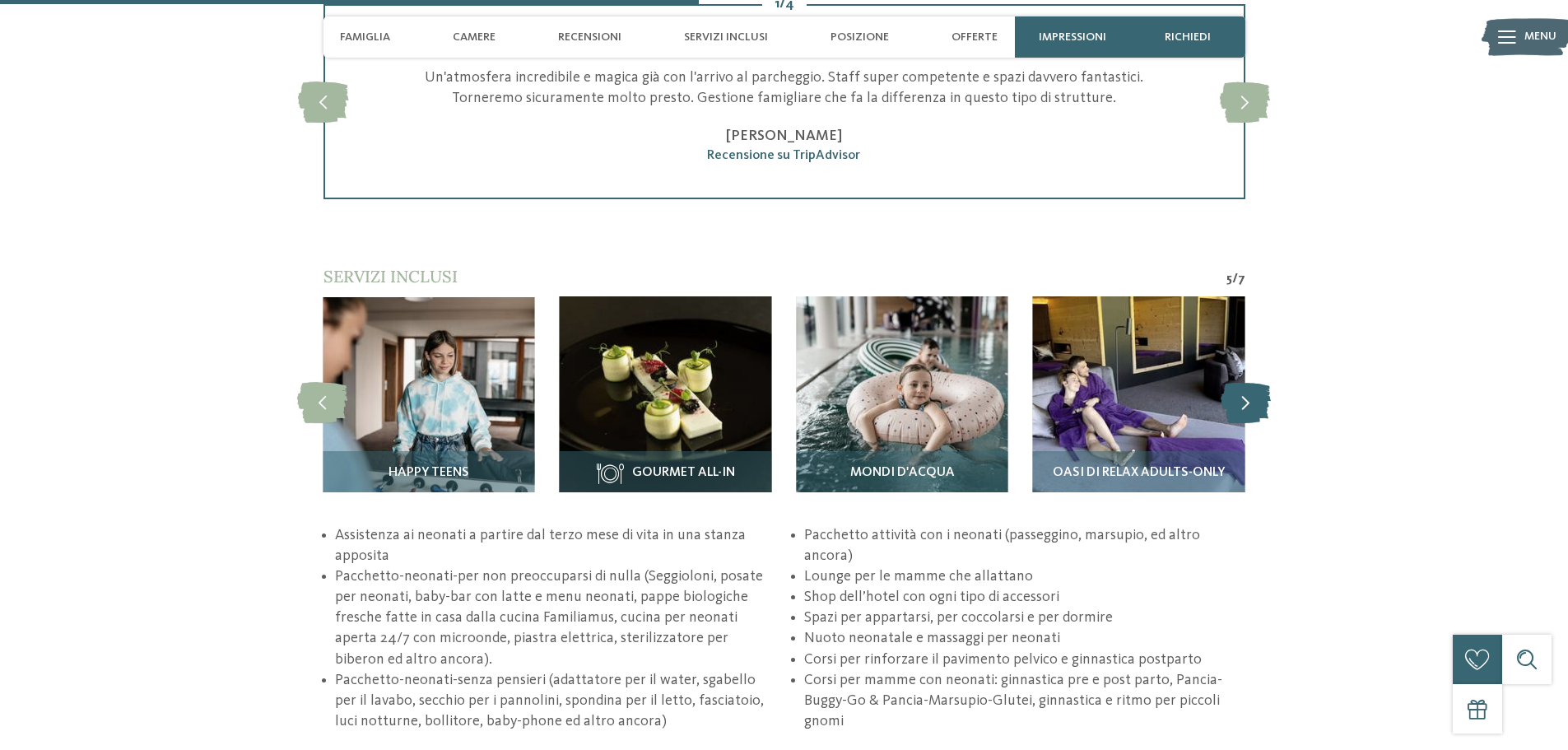
click at [1242, 400] on icon at bounding box center [1245, 402] width 50 height 41
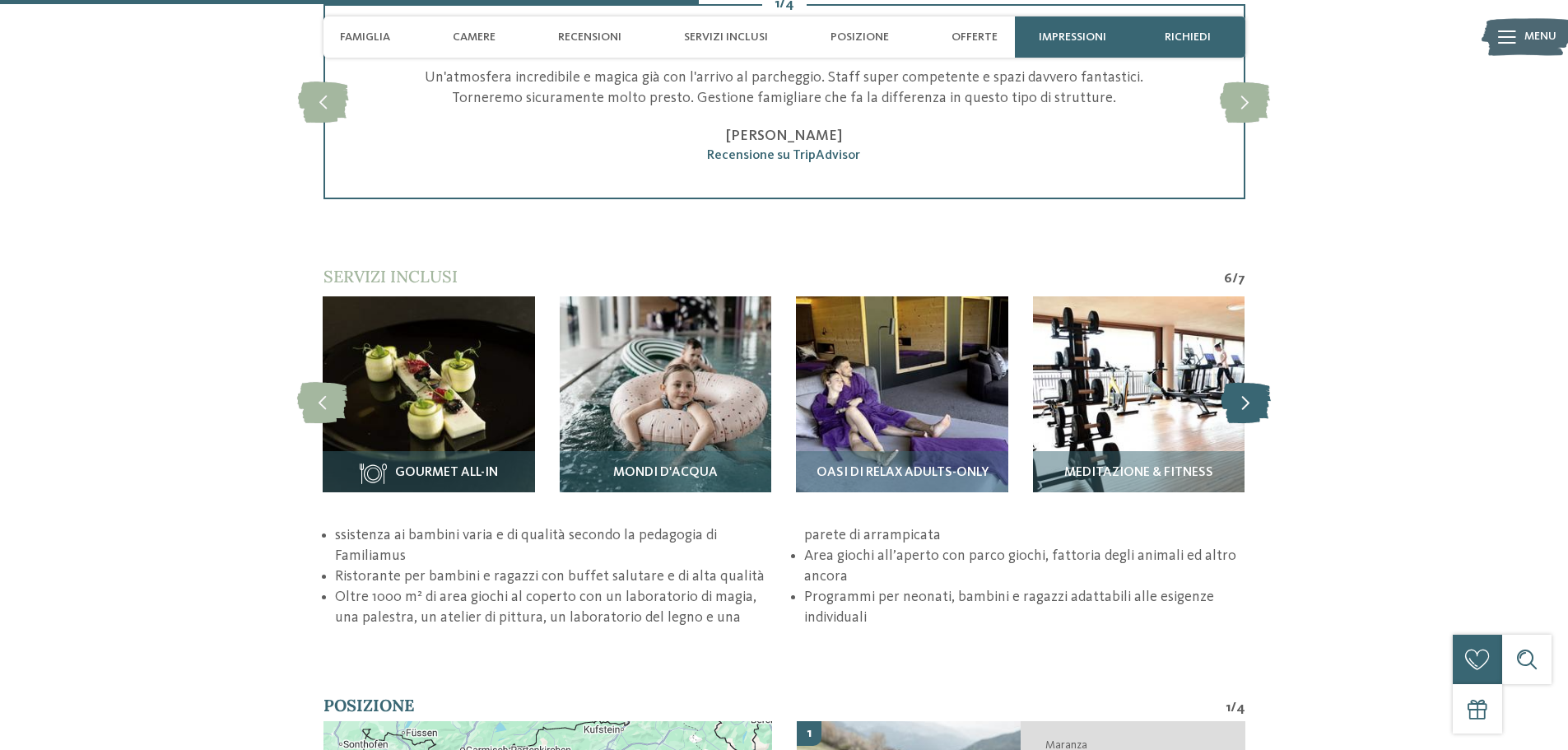
click at [1242, 400] on icon at bounding box center [1245, 402] width 50 height 41
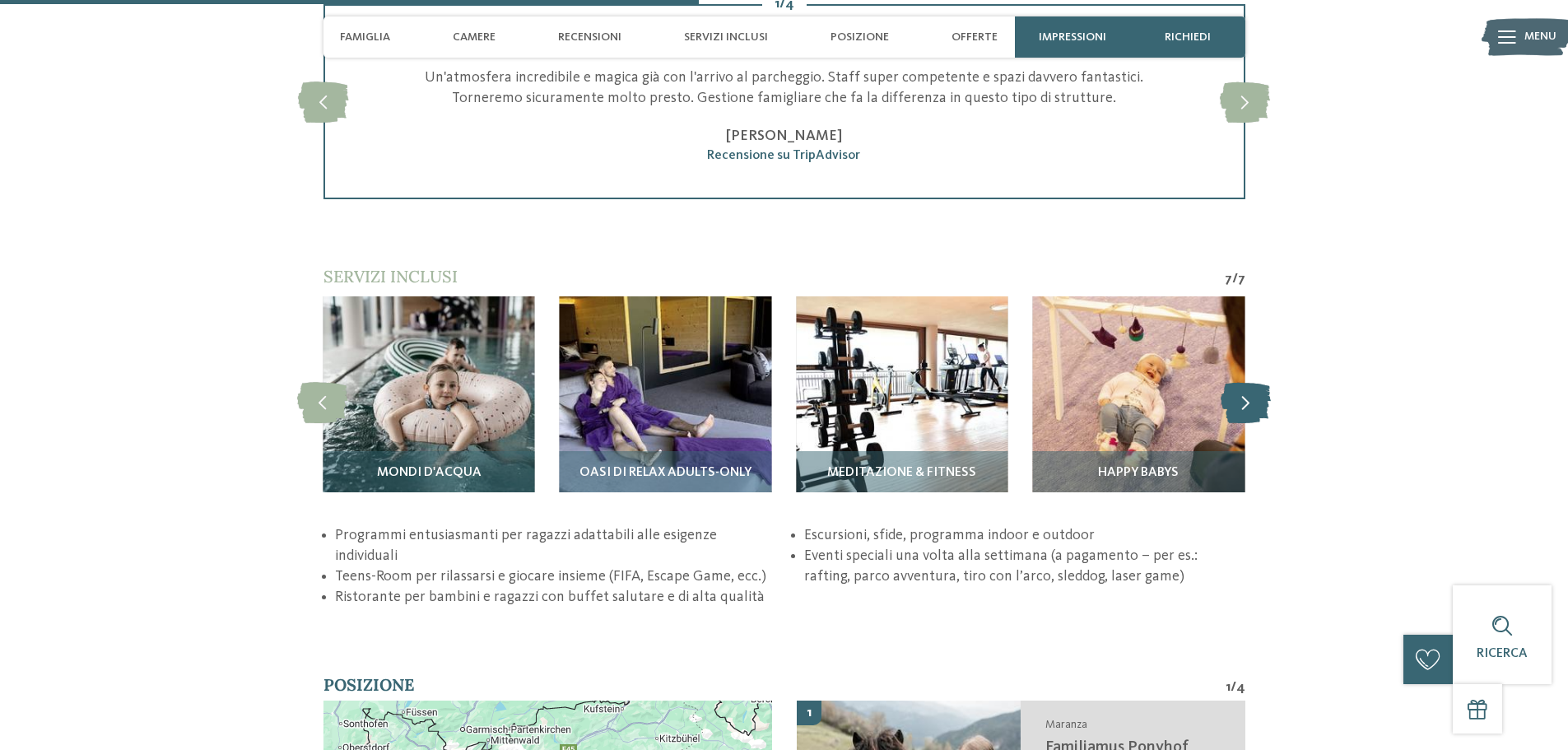
click at [1242, 400] on icon at bounding box center [1245, 402] width 50 height 41
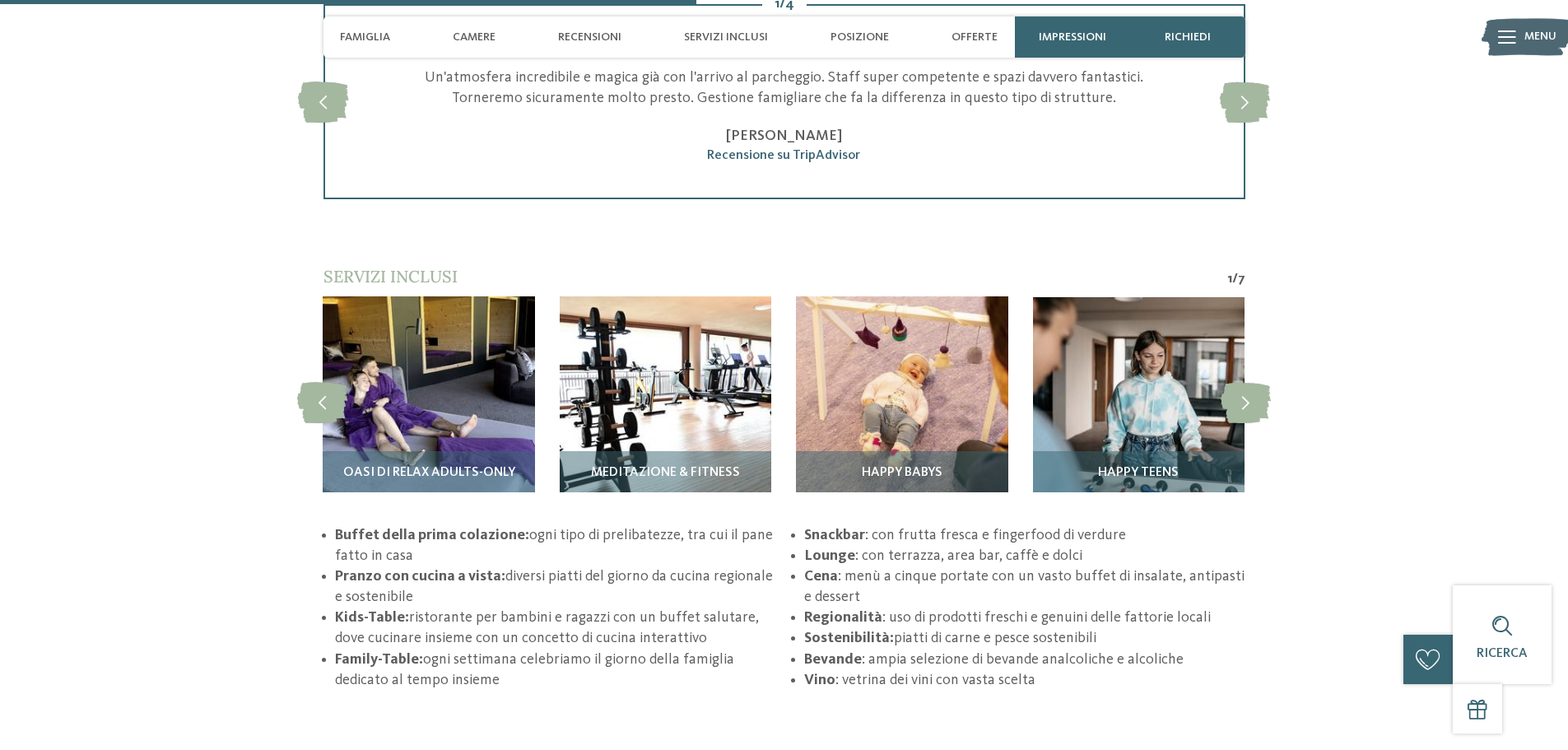
scroll to position [2333, 0]
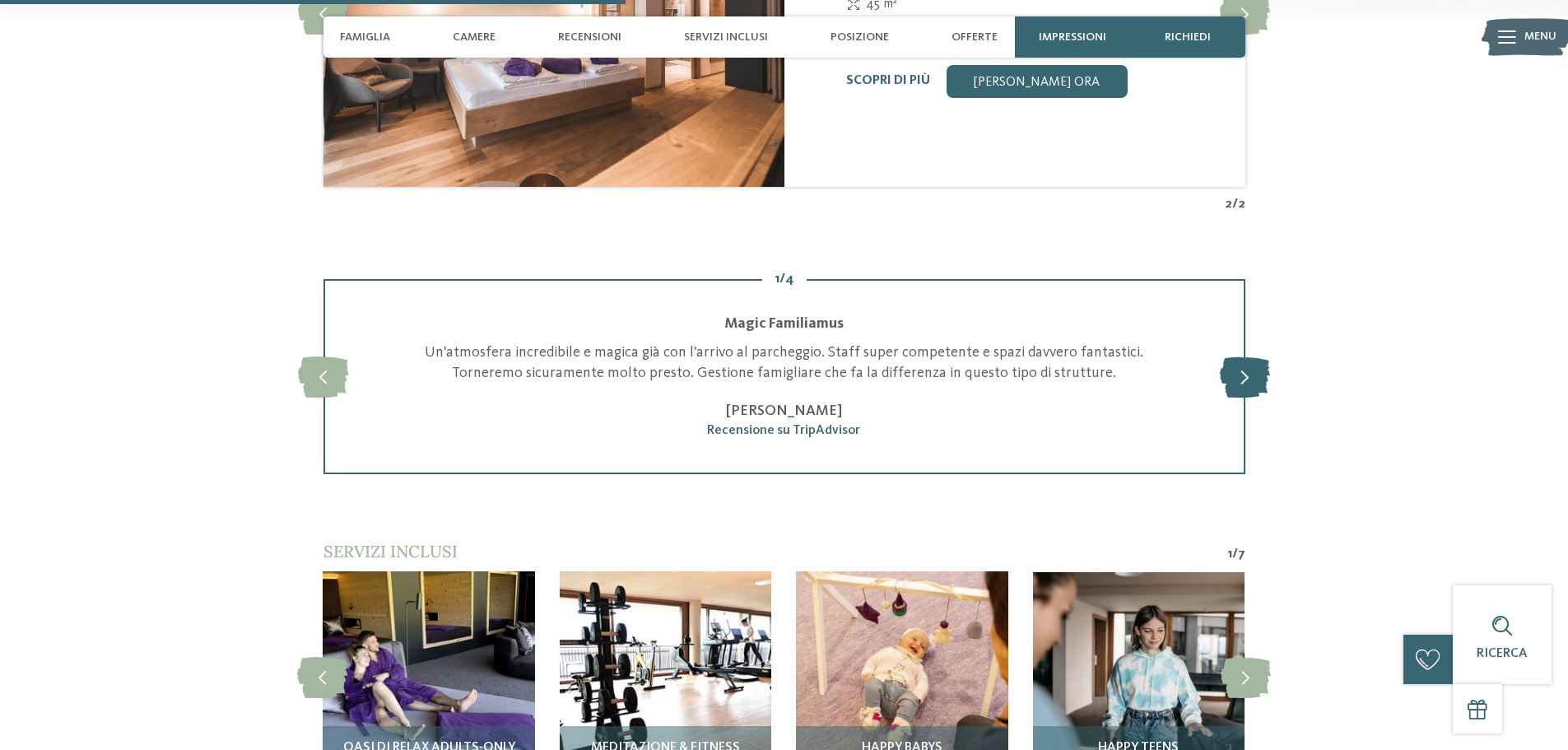
click at [1246, 375] on icon at bounding box center [1245, 377] width 50 height 41
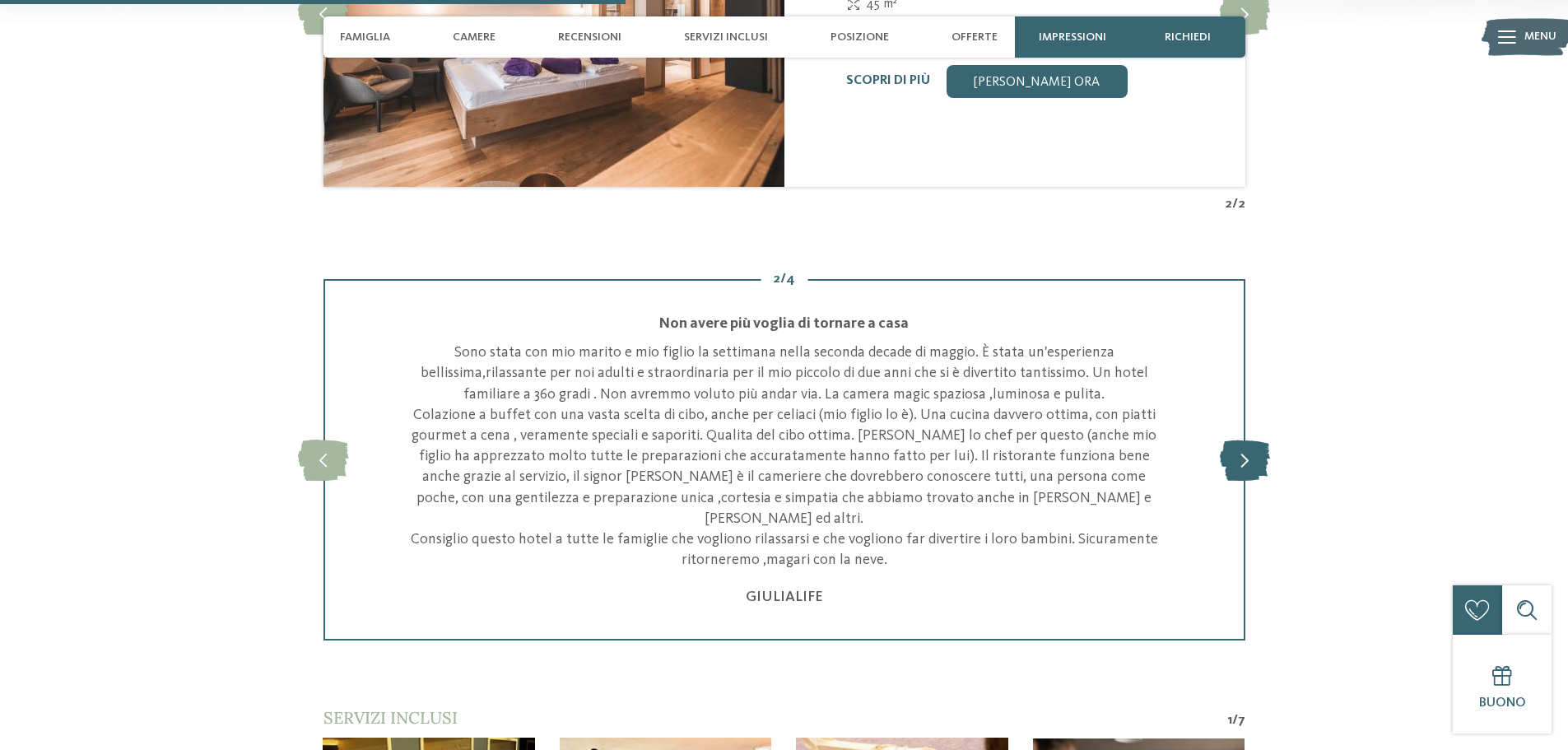
click at [1246, 375] on div "2 / 4 slide 3 of 4 Stupendo Pensavamo di andare in un centro benessere, invece …" at bounding box center [784, 460] width 1120 height 361
click at [1243, 454] on icon at bounding box center [1245, 460] width 50 height 41
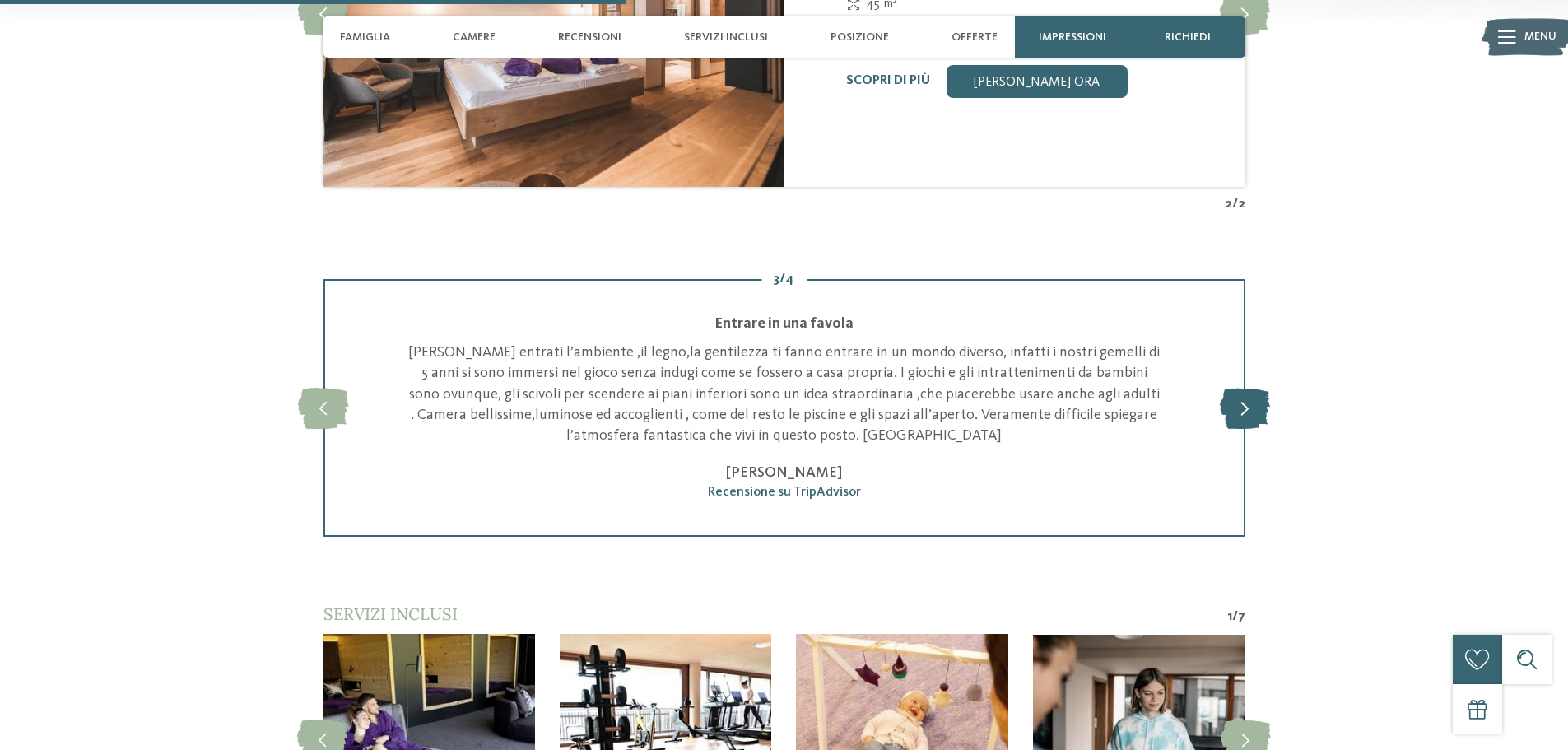
click at [1243, 454] on div "slide 4 of 4 Stupendo Pensavamo di andare in un centro benessere, invece siamo …" at bounding box center [785, 408] width 922 height 258
click at [1238, 422] on icon at bounding box center [1245, 408] width 50 height 41
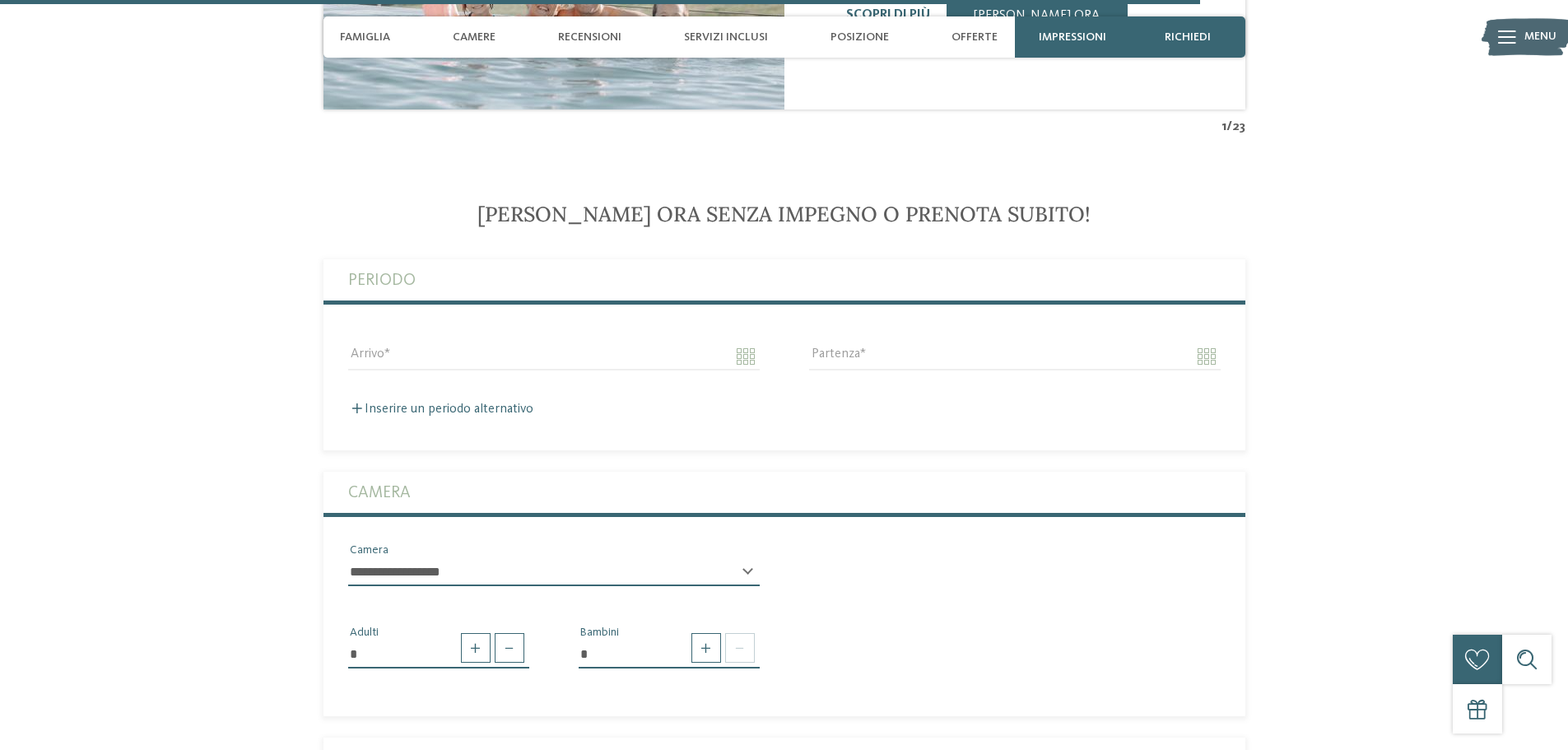
scroll to position [5215, 0]
